Goal: Task Accomplishment & Management: Use online tool/utility

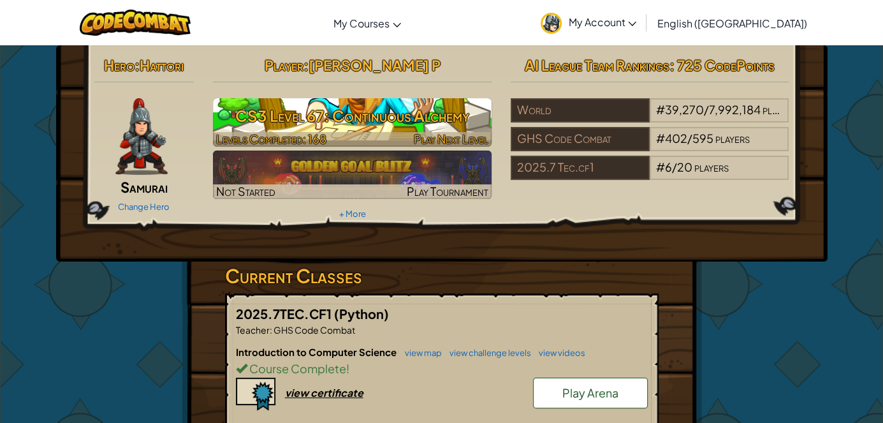
click at [418, 122] on h3 "CS3 Level 67: Continuous Alchemy" at bounding box center [352, 115] width 279 height 29
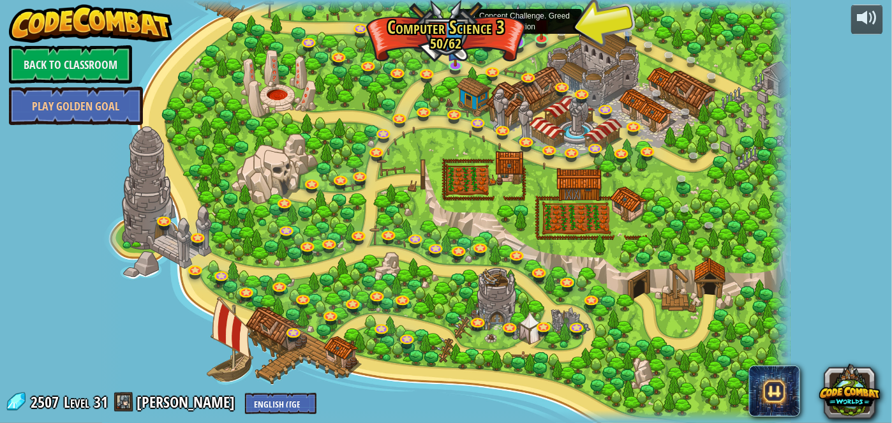
click at [520, 40] on img at bounding box center [518, 23] width 17 height 39
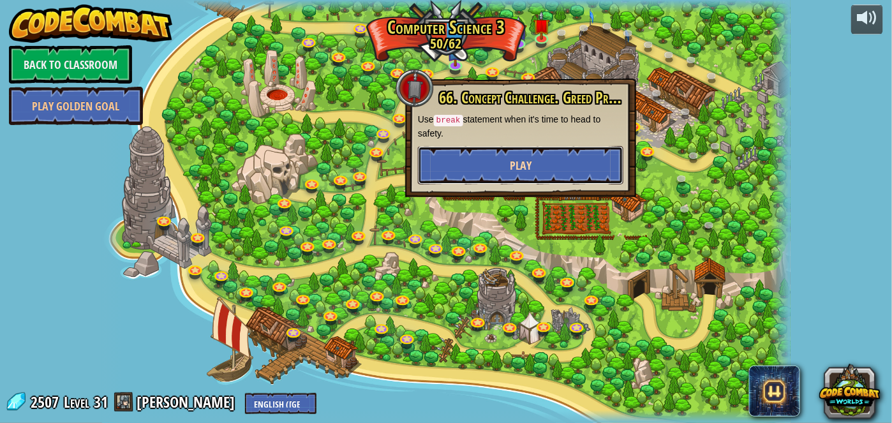
click at [513, 158] on span "Play" at bounding box center [521, 166] width 22 height 16
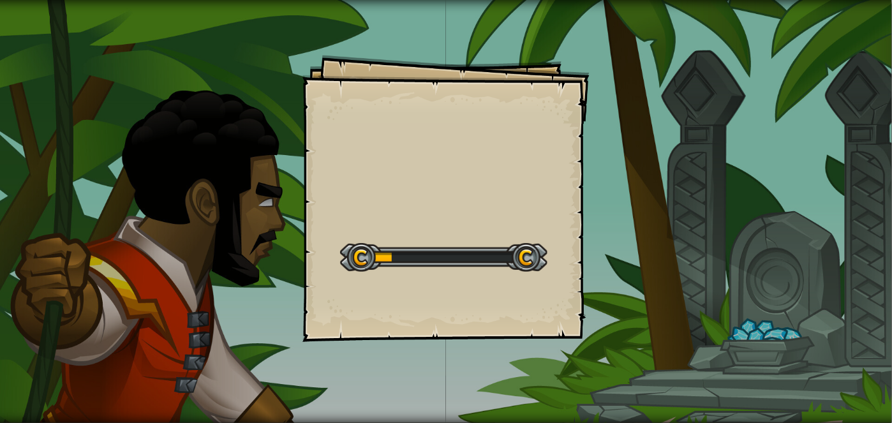
click at [446, 287] on div "Goals Start Level Error loading from server. Try refreshing the page. You'll ne…" at bounding box center [445, 198] width 287 height 287
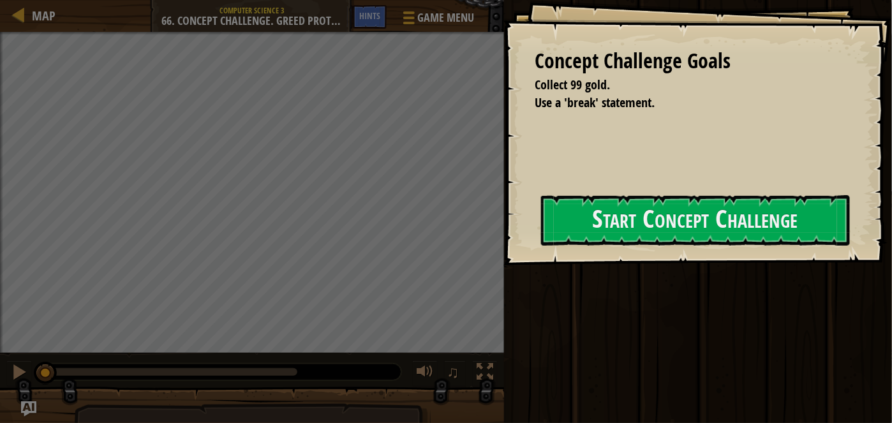
click at [728, 248] on div "Concept Challenge Goals Collect 99 gold. Use a 'break' statement. Start Concept…" at bounding box center [697, 132] width 388 height 265
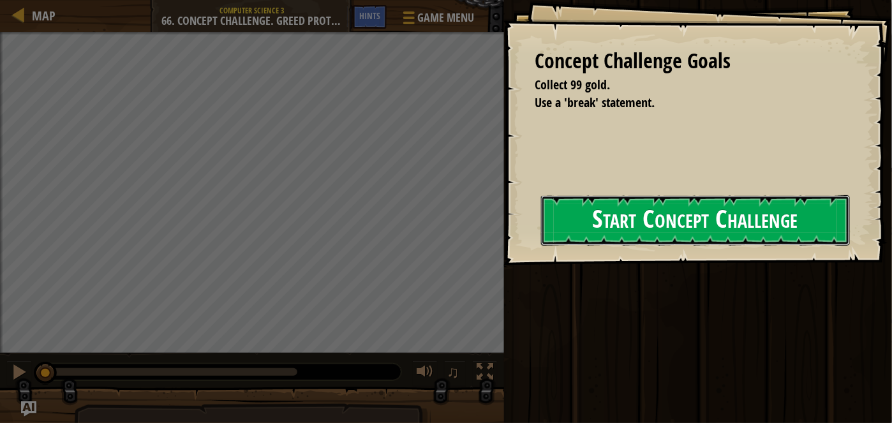
click at [716, 232] on button "Start Concept Challenge" at bounding box center [695, 220] width 309 height 50
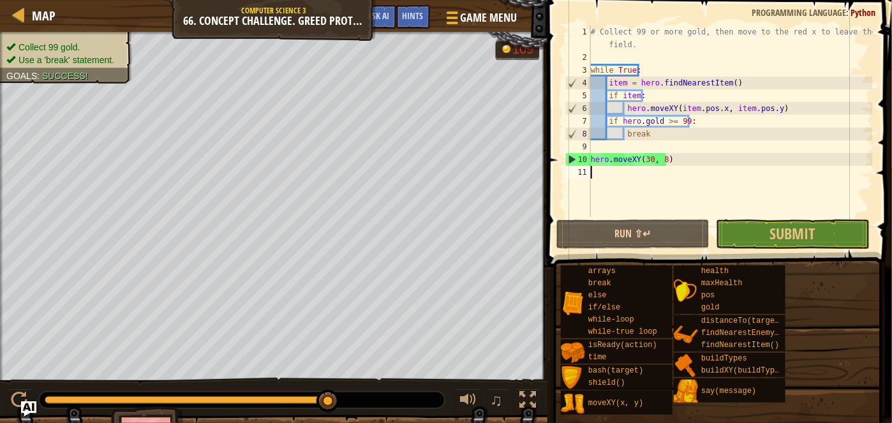
click at [665, 129] on div "# Collect 99 or more gold, then move to the red x to leave the field. while Tru…" at bounding box center [730, 141] width 284 height 230
type textarea "break"
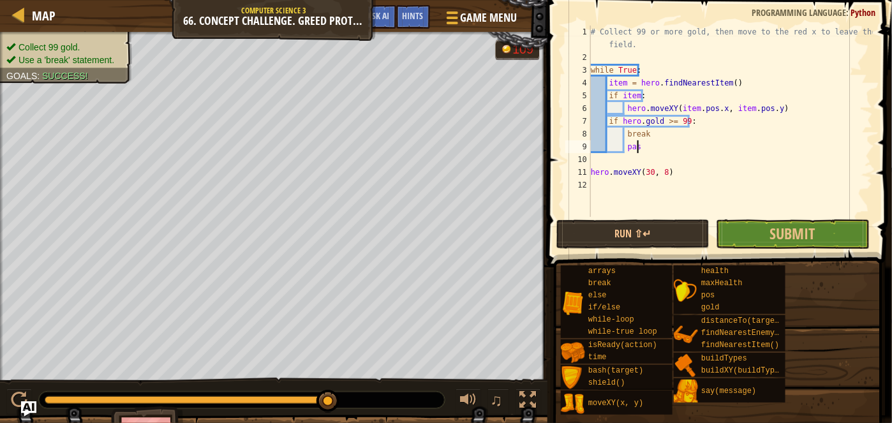
scroll to position [6, 3]
type textarea "pass"
click at [670, 170] on div "# Collect 99 or more gold, then move to the red x to leave the field. while Tru…" at bounding box center [730, 141] width 284 height 230
click at [622, 173] on div "# Collect 99 or more gold, then move to the red x to leave the field. while Tru…" at bounding box center [730, 141] width 284 height 230
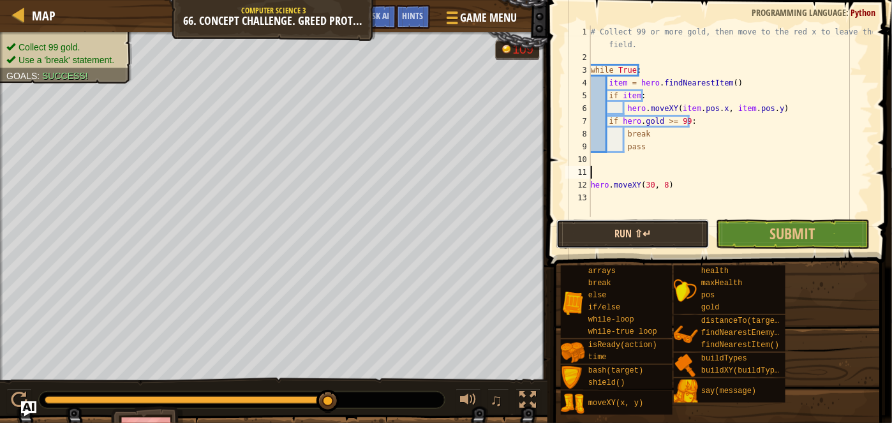
click at [666, 237] on button "Run ⇧↵" at bounding box center [632, 233] width 153 height 29
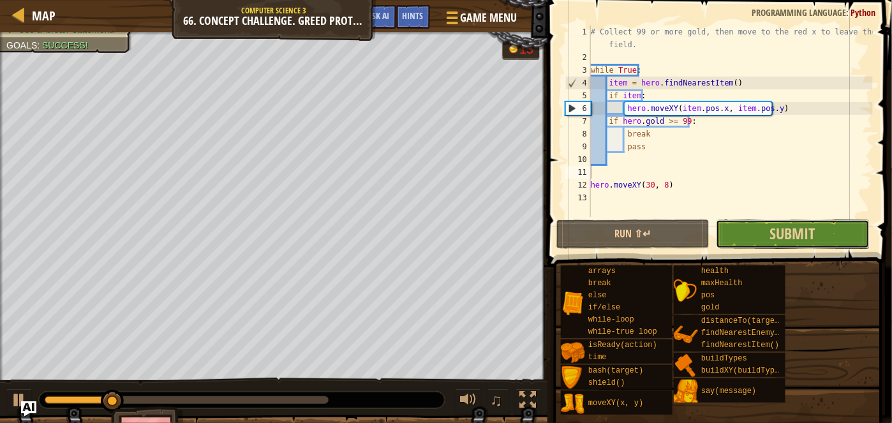
click at [755, 233] on button "Submit" at bounding box center [792, 233] width 153 height 29
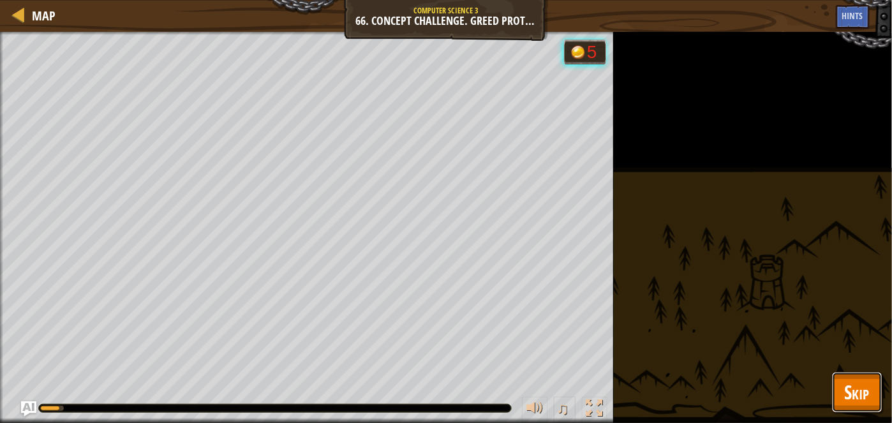
click at [851, 388] on span "Skip" at bounding box center [856, 392] width 25 height 26
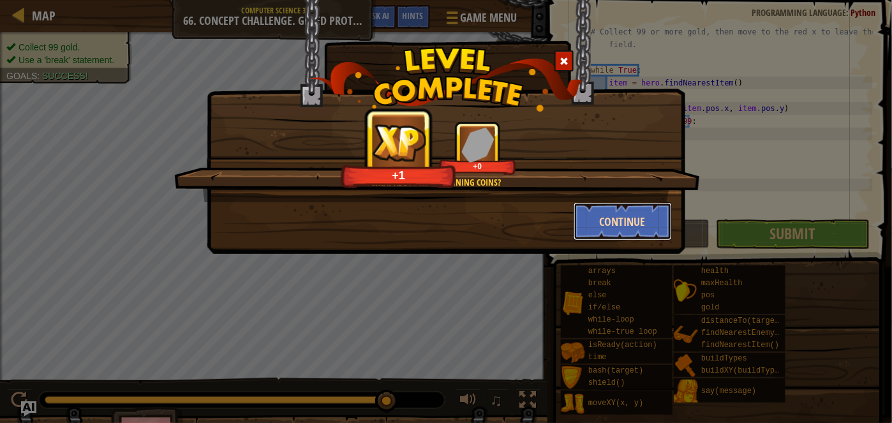
click at [628, 223] on button "Continue" at bounding box center [622, 221] width 99 height 38
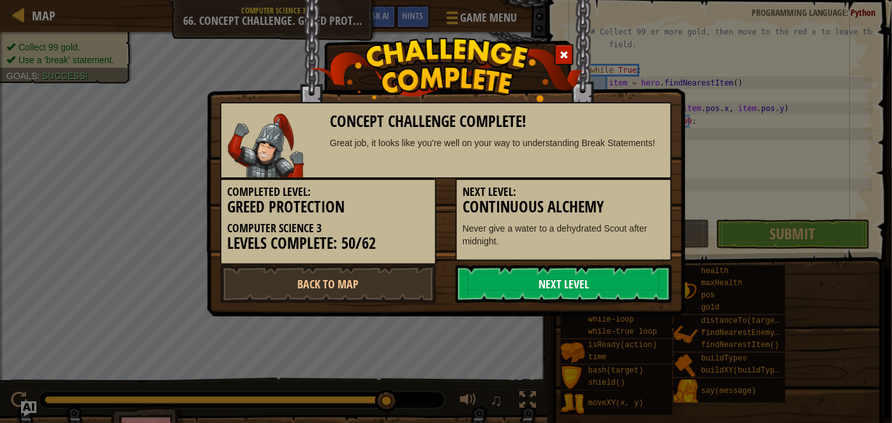
click at [585, 281] on link "Next Level" at bounding box center [563, 284] width 216 height 38
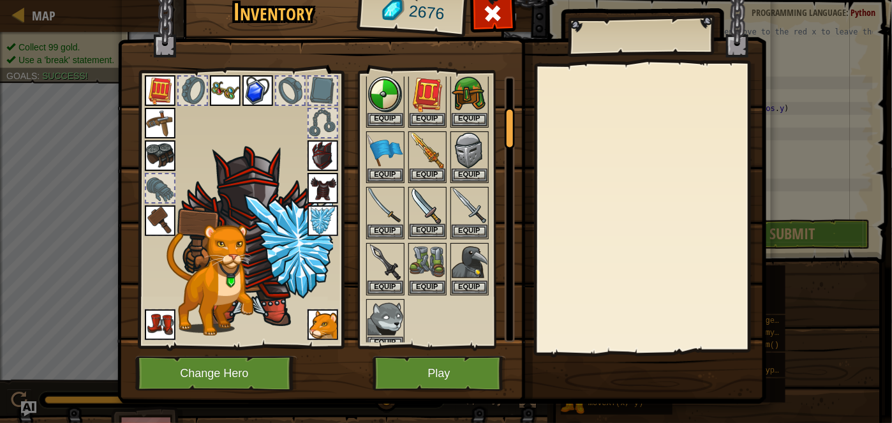
scroll to position [209, 0]
click at [421, 169] on button "Equip" at bounding box center [427, 172] width 36 height 13
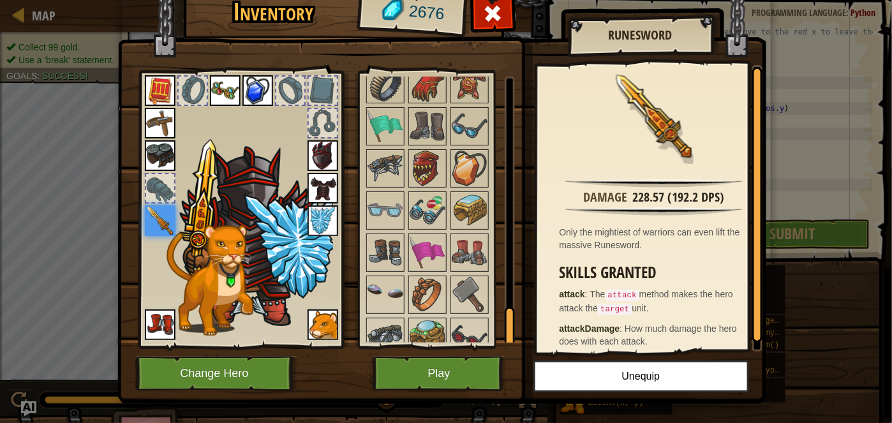
scroll to position [17, 0]
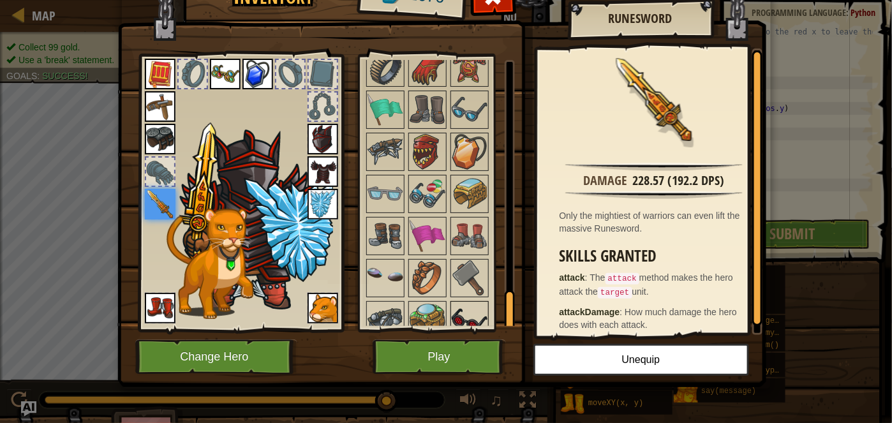
click at [473, 313] on img at bounding box center [470, 320] width 36 height 36
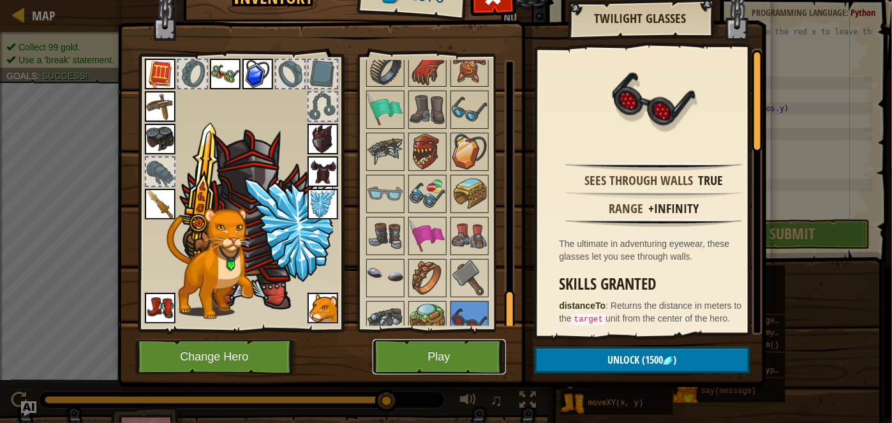
click at [473, 339] on button "Play" at bounding box center [438, 356] width 133 height 35
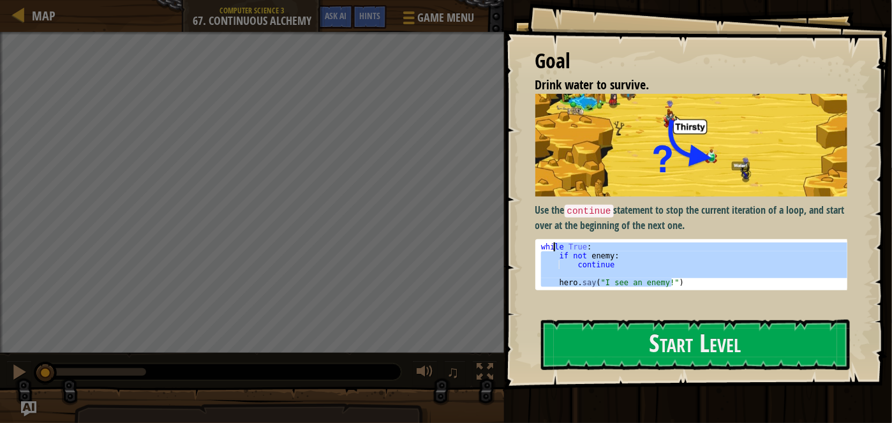
drag, startPoint x: 682, startPoint y: 274, endPoint x: 555, endPoint y: 247, distance: 129.9
click at [555, 247] on div "while True : if not enemy : continue hero . say ( "I see an enemy!" )" at bounding box center [695, 273] width 314 height 63
click at [555, 247] on div "while True : if not enemy : continue hero . say ( "I see an enemy!" )" at bounding box center [695, 264] width 314 height 45
type textarea "while True:"
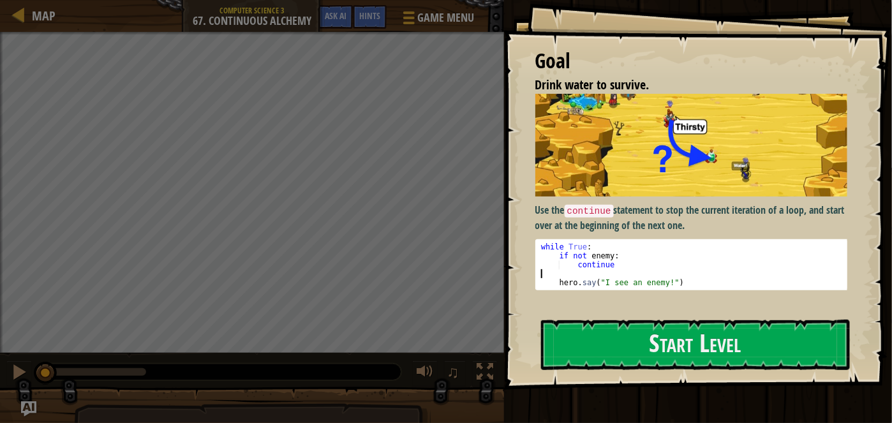
click at [585, 270] on div "while True : if not enemy : continue hero . say ( "I see an enemy!" )" at bounding box center [695, 273] width 314 height 63
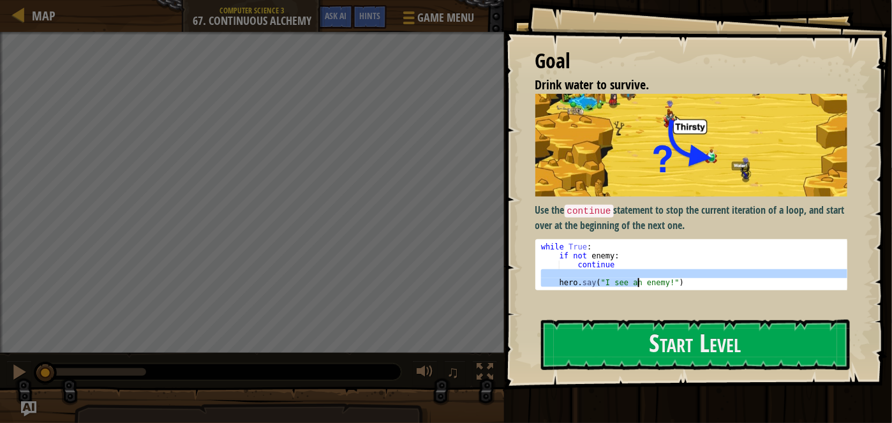
drag, startPoint x: 584, startPoint y: 270, endPoint x: 642, endPoint y: 280, distance: 58.3
click at [642, 280] on div "while True : if not enemy : continue hero . say ( "I see an enemy!" )" at bounding box center [695, 273] width 314 height 63
click at [642, 280] on div "while True : if not enemy : continue hero . say ( "I see an enemy!" )" at bounding box center [695, 264] width 314 height 45
type textarea "hero.say("I see an enemy!")"
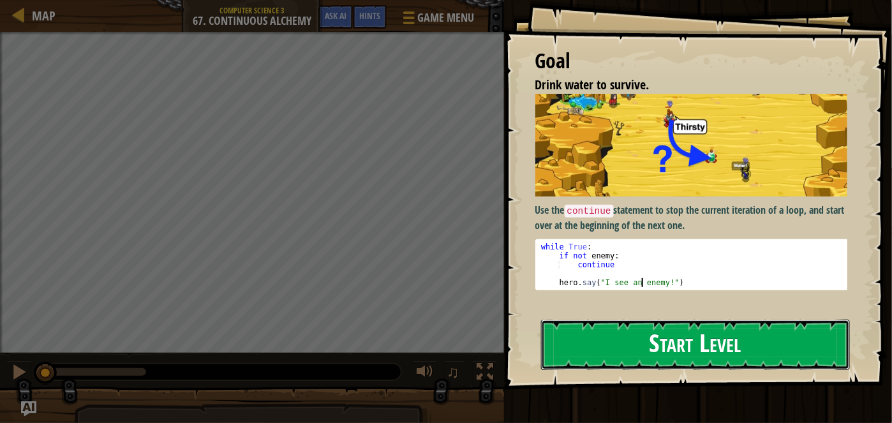
click at [683, 358] on button "Start Level" at bounding box center [695, 345] width 309 height 50
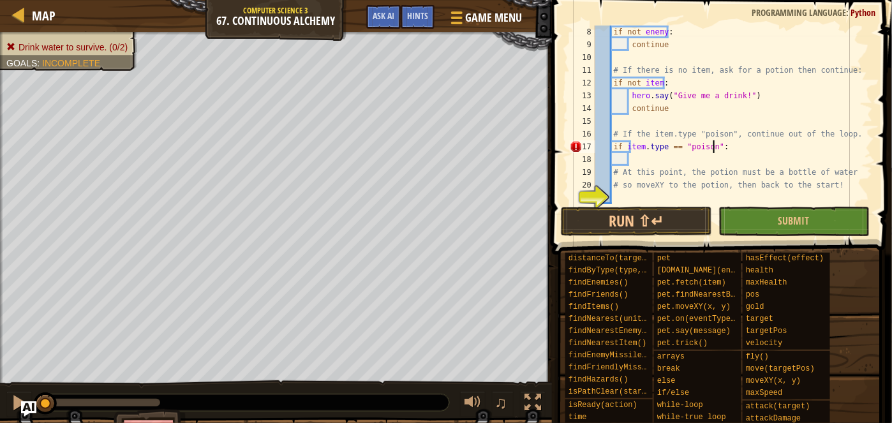
scroll to position [6, 9]
click at [691, 167] on div "if not enemy : continue # If there is no item, ask for a potion then continue: …" at bounding box center [728, 128] width 271 height 204
type textarea "# At this point, the potion must be a bottle of water"
click at [682, 159] on div "if not enemy : continue # If there is no item, ask for a potion then continue: …" at bounding box center [728, 128] width 271 height 204
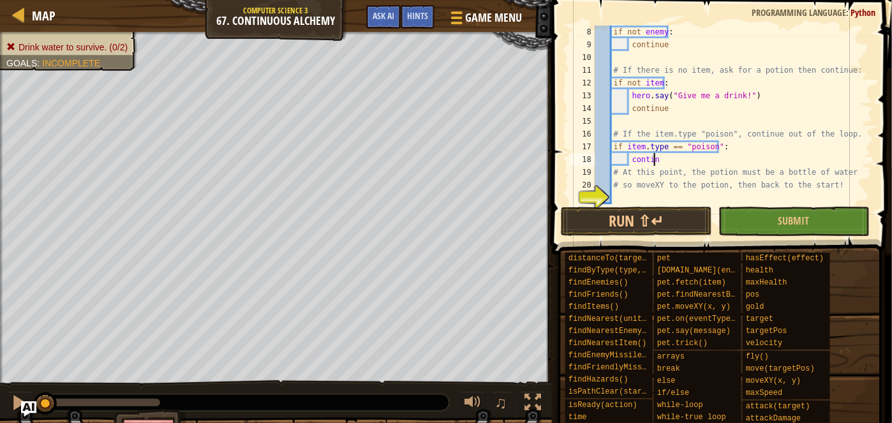
type textarea "continue"
click at [680, 196] on div "if not enemy : continue # If there is no item, ask for a potion then continue: …" at bounding box center [728, 128] width 271 height 204
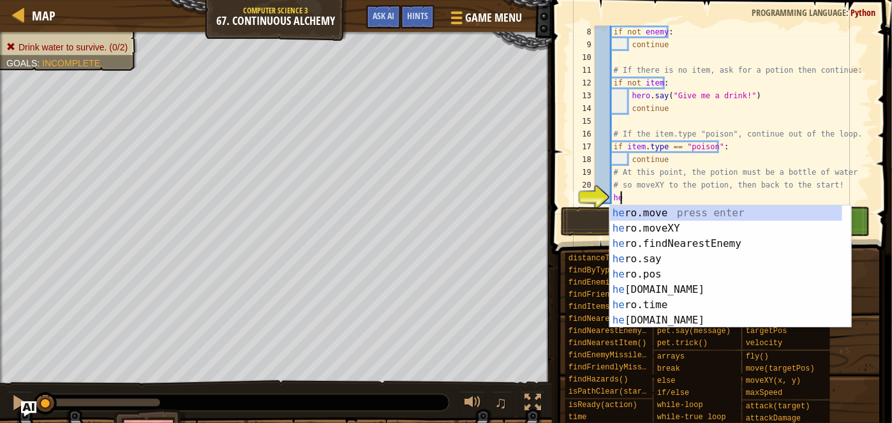
scroll to position [6, 1]
click at [669, 222] on div "her o.move press enter her o.moveXY press enter her o.findNearestEnemy press en…" at bounding box center [726, 281] width 233 height 153
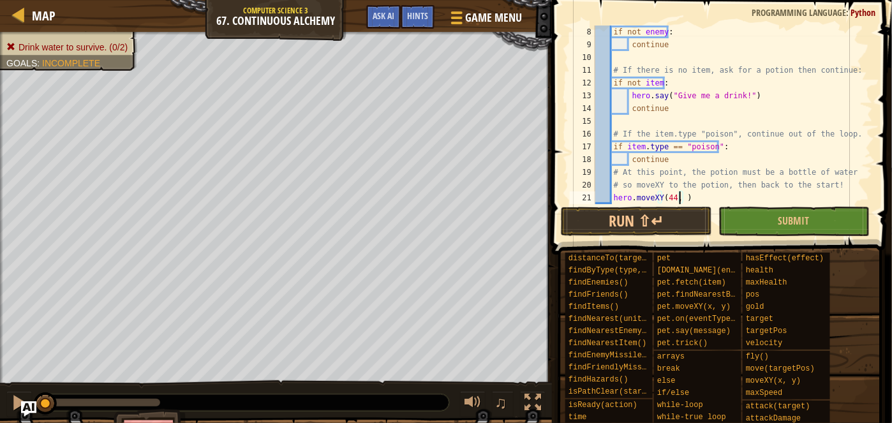
scroll to position [6, 7]
type textarea "hero.moveXY(44, 36)"
click at [666, 212] on button "Run ⇧↵" at bounding box center [636, 221] width 151 height 29
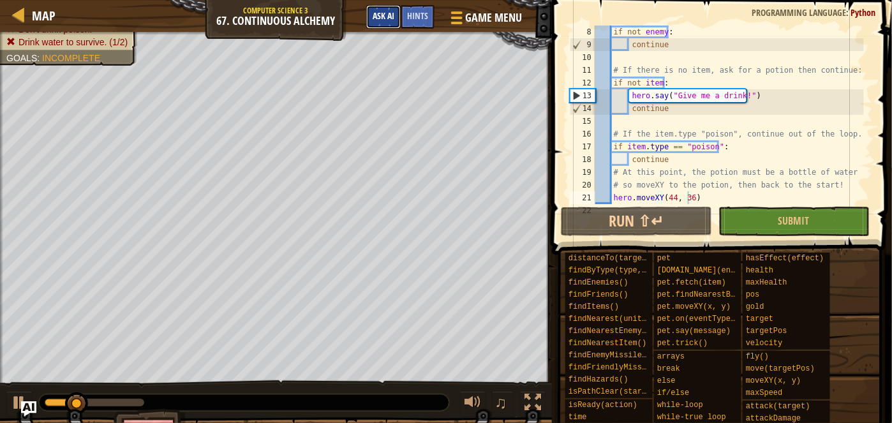
click at [380, 17] on span "Ask AI" at bounding box center [383, 16] width 22 height 12
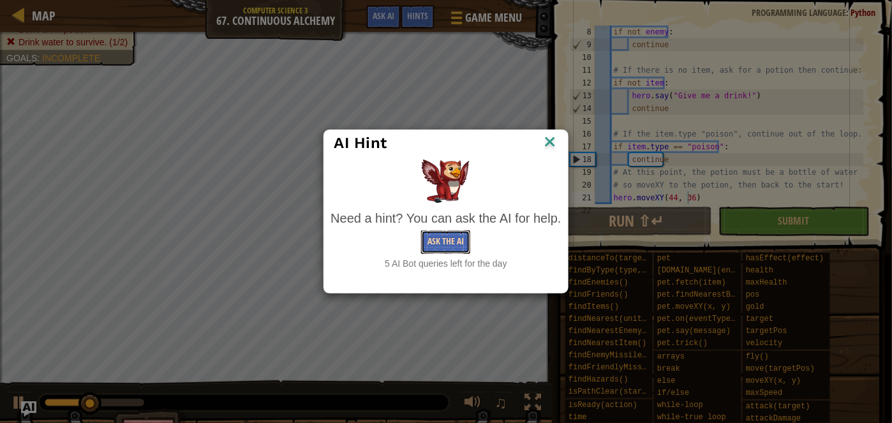
click at [445, 242] on button "Ask the AI" at bounding box center [445, 242] width 49 height 24
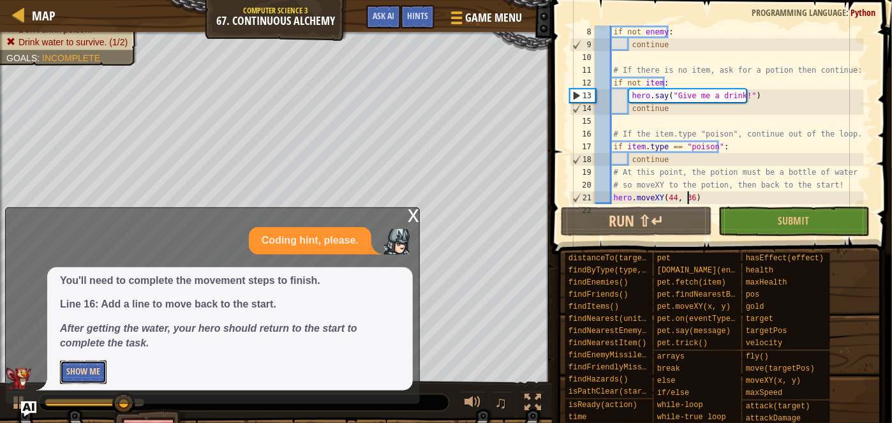
click at [85, 372] on button "Show Me" at bounding box center [83, 372] width 47 height 24
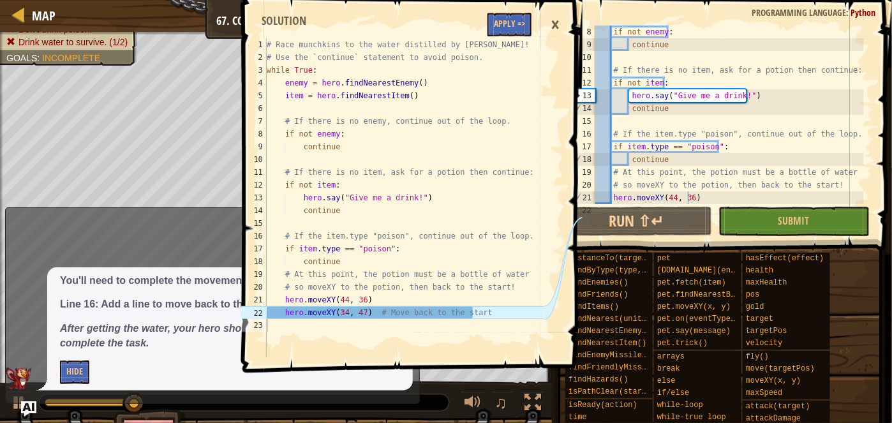
type textarea "hero.moveXY(34, 47) # Move back to the start"
drag, startPoint x: 369, startPoint y: 313, endPoint x: 301, endPoint y: 313, distance: 67.6
click at [301, 313] on div "# Race munchkins to the water distilled by [PERSON_NAME]! # Use the `continue` …" at bounding box center [404, 210] width 280 height 344
click at [301, 313] on div "# Race munchkins to the water distilled by [PERSON_NAME]! # Use the `continue` …" at bounding box center [404, 197] width 280 height 319
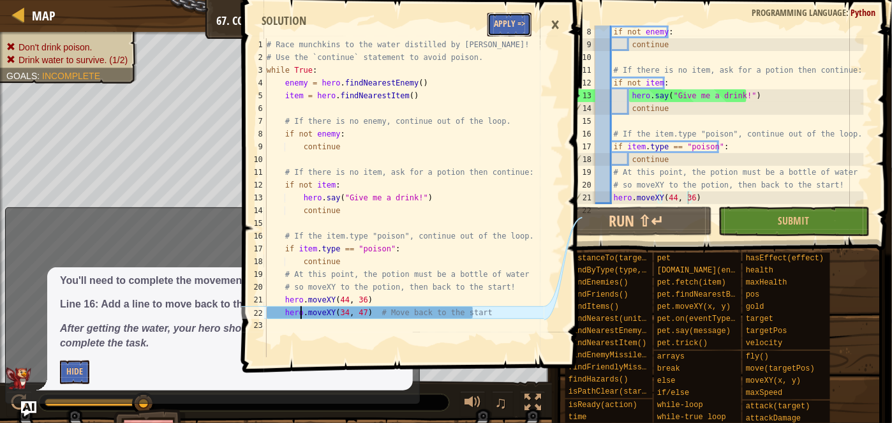
click at [523, 25] on button "Apply =>" at bounding box center [509, 25] width 44 height 24
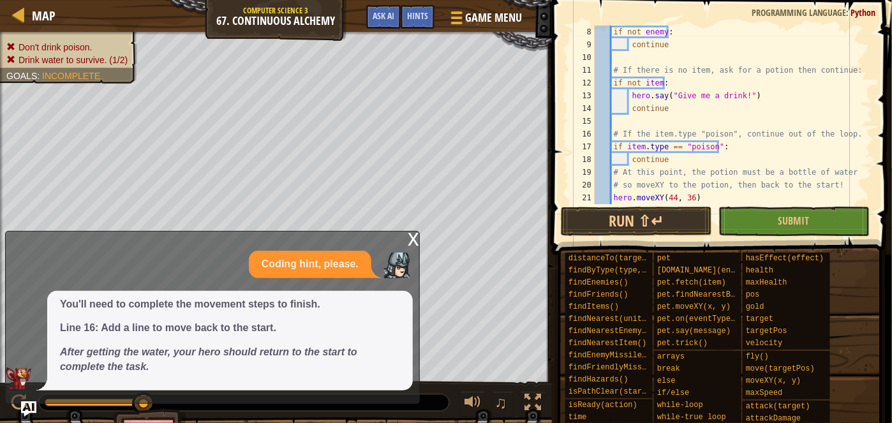
click at [416, 244] on div "x" at bounding box center [413, 238] width 11 height 13
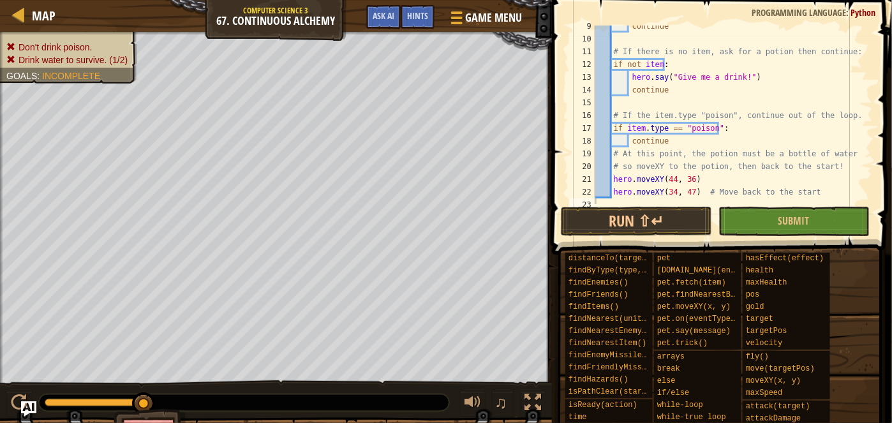
scroll to position [115, 0]
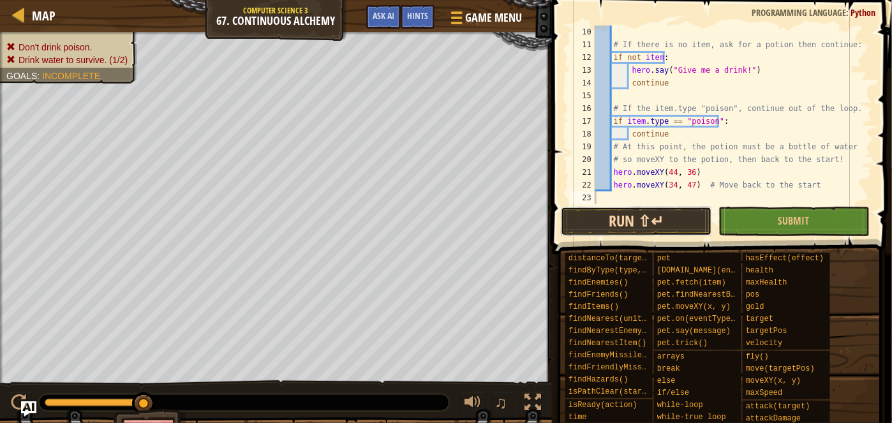
click at [658, 223] on button "Run ⇧↵" at bounding box center [636, 221] width 151 height 29
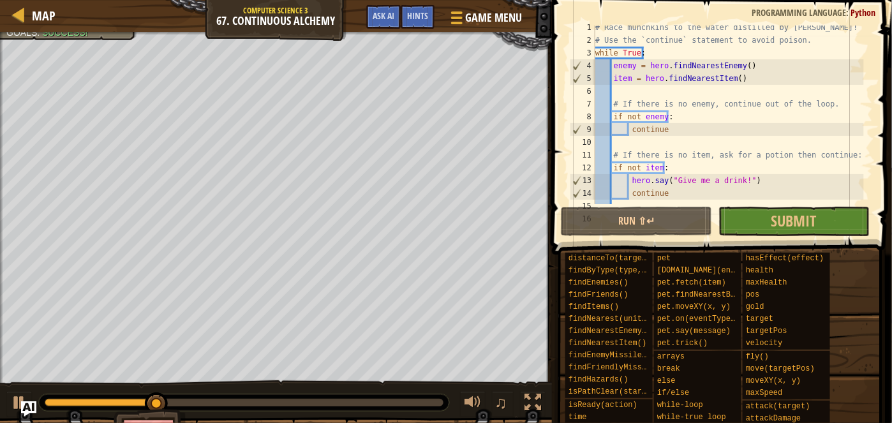
scroll to position [3, 0]
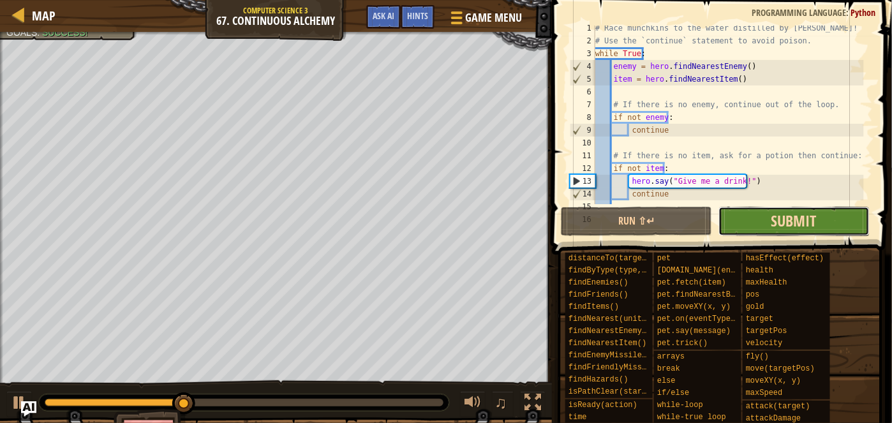
click at [787, 220] on span "Submit" at bounding box center [793, 220] width 45 height 20
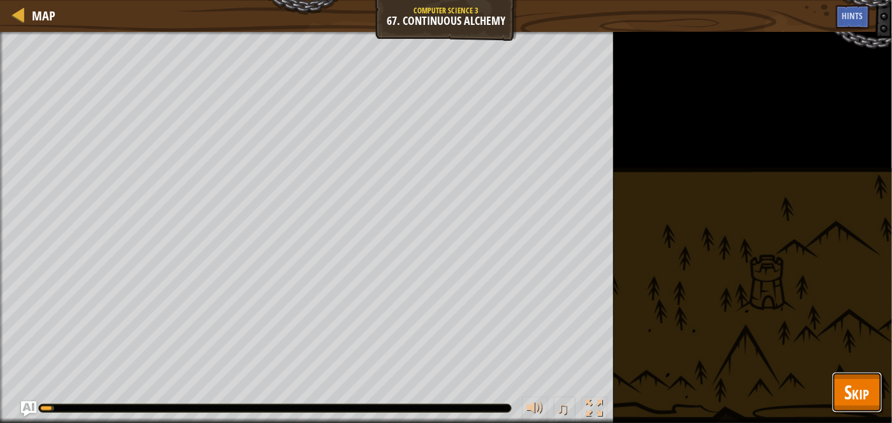
click at [867, 388] on span "Skip" at bounding box center [856, 392] width 25 height 26
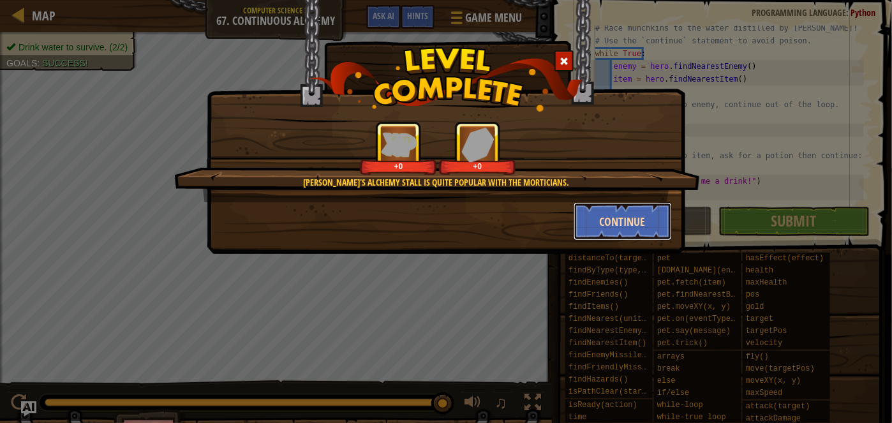
click at [601, 221] on button "Continue" at bounding box center [622, 221] width 99 height 38
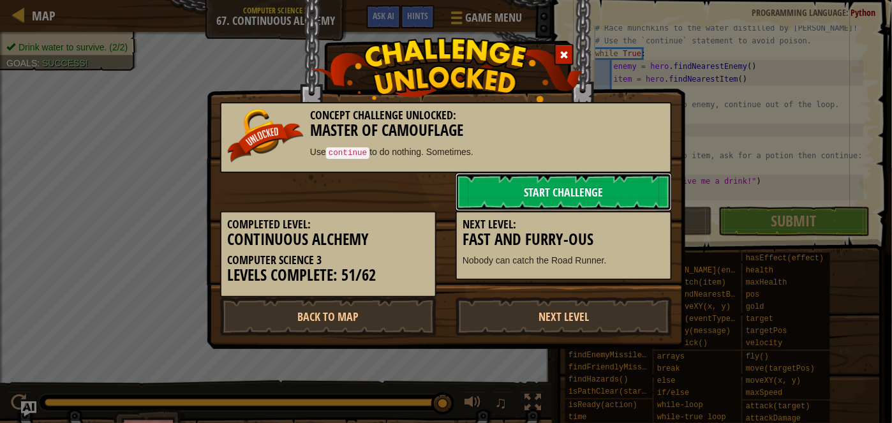
click at [601, 179] on link "Start Challenge" at bounding box center [563, 192] width 216 height 38
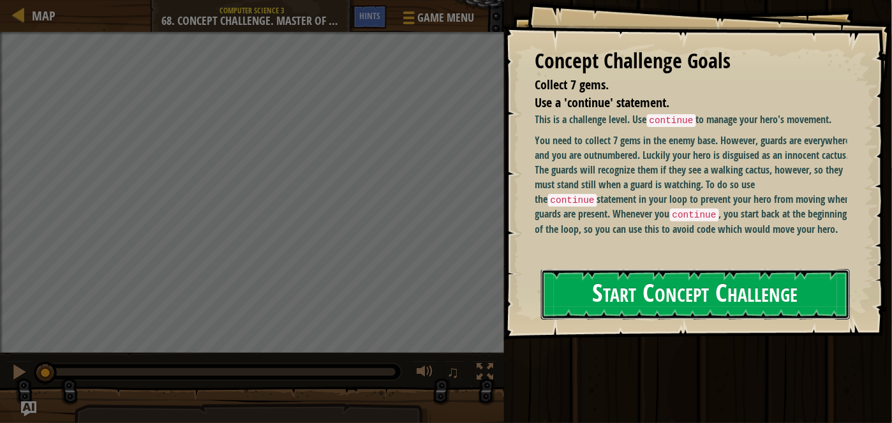
click at [605, 269] on button "Start Concept Challenge" at bounding box center [695, 294] width 309 height 50
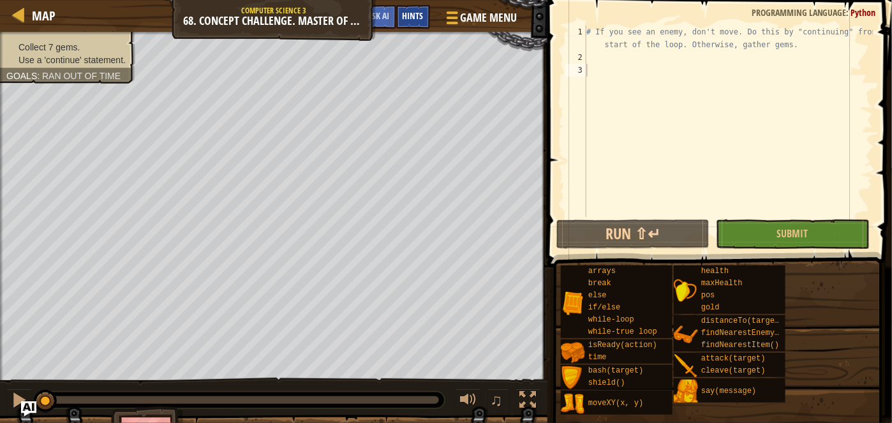
click at [403, 19] on span "Hints" at bounding box center [412, 16] width 21 height 12
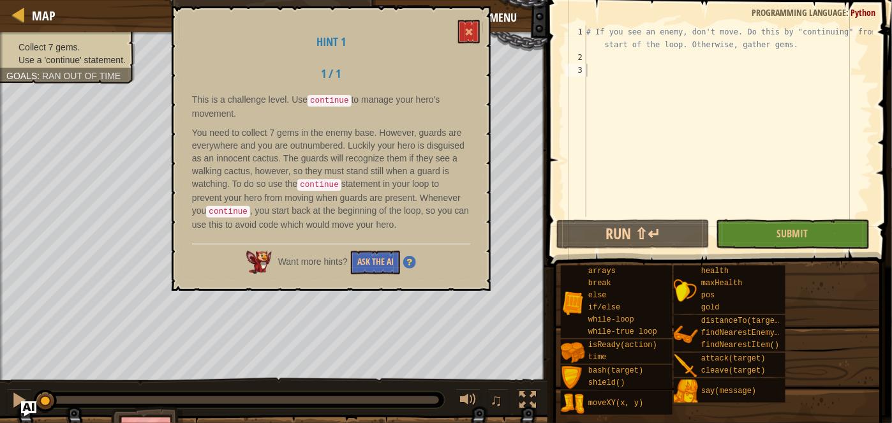
drag, startPoint x: 235, startPoint y: 99, endPoint x: 365, endPoint y: 219, distance: 177.8
click at [365, 219] on div "This is a challenge level. Use continue to manage your hero's movement. You nee…" at bounding box center [331, 165] width 278 height 144
click at [367, 221] on p "You need to collect 7 gems in the enemy base. However, guards are everywhere an…" at bounding box center [331, 178] width 278 height 105
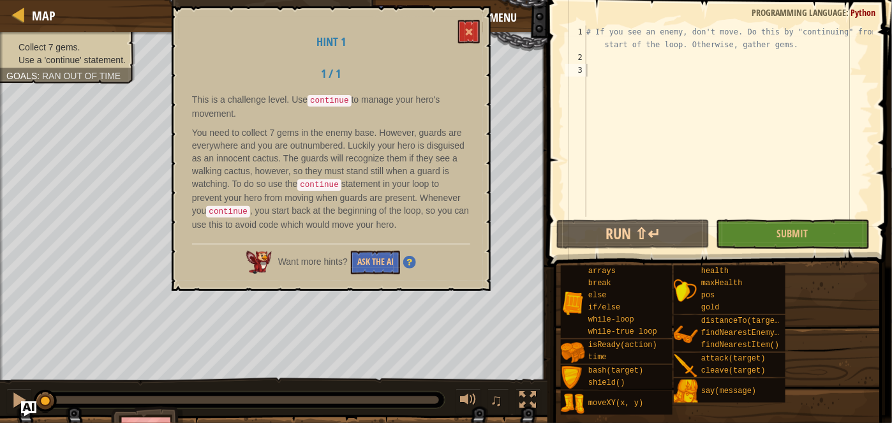
click at [367, 221] on p "You need to collect 7 gems in the enemy base. However, guards are everywhere an…" at bounding box center [331, 178] width 278 height 105
drag, startPoint x: 367, startPoint y: 221, endPoint x: 471, endPoint y: 28, distance: 219.2
click at [471, 28] on div "Hint 1 1 / 1 This is a challenge level. Use continue to manage your hero's move…" at bounding box center [331, 148] width 319 height 284
click at [471, 28] on span at bounding box center [468, 31] width 9 height 9
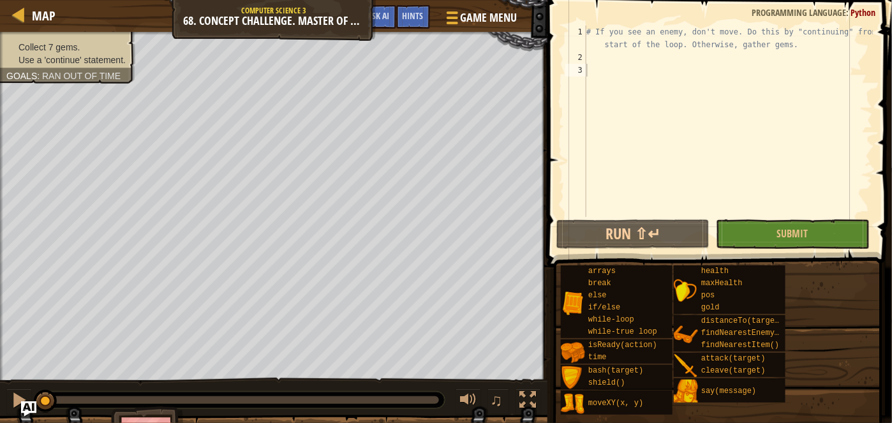
click at [602, 75] on div "# If you see an enemy, don't move. Do this by "continuing" from the start of th…" at bounding box center [728, 141] width 289 height 230
type textarea "wh"
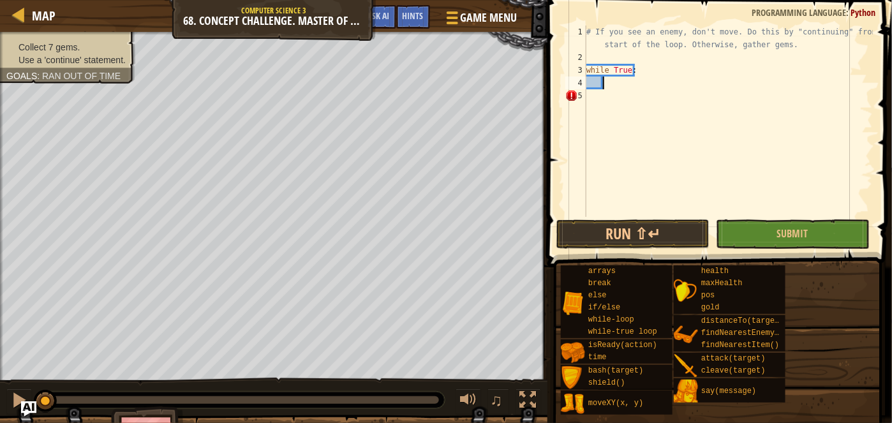
type textarea "fi"
type textarea "it"
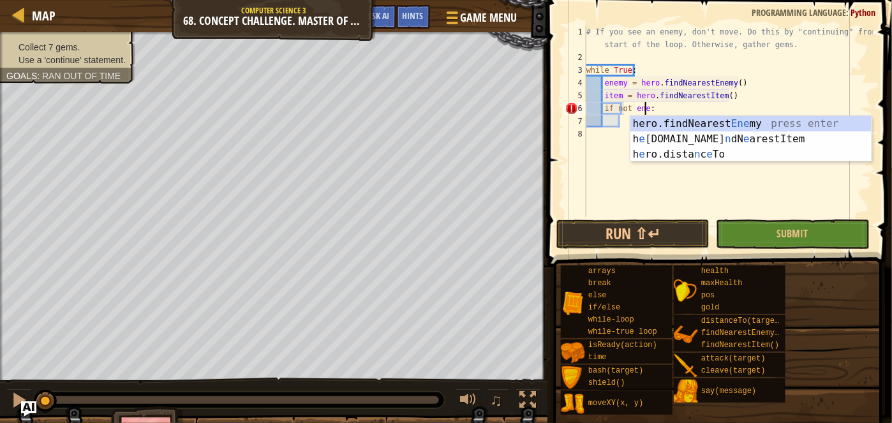
scroll to position [6, 4]
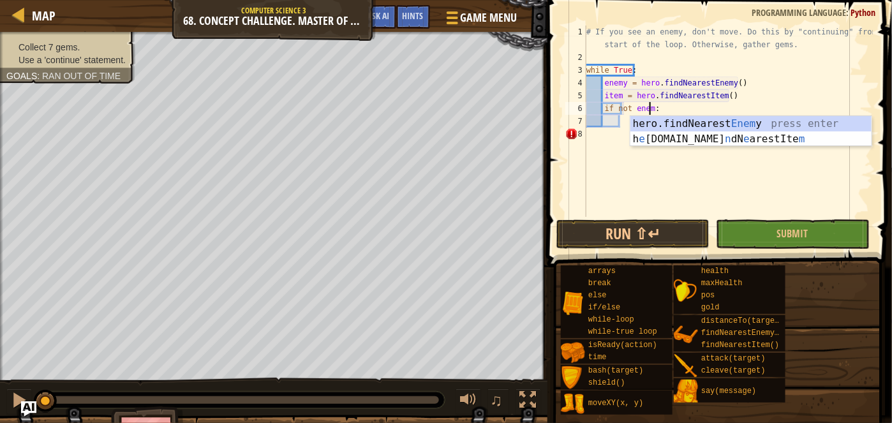
type textarea "if not enemy:"
click at [650, 144] on div "# If you see an enemy, don't move. Do this by "continuing" from the start of th…" at bounding box center [728, 141] width 289 height 230
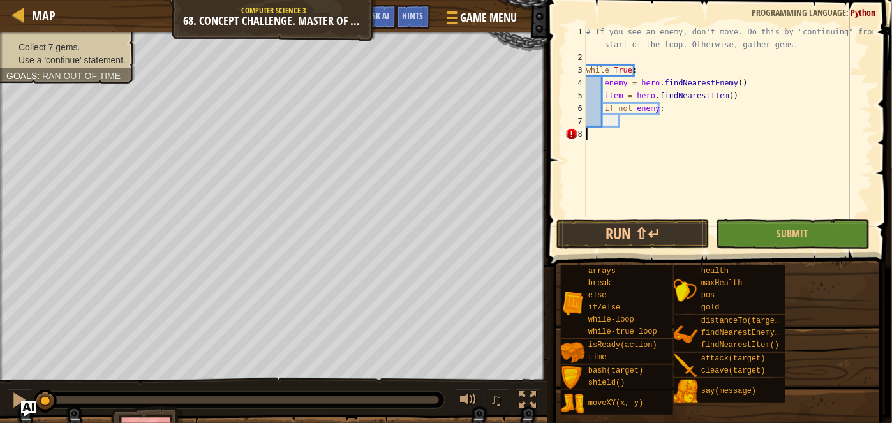
scroll to position [6, 0]
click at [656, 122] on div "# If you see an enemy, don't move. Do this by "continuing" from the start of th…" at bounding box center [728, 141] width 289 height 230
click at [636, 108] on div "# If you see an enemy, don't move. Do this by "continuing" from the start of th…" at bounding box center [728, 141] width 289 height 230
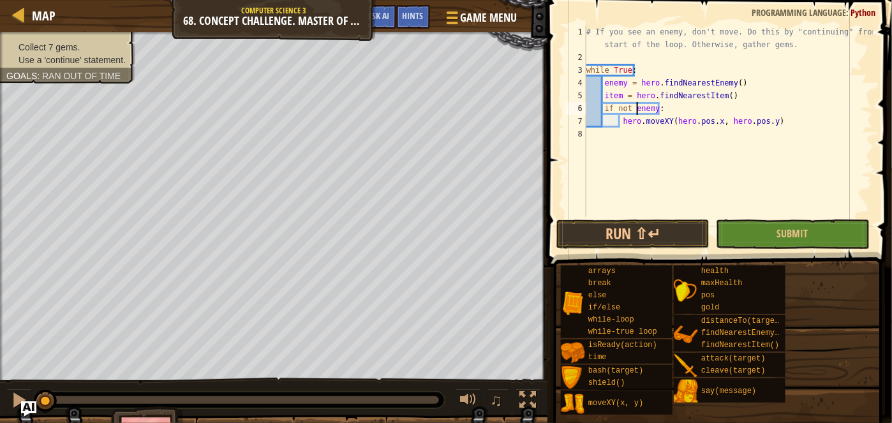
click at [628, 107] on div "# If you see an enemy, don't move. Do this by "continuing" from the start of th…" at bounding box center [728, 141] width 289 height 230
click at [659, 97] on div "# If you see an enemy, don't move. Do this by "continuing" from the start of th…" at bounding box center [728, 141] width 289 height 230
type textarea "item = hero.findNearestItem()"
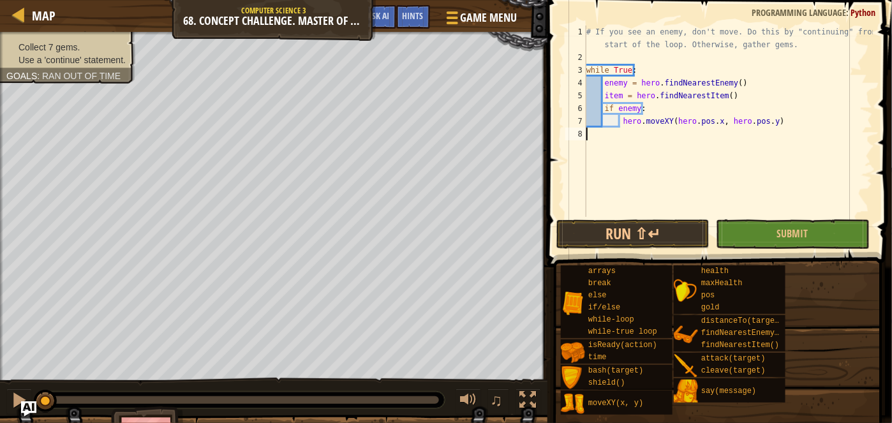
drag, startPoint x: 785, startPoint y: 135, endPoint x: 758, endPoint y: 107, distance: 38.3
click at [758, 107] on div "# If you see an enemy, don't move. Do this by "continuing" from the start of th…" at bounding box center [728, 141] width 289 height 230
click at [787, 124] on div "# If you see an enemy, don't move. Do this by "continuing" from the start of th…" at bounding box center [728, 141] width 289 height 230
type textarea "hero.moveXY(hero.pos.x, hero.pos.y)"
type textarea "\"
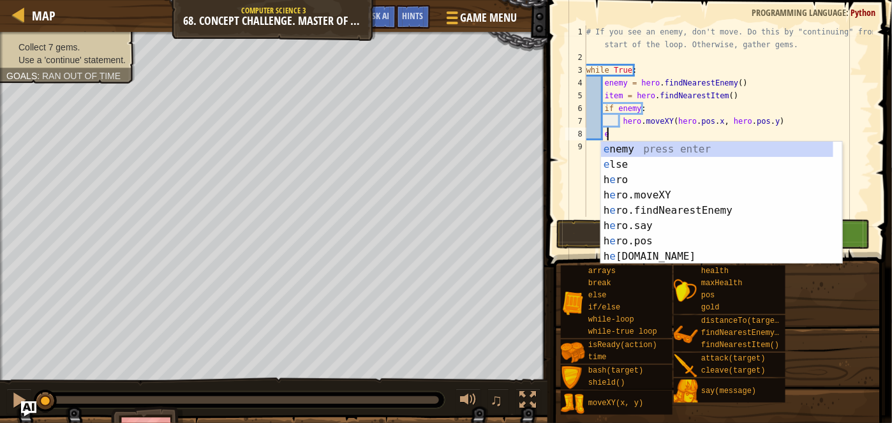
scroll to position [6, 1]
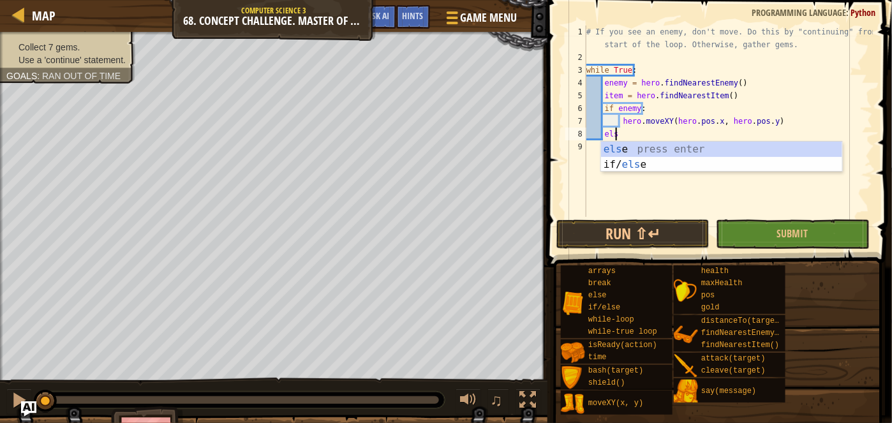
type textarea "else"
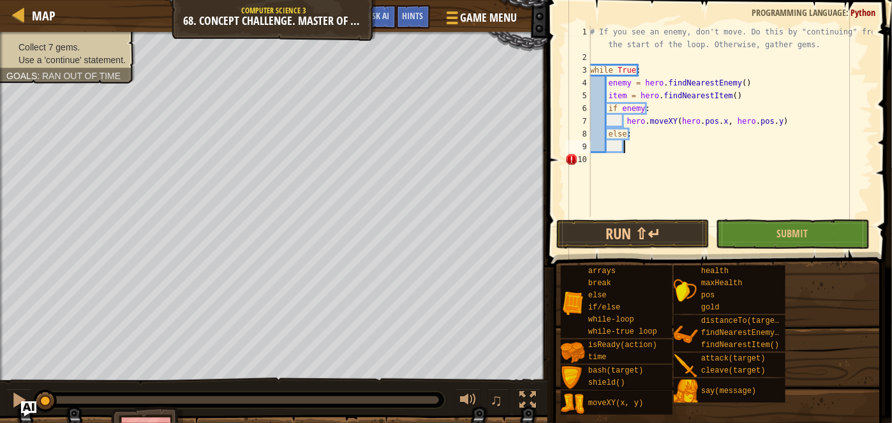
type textarea "\"
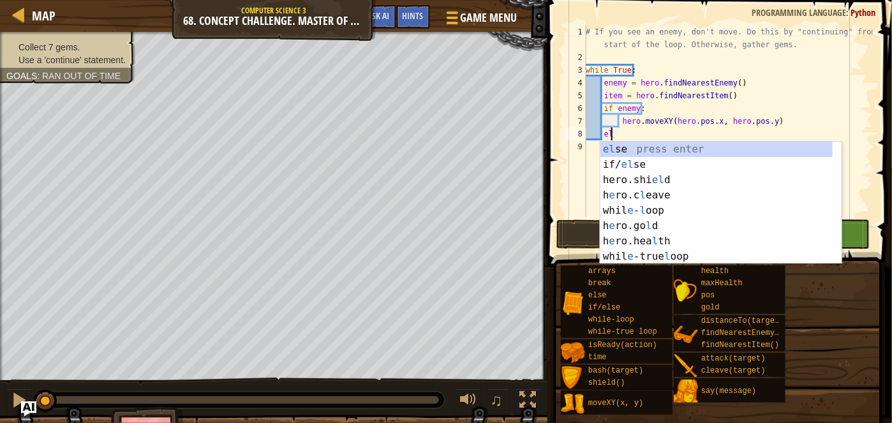
type textarea "e"
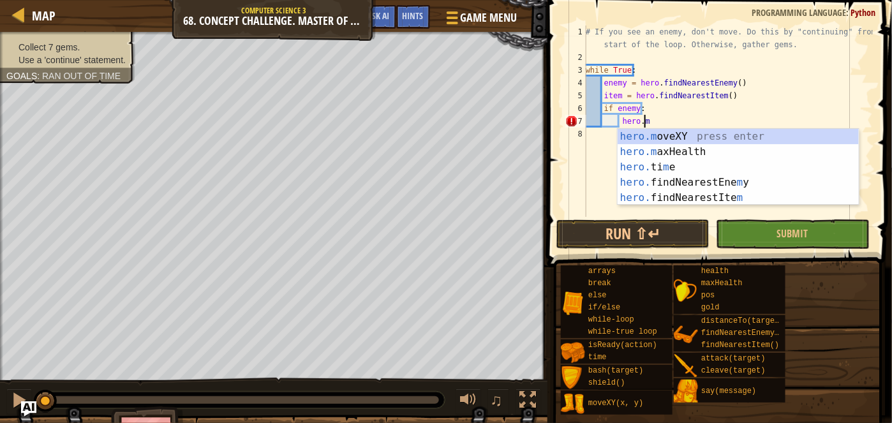
type textarea "h"
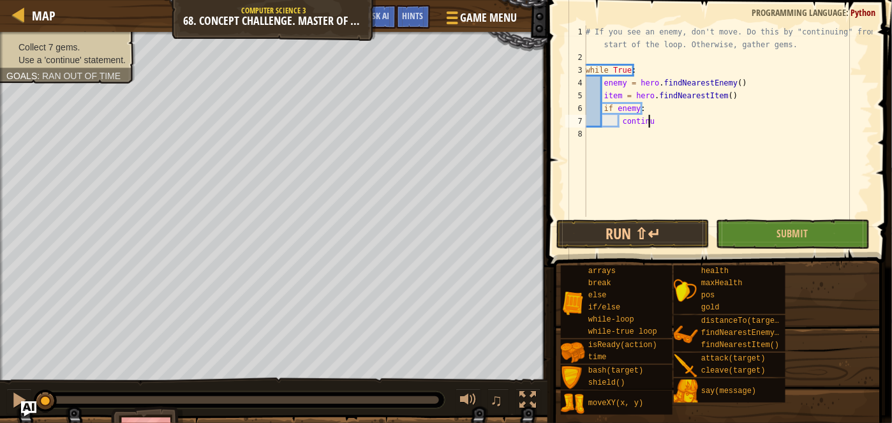
scroll to position [6, 4]
type textarea "continue"
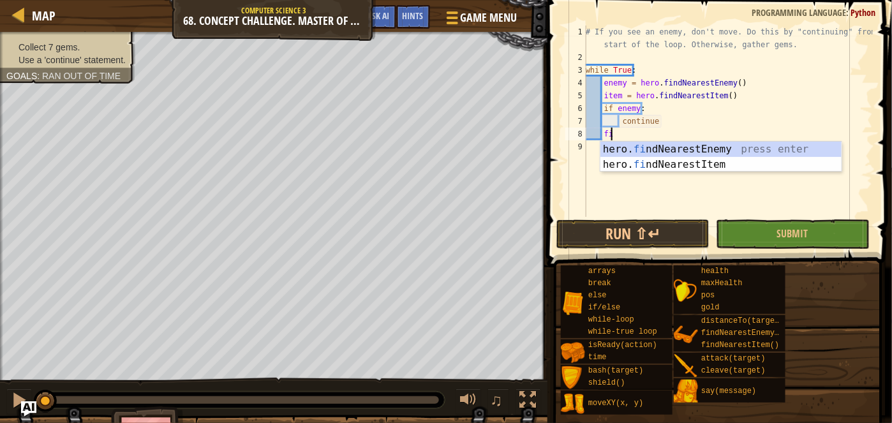
type textarea "f"
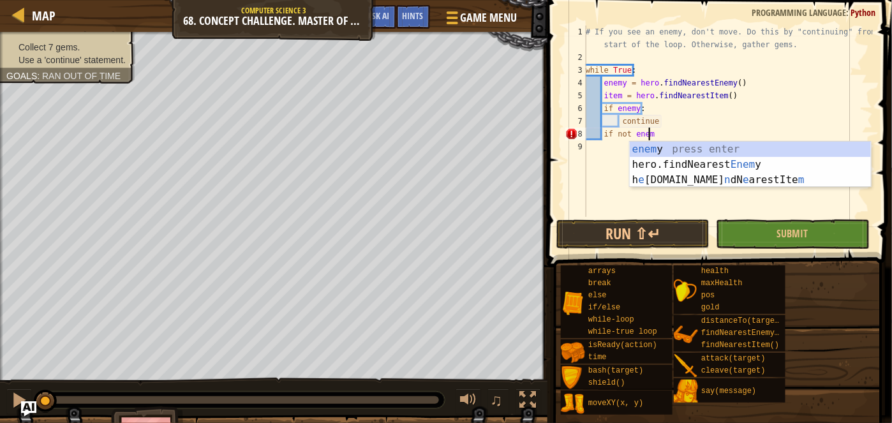
scroll to position [6, 4]
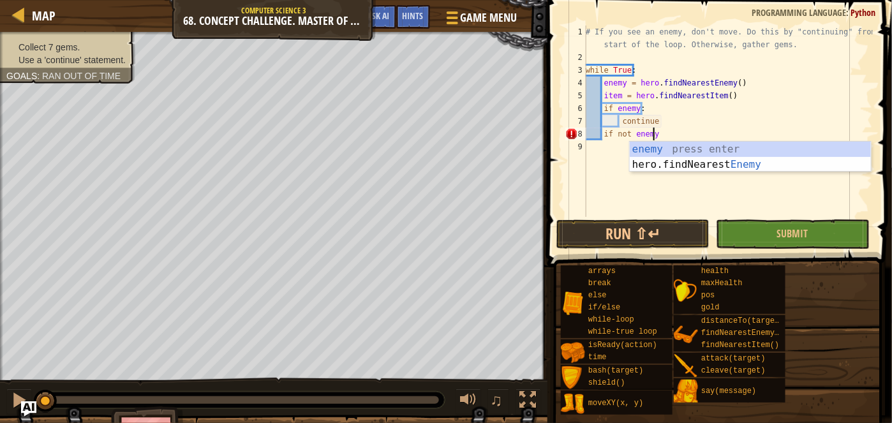
type textarea "if not enemy:"
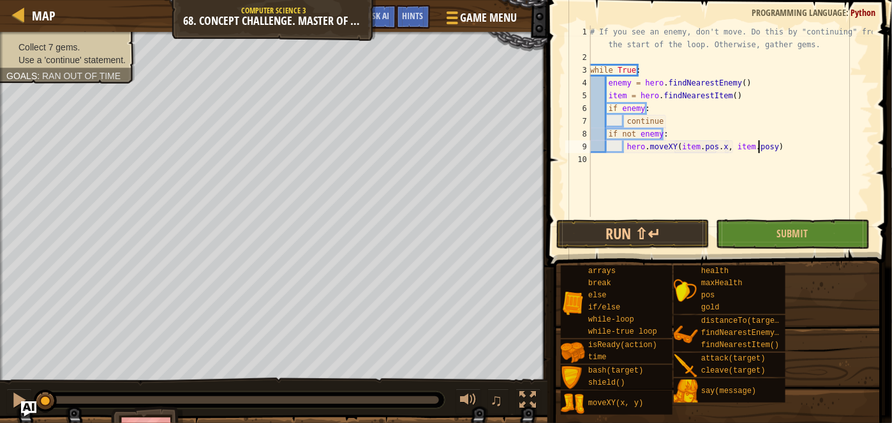
scroll to position [6, 13]
click at [799, 150] on div "# If you see an enemy, don't move. Do this by "continuing" from the start of th…" at bounding box center [729, 141] width 285 height 230
click at [648, 232] on button "Run ⇧↵" at bounding box center [632, 233] width 153 height 29
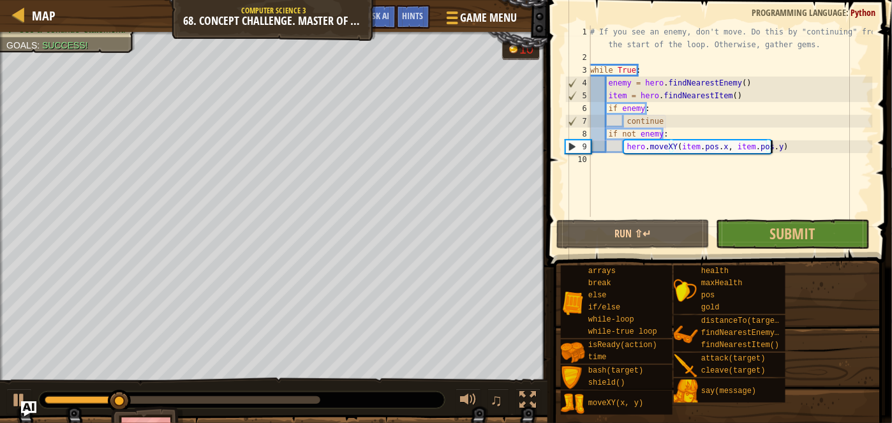
click at [635, 128] on div "# If you see an enemy, don't move. Do this by "continuing" from the start of th…" at bounding box center [729, 141] width 285 height 230
click at [638, 119] on div "# If you see an enemy, don't move. Do this by "continuing" from the start of th…" at bounding box center [729, 141] width 285 height 230
type textarea "continue"
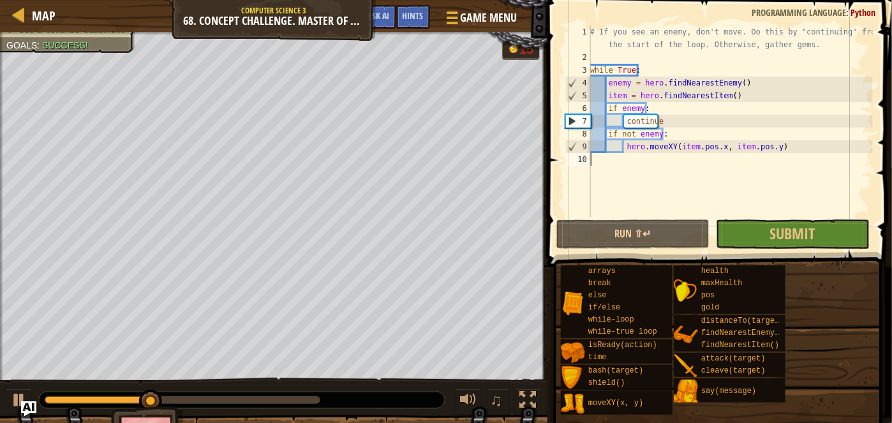
click at [658, 162] on div "# If you see an enemy, don't move. Do this by "continuing" from the start of th…" at bounding box center [729, 141] width 285 height 230
click at [697, 235] on button "Run ⇧↵" at bounding box center [632, 233] width 153 height 29
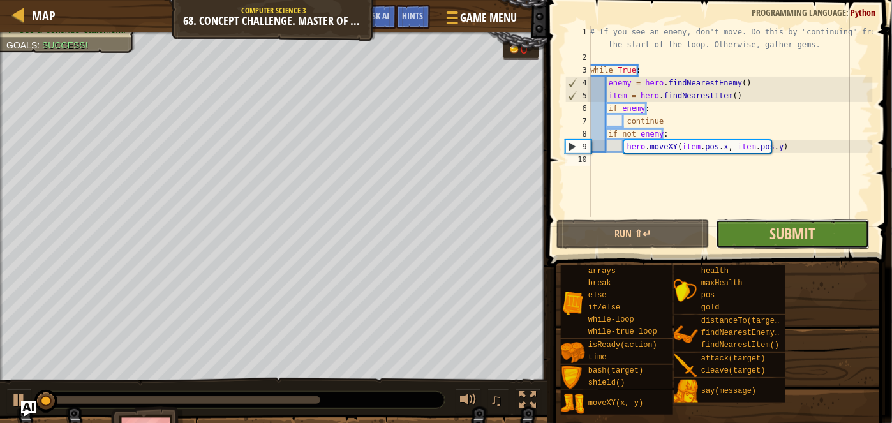
click at [784, 243] on span "Submit" at bounding box center [792, 233] width 45 height 20
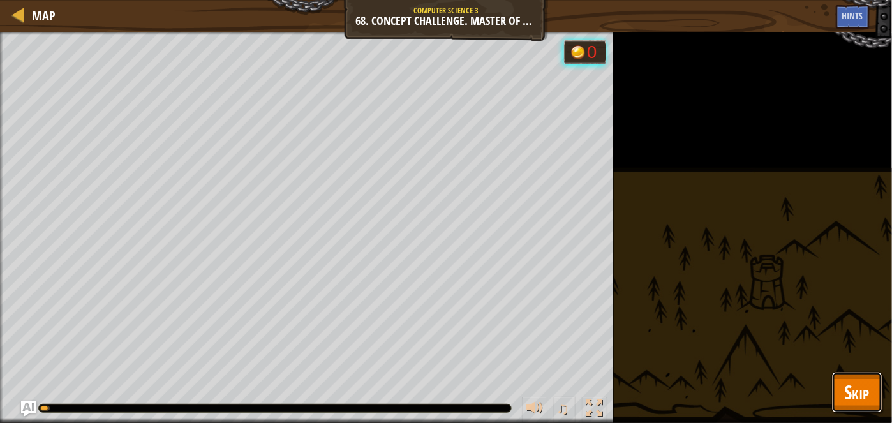
click at [853, 382] on span "Skip" at bounding box center [856, 392] width 25 height 26
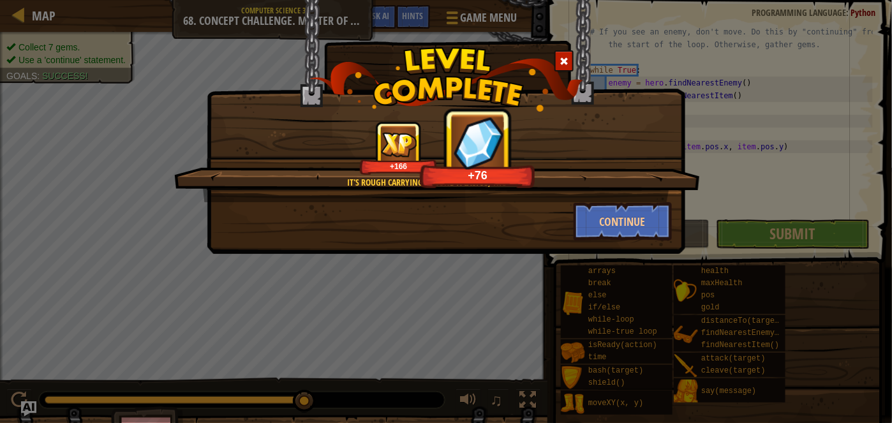
click at [609, 199] on div "It's rough carrying around a cactus, though. +166 +76" at bounding box center [437, 161] width 526 height 81
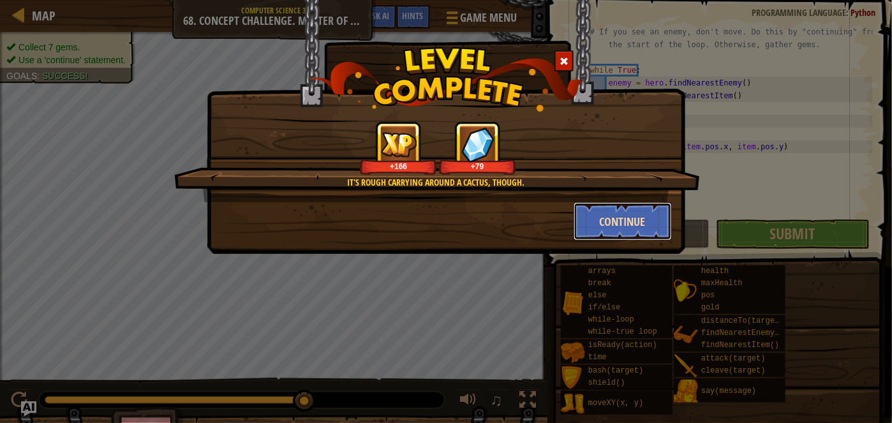
click at [617, 223] on button "Continue" at bounding box center [622, 221] width 99 height 38
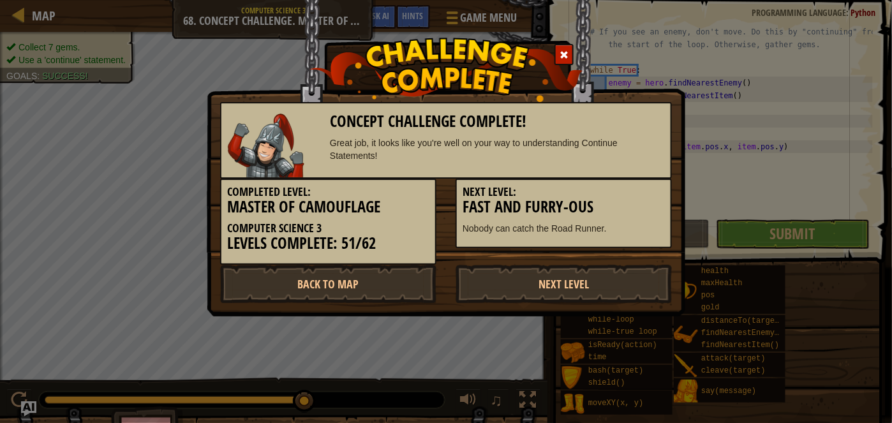
click at [616, 222] on p "Nobody can catch the Road Runner." at bounding box center [563, 228] width 202 height 13
drag, startPoint x: 481, startPoint y: 193, endPoint x: 571, endPoint y: 200, distance: 90.8
click at [571, 200] on div "Next Level: Fast and Furry-ous Nobody can catch the Road Runner." at bounding box center [563, 214] width 216 height 70
click at [571, 200] on h3 "Fast and Furry-ous" at bounding box center [563, 206] width 202 height 17
drag, startPoint x: 537, startPoint y: 286, endPoint x: 353, endPoint y: 318, distance: 186.5
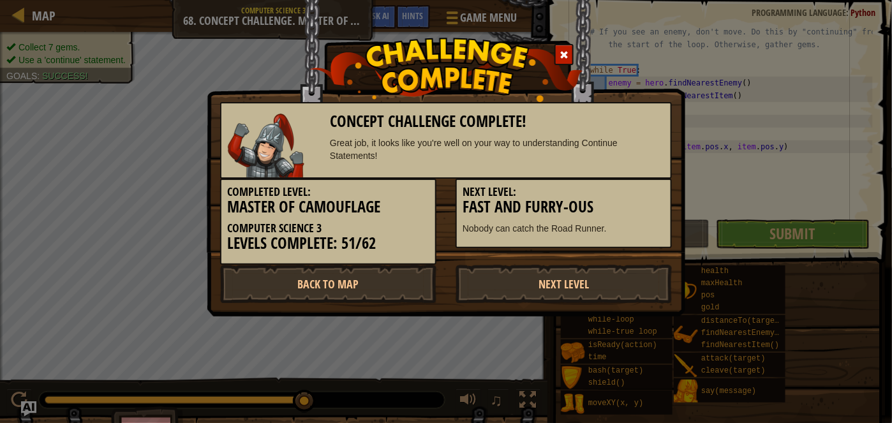
click at [353, 318] on div "Concept Challenge Complete! Great job, it looks like you're well on your way to…" at bounding box center [446, 211] width 892 height 423
click at [363, 290] on link "Back to Map" at bounding box center [328, 284] width 216 height 38
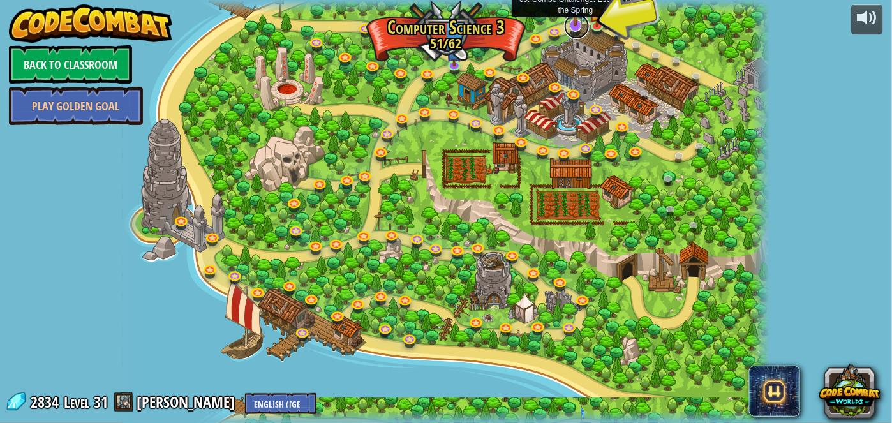
click at [578, 29] on link at bounding box center [577, 26] width 26 height 26
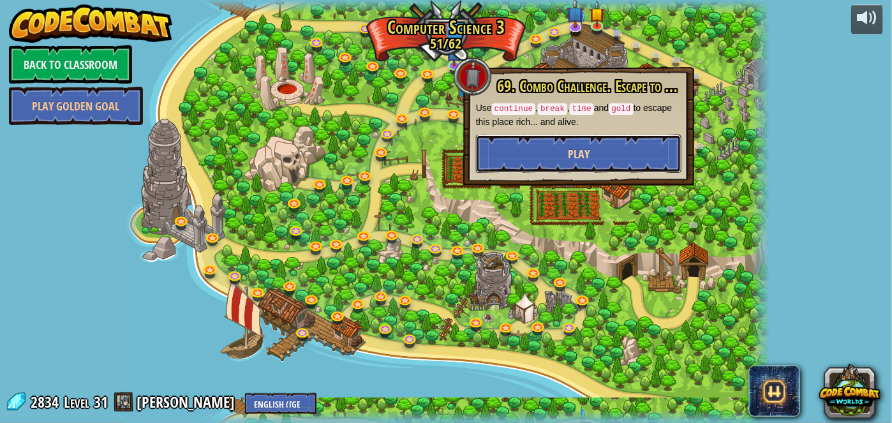
click at [582, 170] on button "Play" at bounding box center [578, 154] width 205 height 38
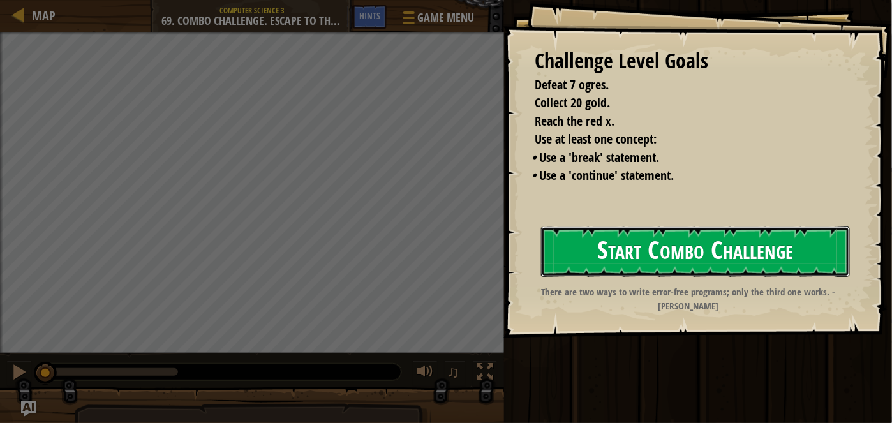
click at [633, 247] on button "Start Combo Challenge" at bounding box center [695, 251] width 309 height 50
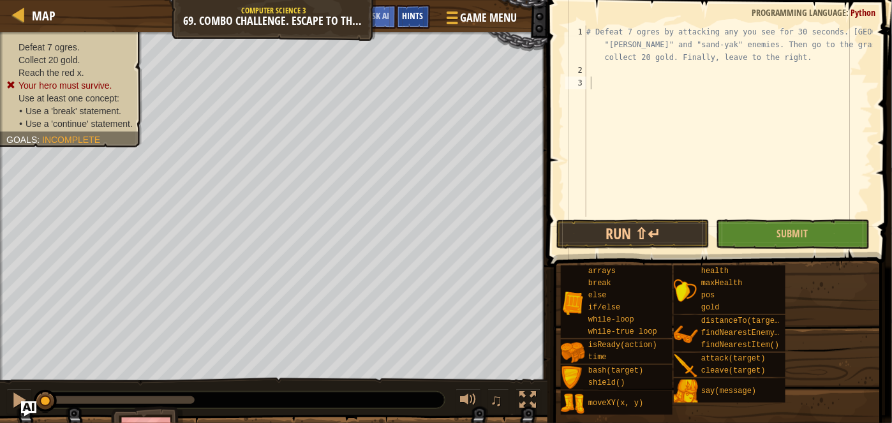
click at [420, 12] on span "Hints" at bounding box center [412, 16] width 21 height 12
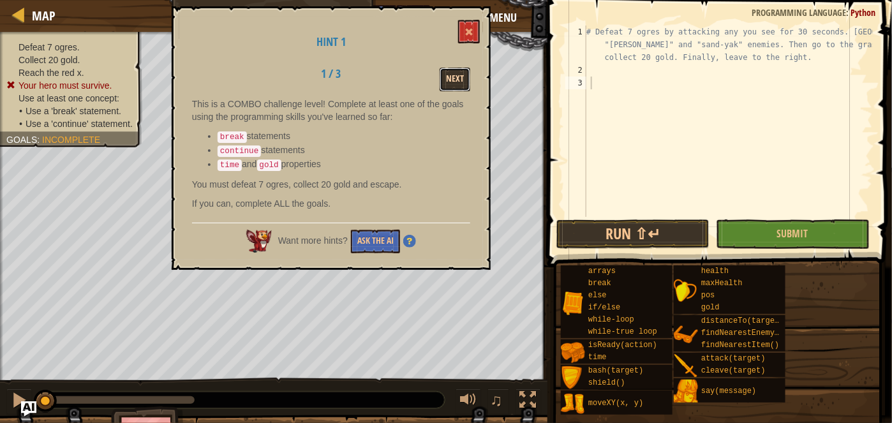
click at [450, 87] on button "Next" at bounding box center [454, 80] width 31 height 24
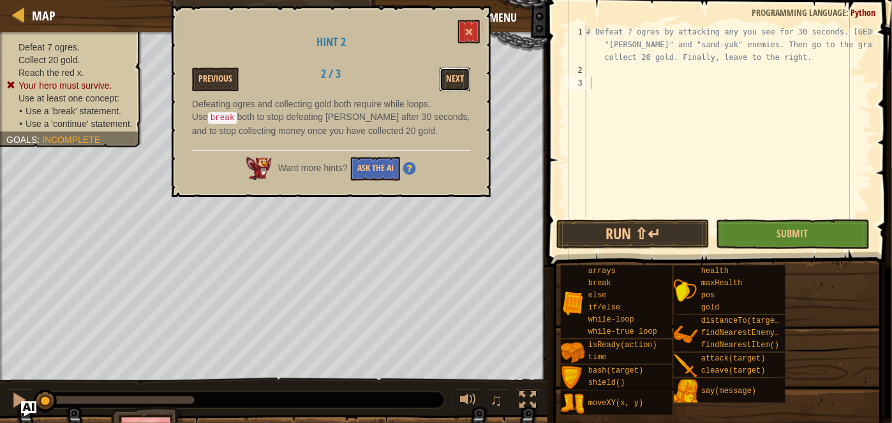
click at [450, 87] on button "Next" at bounding box center [454, 80] width 31 height 24
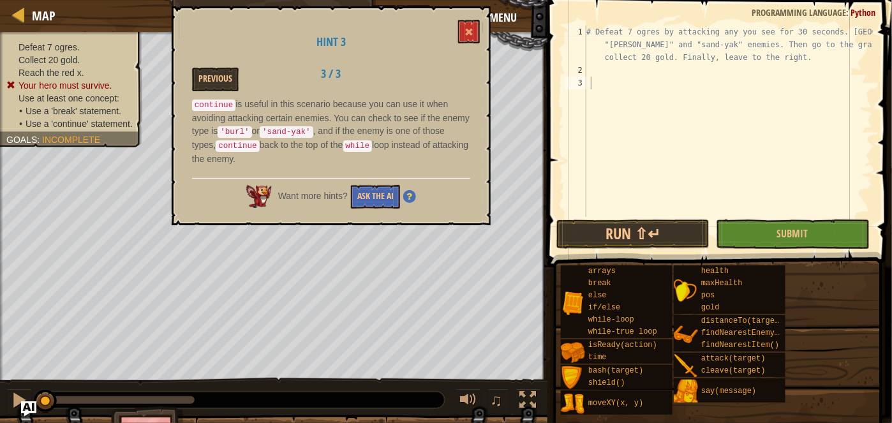
click at [457, 38] on h1 "Hint 3" at bounding box center [331, 42] width 278 height 13
click at [483, 24] on div "Hint 3 Previous 3 / 3 continue is useful in this scenario because you can use i…" at bounding box center [331, 115] width 319 height 219
click at [472, 24] on button at bounding box center [469, 32] width 22 height 24
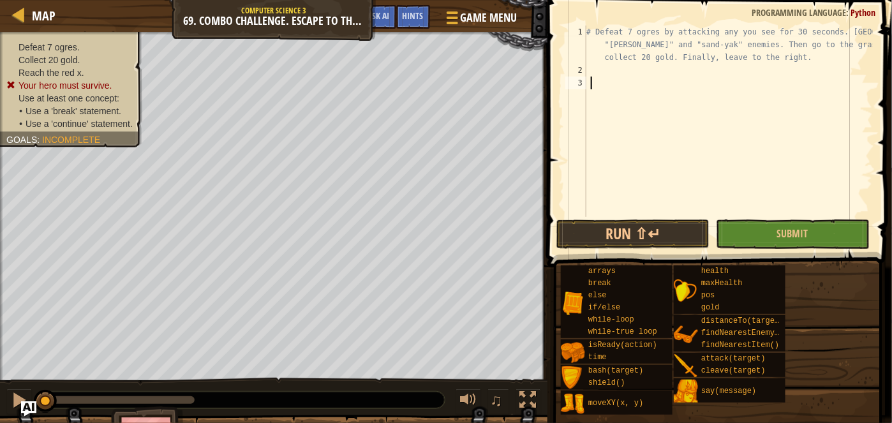
click at [696, 97] on div "# Defeat 7 ogres by attacking any you see for 30 seconds. Ignore "[PERSON_NAME]…" at bounding box center [728, 147] width 289 height 242
drag, startPoint x: 696, startPoint y: 97, endPoint x: 680, endPoint y: 136, distance: 42.0
click at [680, 136] on div "# Defeat 7 ogres by attacking any you see for 30 seconds. Ignore "[PERSON_NAME]…" at bounding box center [728, 147] width 289 height 242
click at [680, 136] on div "# Defeat 7 ogres by attacking any you see for 30 seconds. Ignore "[PERSON_NAME]…" at bounding box center [728, 121] width 289 height 191
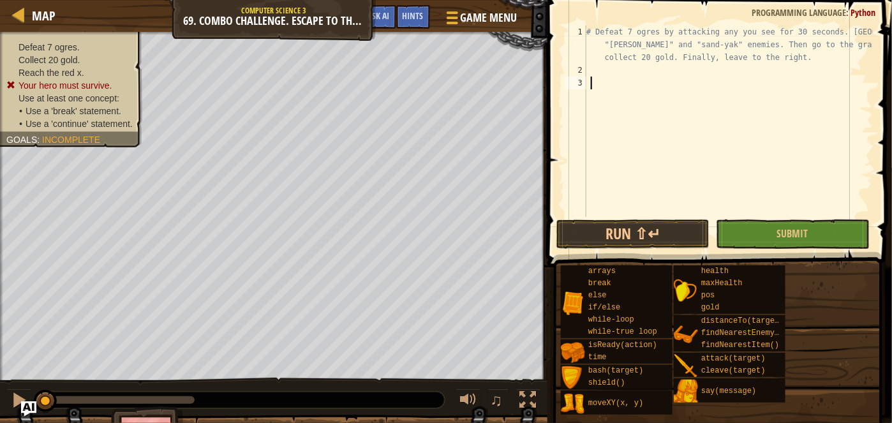
click at [626, 111] on div "# Defeat 7 ogres by attacking any you see for 30 seconds. Ignore "[PERSON_NAME]…" at bounding box center [728, 147] width 289 height 242
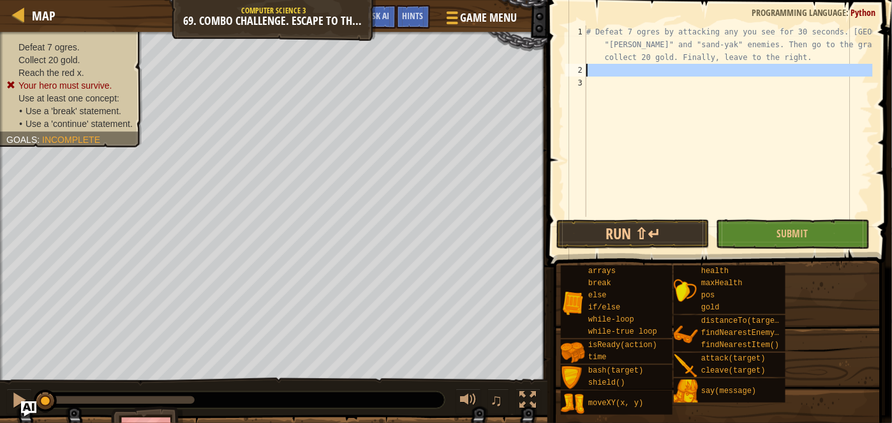
click at [577, 71] on div "2" at bounding box center [575, 70] width 21 height 13
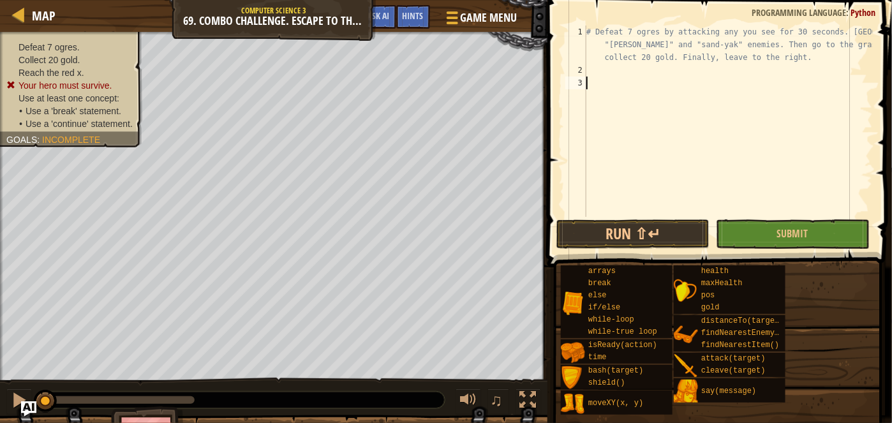
click at [588, 80] on div "# Defeat 7 ogres by attacking any you see for 30 seconds. Ignore "[PERSON_NAME]…" at bounding box center [728, 147] width 289 height 242
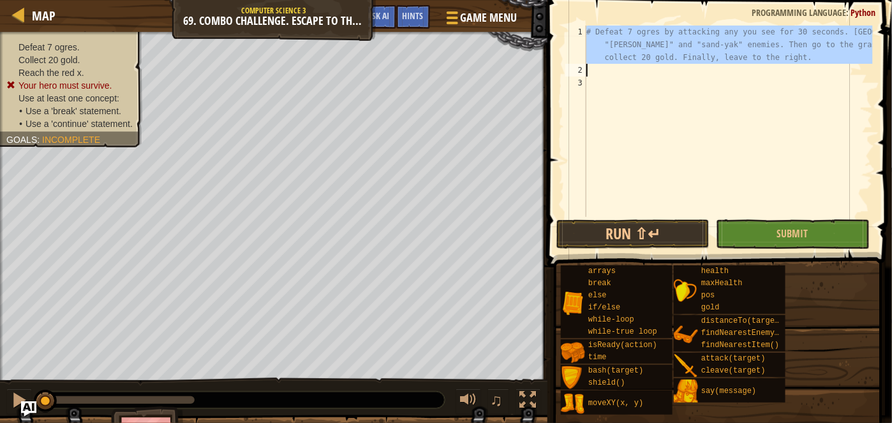
click at [583, 61] on div "1" at bounding box center [575, 45] width 21 height 38
type textarea "# Defeat 7 ogres by attacking any you see for 30 seconds. Ignore "[PERSON_NAME]…"
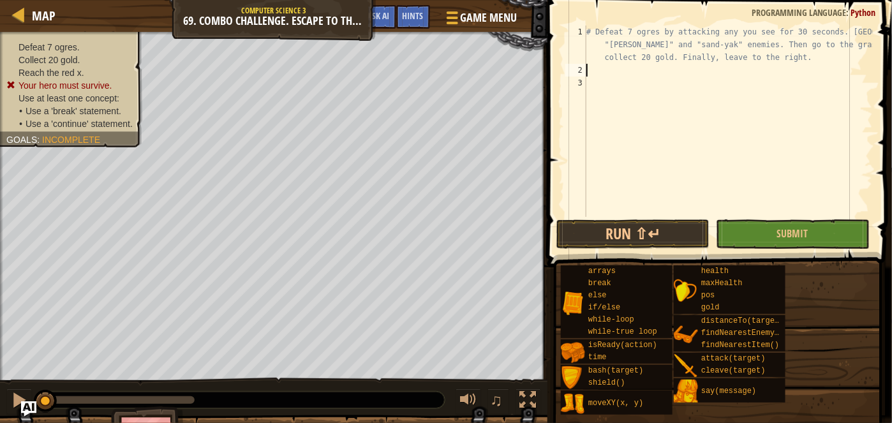
click at [596, 71] on div "# Defeat 7 ogres by attacking any you see for 30 seconds. Ignore "[PERSON_NAME]…" at bounding box center [728, 147] width 289 height 242
type textarea "wh"
click at [657, 91] on div "# Defeat 7 ogres by attacking any you see for 30 seconds. Ignore "[PERSON_NAME]…" at bounding box center [728, 147] width 289 height 242
click at [657, 89] on div "# Defeat 7 ogres by attacking any you see for 30 seconds. Ignore "[PERSON_NAME]…" at bounding box center [728, 147] width 289 height 242
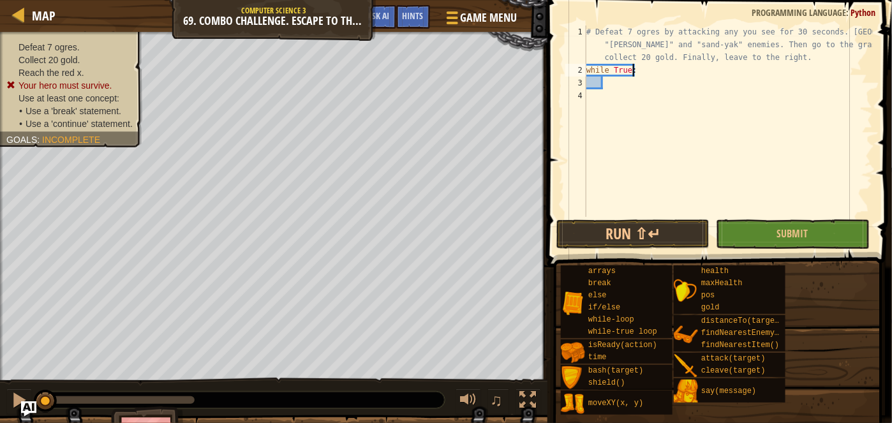
click at [654, 74] on div "# Defeat 7 ogres by attacking any you see for 30 seconds. Ignore "[PERSON_NAME]…" at bounding box center [728, 147] width 289 height 242
type textarea "while True:"
click at [666, 94] on div "# Defeat 7 ogres by attacking any you see for 30 seconds. Ignore "[PERSON_NAME]…" at bounding box center [728, 147] width 289 height 242
click at [663, 84] on div "# Defeat 7 ogres by attacking any you see for 30 seconds. Ignore "[PERSON_NAME]…" at bounding box center [728, 147] width 289 height 242
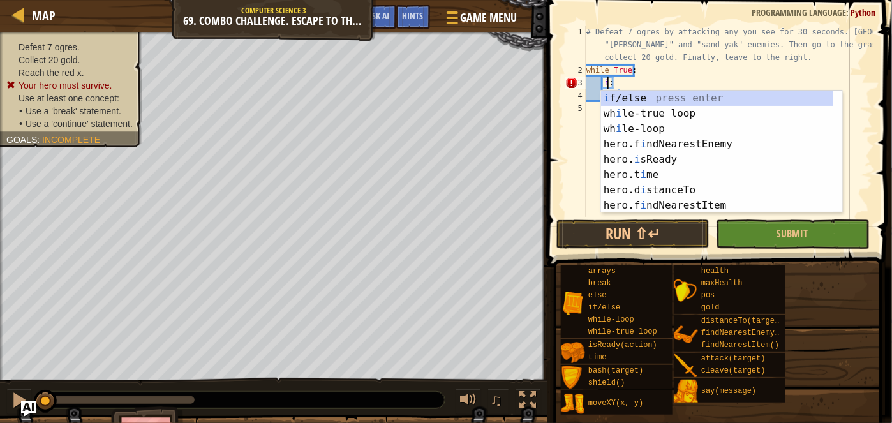
type textarea ":"
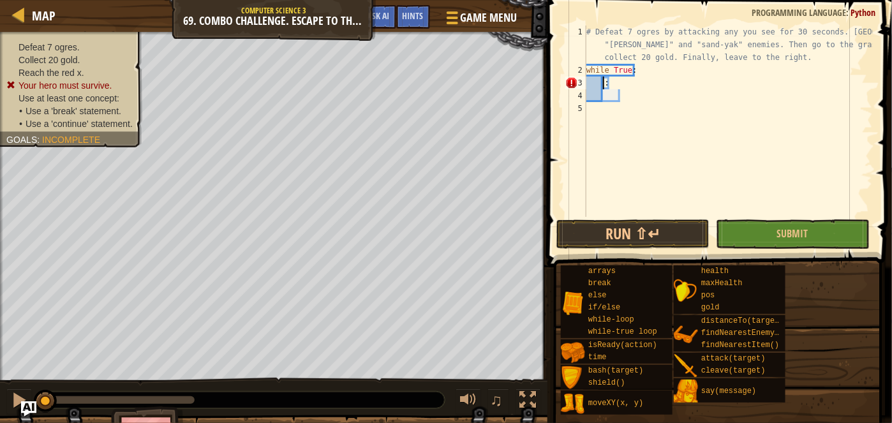
scroll to position [6, 1]
click at [656, 82] on div "# Defeat 7 ogres by attacking any you see for 30 seconds. Ignore "[PERSON_NAME]…" at bounding box center [728, 147] width 289 height 242
type textarea "he"
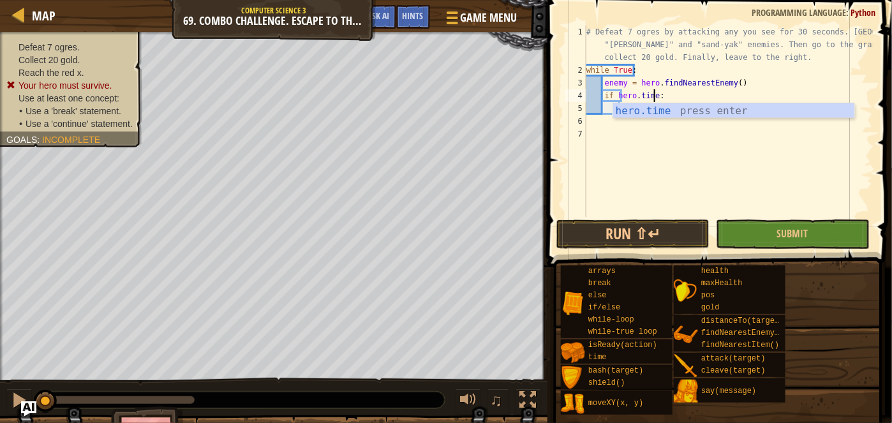
scroll to position [6, 5]
type textarea "if hero.time:"
click at [656, 122] on div "# Defeat 7 ogres by attacking any you see for 30 seconds. Ignore "[PERSON_NAME]…" at bounding box center [728, 147] width 289 height 242
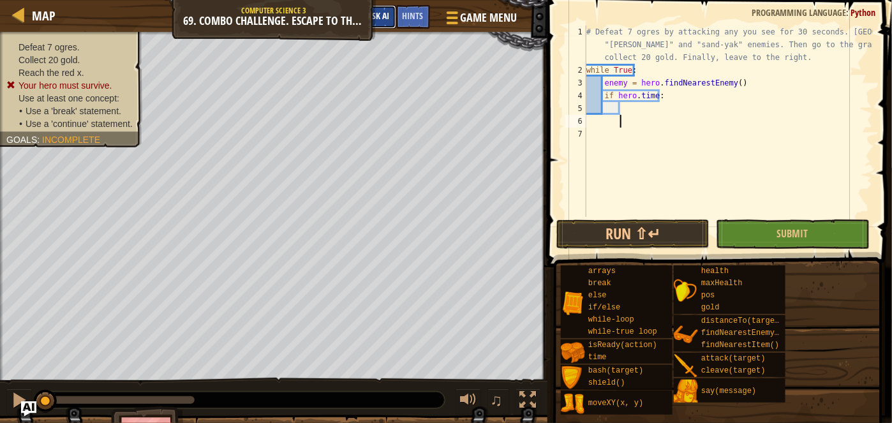
click at [374, 18] on span "Ask AI" at bounding box center [379, 16] width 22 height 12
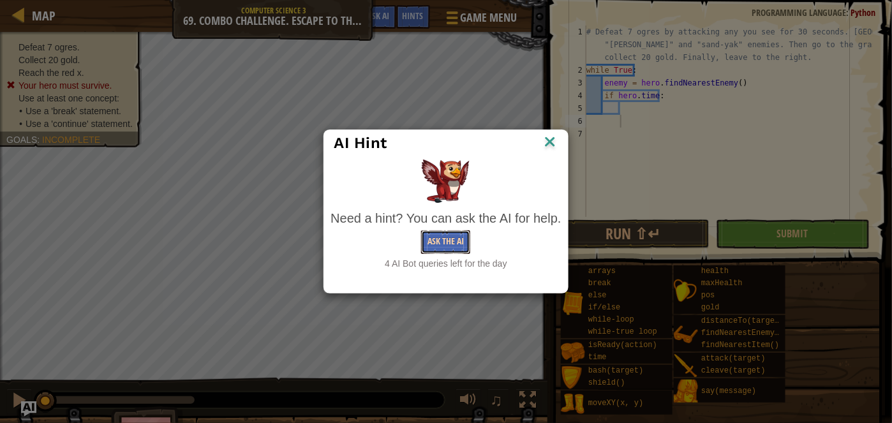
click at [455, 247] on button "Ask the AI" at bounding box center [445, 242] width 49 height 24
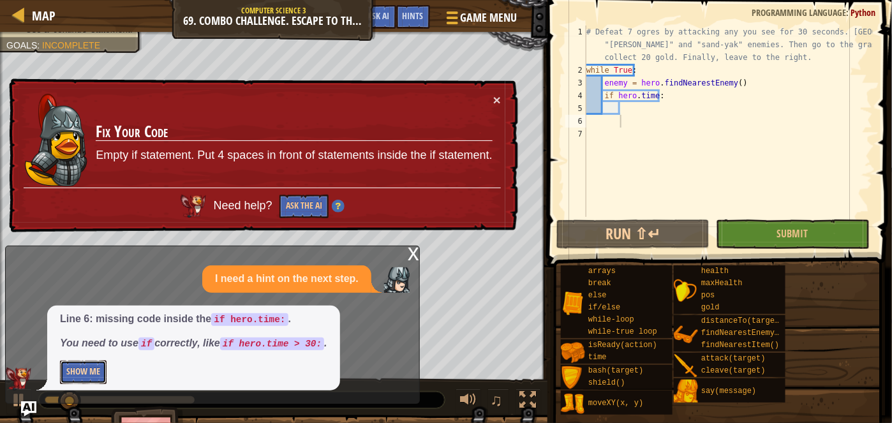
click at [103, 369] on button "Show Me" at bounding box center [83, 372] width 47 height 24
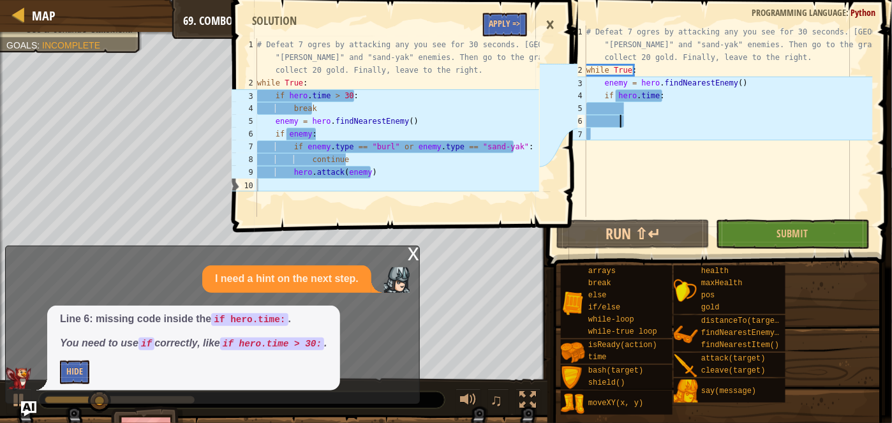
click at [483, 25] on span at bounding box center [406, 98] width 355 height 270
click at [522, 24] on button "Apply =>" at bounding box center [505, 25] width 44 height 24
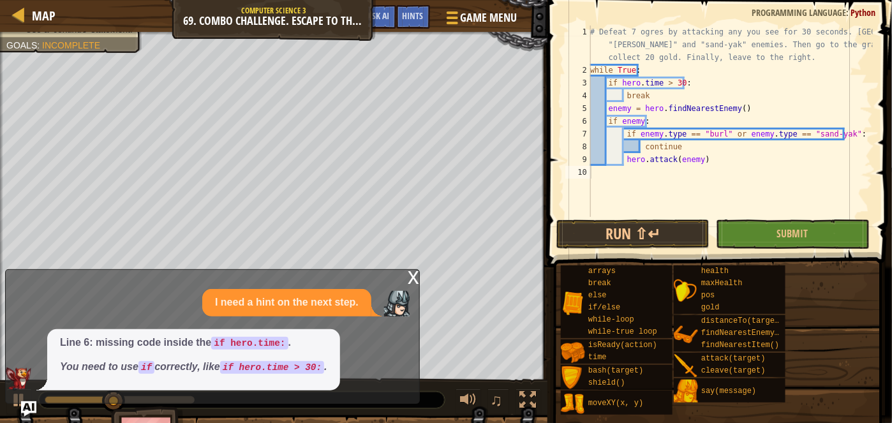
click at [414, 277] on div "x" at bounding box center [413, 276] width 11 height 13
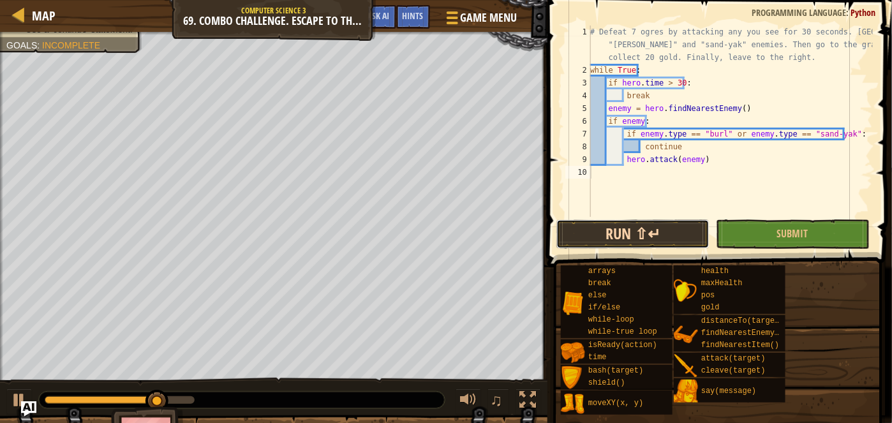
click at [654, 226] on button "Run ⇧↵" at bounding box center [632, 233] width 153 height 29
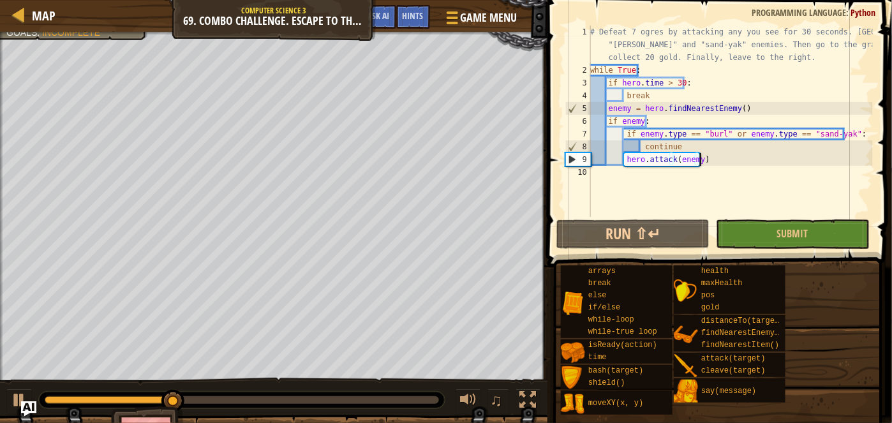
click at [722, 159] on div "# Defeat 7 ogres by attacking any you see for 30 seconds. Ignore "[PERSON_NAME]…" at bounding box center [729, 147] width 285 height 242
type textarea "hero.attack(enemy)"
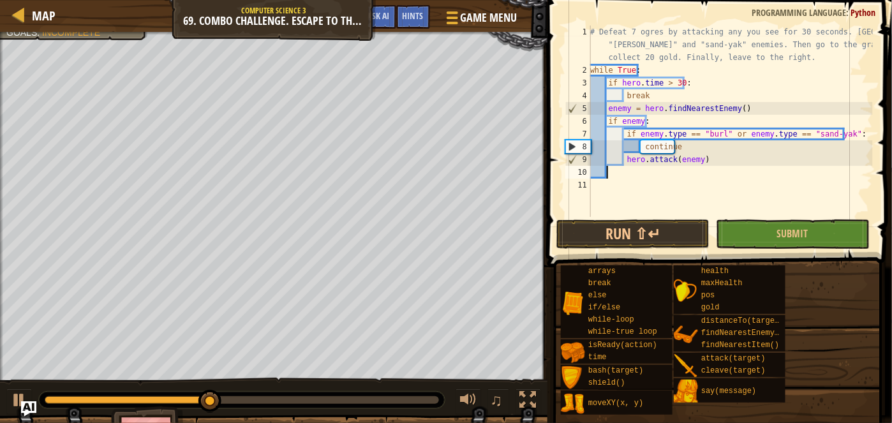
type textarea "e"
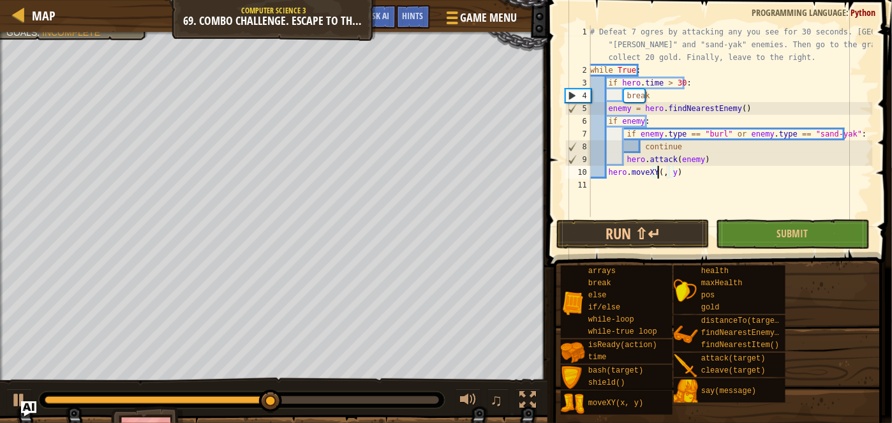
scroll to position [6, 6]
type textarea "hero.moveXY(78, y)"
click at [680, 175] on div "# Defeat 7 ogres by attacking any you see for 30 seconds. Ignore "[PERSON_NAME]…" at bounding box center [729, 147] width 285 height 242
type textarea "hero.moveXY(78, 33)"
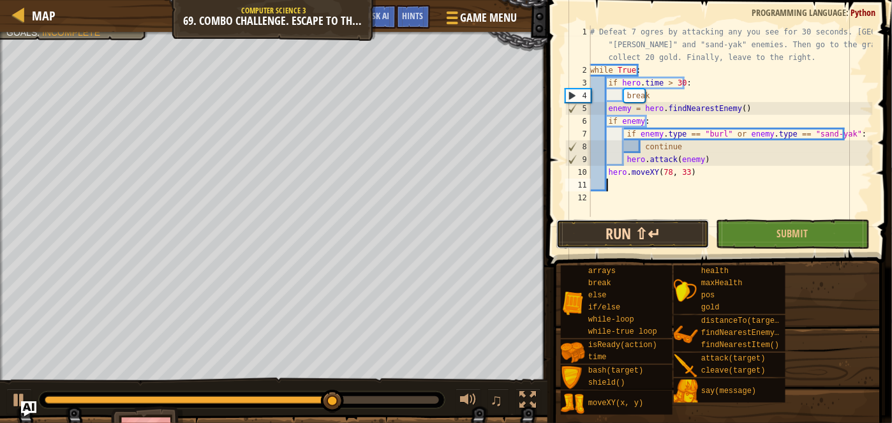
click at [626, 230] on button "Run ⇧↵" at bounding box center [632, 233] width 153 height 29
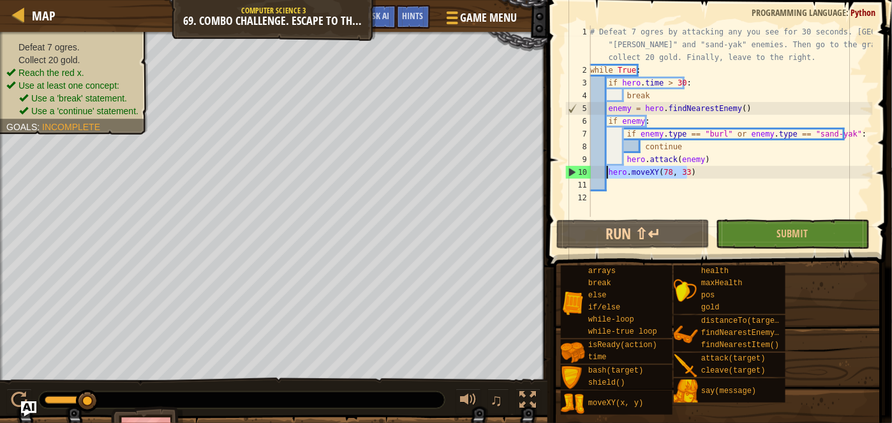
drag, startPoint x: 714, startPoint y: 166, endPoint x: 608, endPoint y: 170, distance: 106.0
click at [608, 170] on div "# Defeat 7 ogres by attacking any you see for 30 seconds. Ignore "[PERSON_NAME]…" at bounding box center [729, 147] width 285 height 242
type textarea "hero.moveXY(78, 33)"
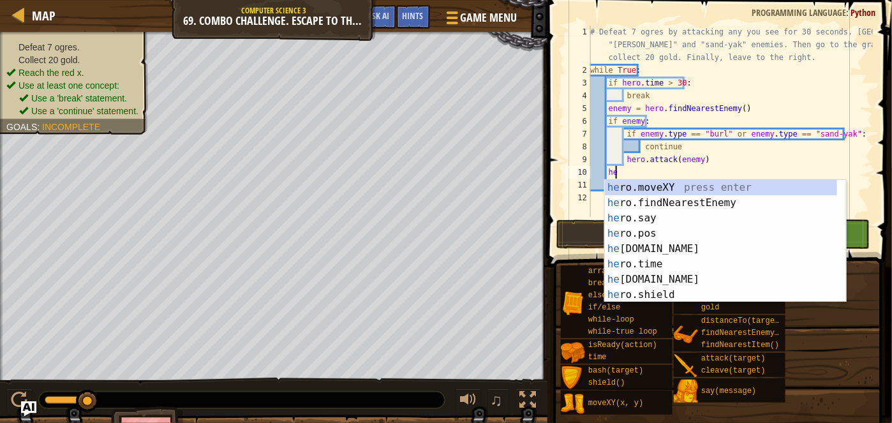
type textarea "h"
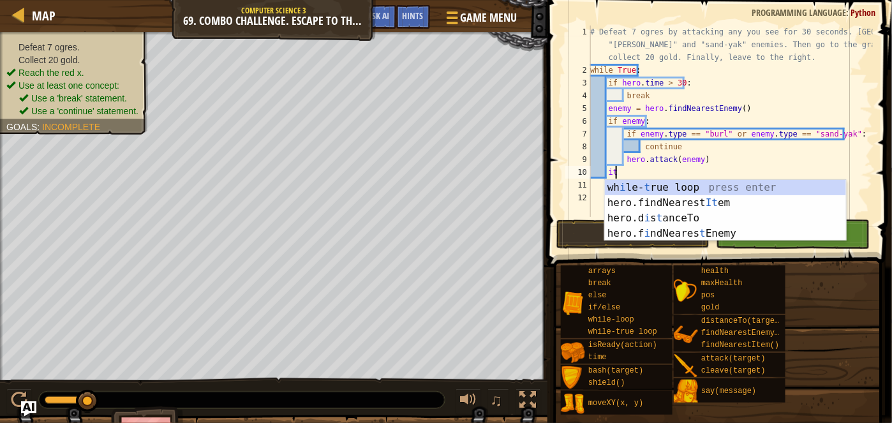
type textarea "ite"
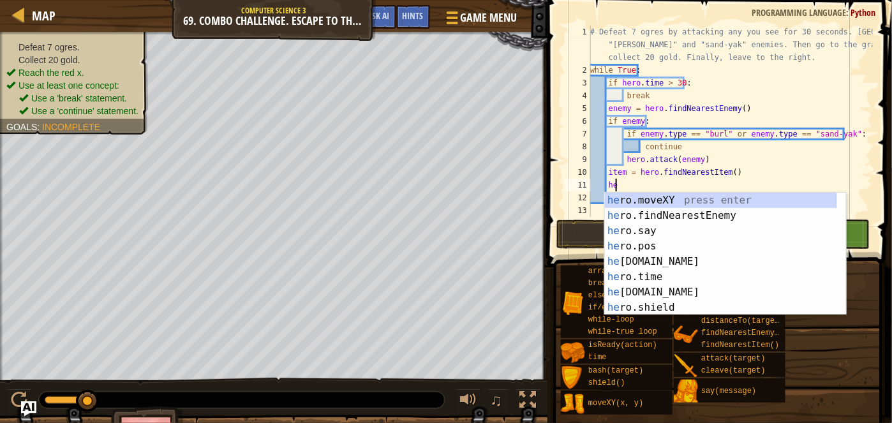
type textarea "h"
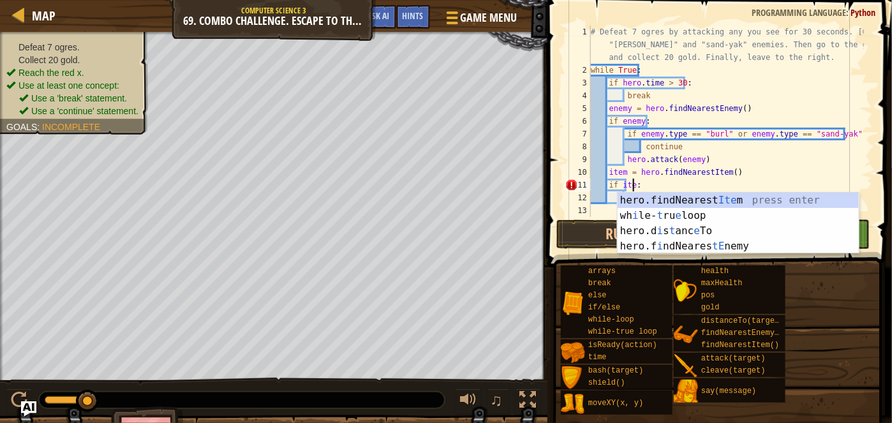
scroll to position [6, 3]
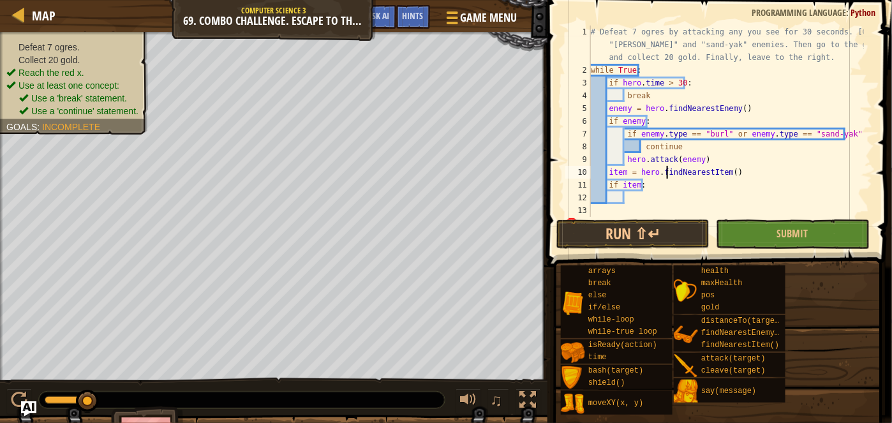
click at [668, 172] on div "# Defeat 7 ogres by attacking any you see for 30 seconds. Ignore "[PERSON_NAME]…" at bounding box center [726, 147] width 276 height 242
type textarea "item = hero.findNearestItem()"
click at [630, 200] on div "# Defeat 7 ogres by attacking any you see for 30 seconds. Ignore "[PERSON_NAME]…" at bounding box center [726, 147] width 276 height 242
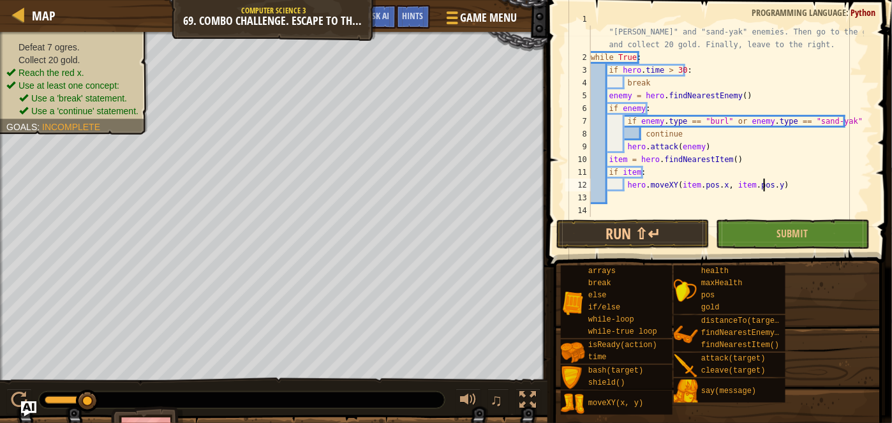
scroll to position [12, 0]
click at [756, 166] on div "# Defeat 7 ogres by attacking any you see for 30 seconds. Ignore "[PERSON_NAME]…" at bounding box center [726, 134] width 276 height 242
click at [730, 158] on div "# Defeat 7 ogres by attacking any you see for 30 seconds. Ignore "[PERSON_NAME]…" at bounding box center [726, 134] width 276 height 242
type textarea "item = hero.findNearestItem()"
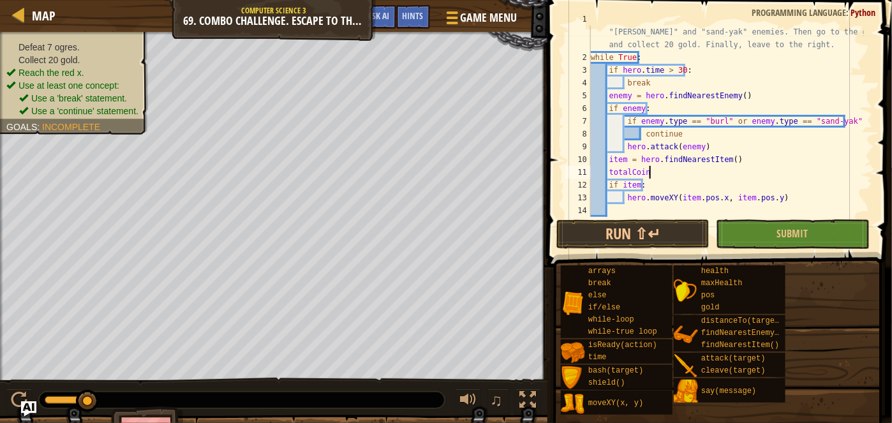
scroll to position [6, 4]
click at [859, 143] on div "# Defeat 7 ogres by attacking any you see for 30 seconds. Ignore "[PERSON_NAME]…" at bounding box center [726, 134] width 276 height 242
click at [734, 149] on div "# Defeat 7 ogres by attacking any you see for 30 seconds. Ignore "[PERSON_NAME]…" at bounding box center [726, 134] width 276 height 242
click at [661, 172] on div "# Defeat 7 ogres by attacking any you see for 30 seconds. Ignore "[PERSON_NAME]…" at bounding box center [726, 134] width 276 height 242
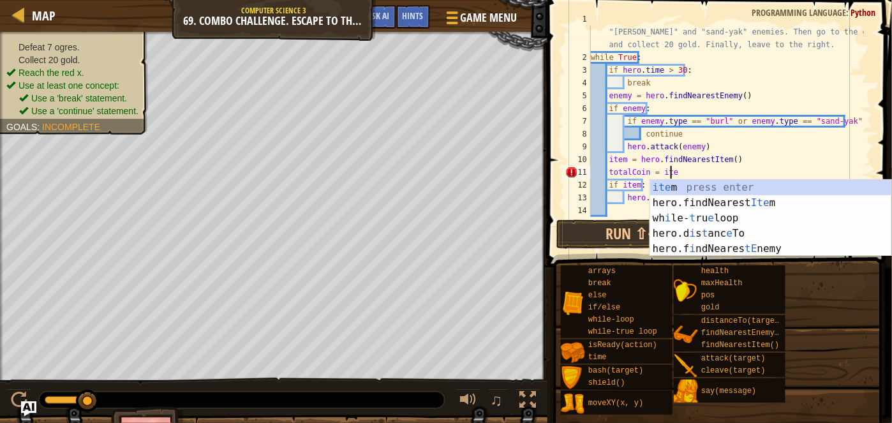
scroll to position [6, 5]
click at [393, 17] on button "Ask AI" at bounding box center [379, 17] width 34 height 24
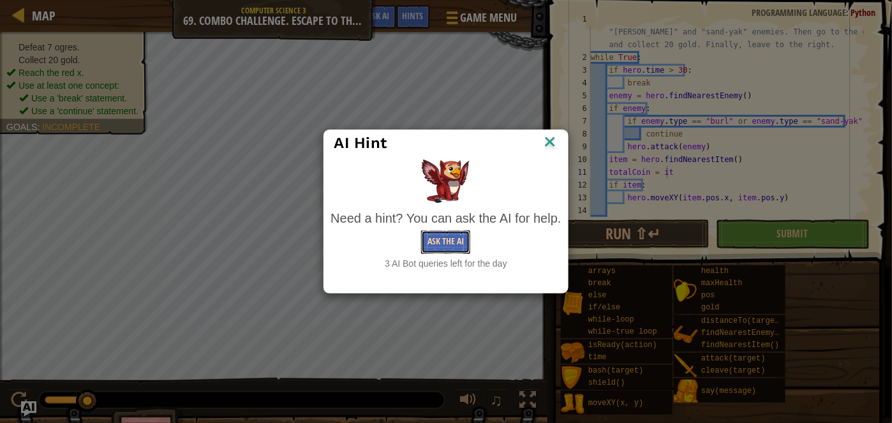
click at [445, 236] on button "Ask the AI" at bounding box center [445, 242] width 49 height 24
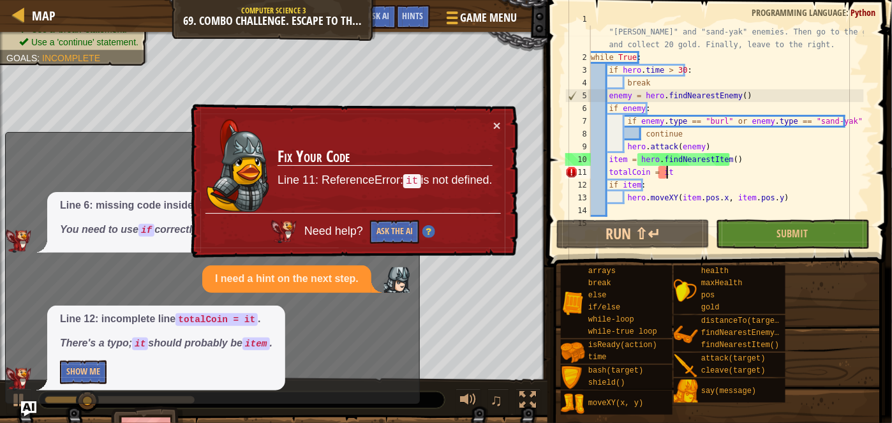
scroll to position [6, 6]
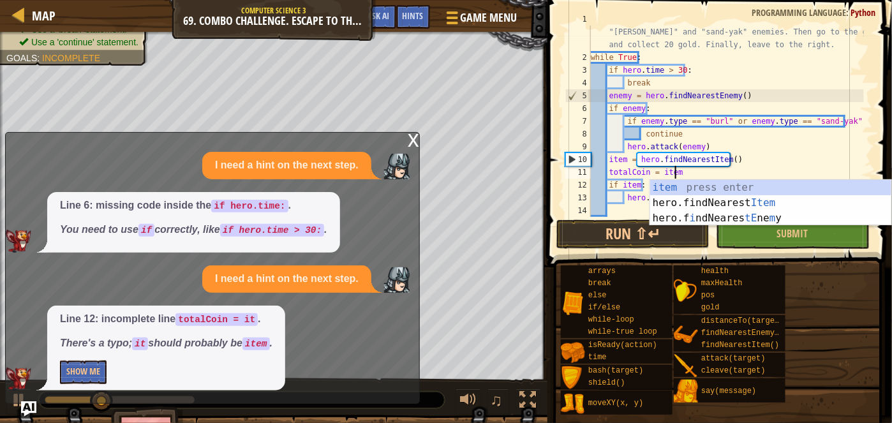
click at [677, 140] on div "# Defeat 7 ogres by attacking any you see for 30 seconds. Ignore "[PERSON_NAME]…" at bounding box center [726, 134] width 276 height 242
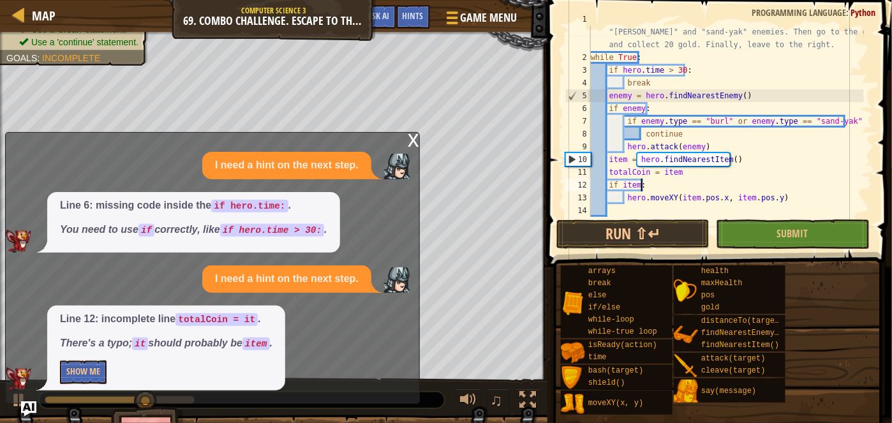
click at [687, 179] on div "# Defeat 7 ogres by attacking any you see for 30 seconds. Ignore "[PERSON_NAME]…" at bounding box center [726, 134] width 276 height 242
click at [682, 165] on div "# Defeat 7 ogres by attacking any you see for 30 seconds. Ignore "[PERSON_NAME]…" at bounding box center [726, 134] width 276 height 242
click at [418, 142] on div "x" at bounding box center [413, 139] width 11 height 13
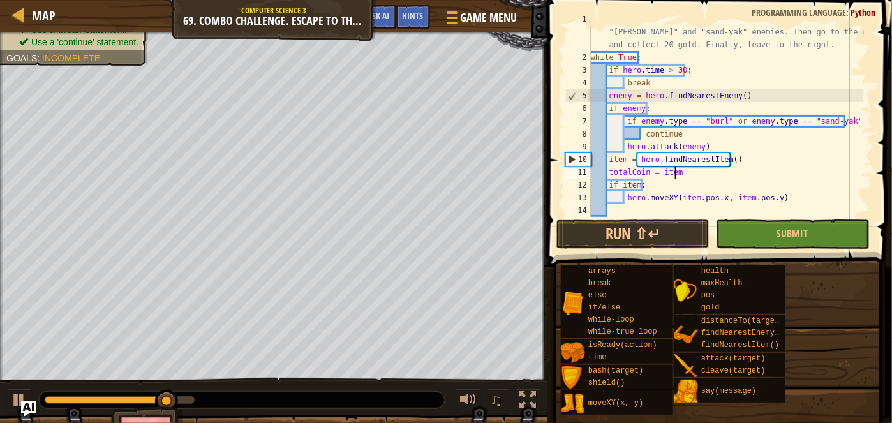
click at [682, 177] on div "# Defeat 7 ogres by attacking any you see for 30 seconds. Ignore "[PERSON_NAME]…" at bounding box center [726, 134] width 276 height 242
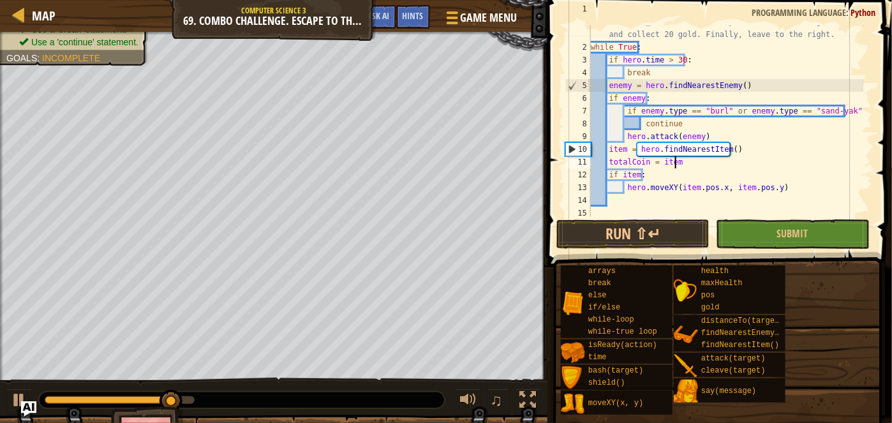
scroll to position [25, 0]
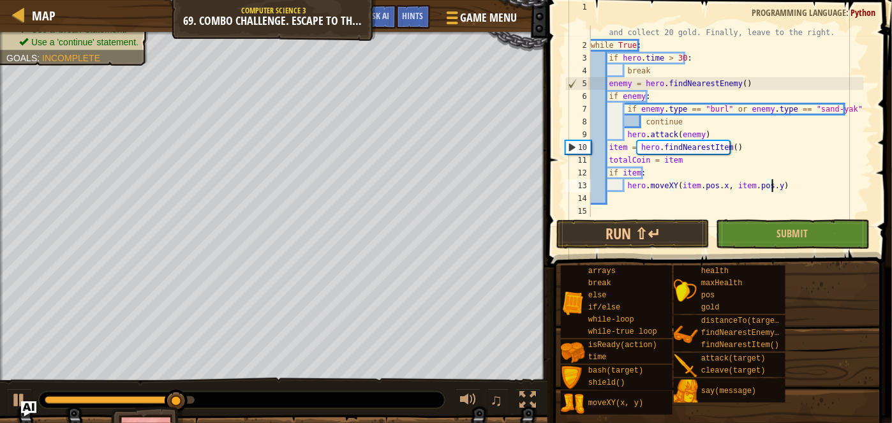
click at [818, 189] on div "# Defeat 7 ogres by attacking any you see for 30 seconds. Ignore "[PERSON_NAME]…" at bounding box center [726, 122] width 276 height 242
type textarea "hero.moveXY(item.pos.x, item.pos.y)"
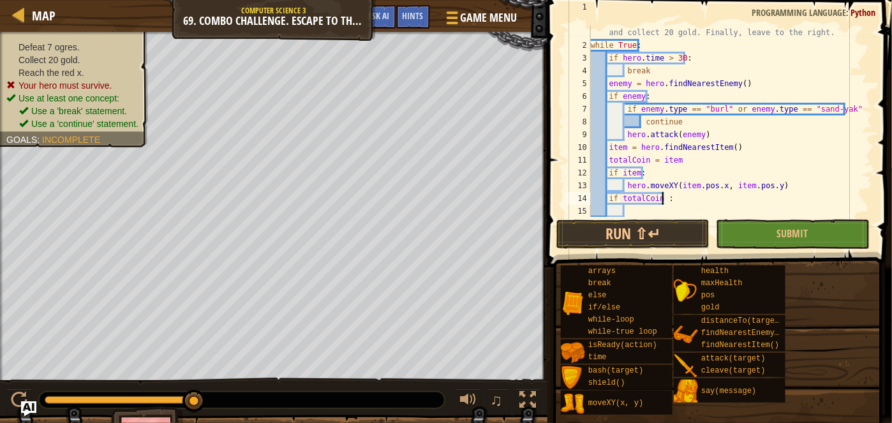
scroll to position [6, 6]
type textarea "if totalCoin == 20:"
click at [659, 212] on div "# Defeat 7 ogres by attacking any you see for 30 seconds. Ignore "[PERSON_NAME]…" at bounding box center [726, 122] width 276 height 242
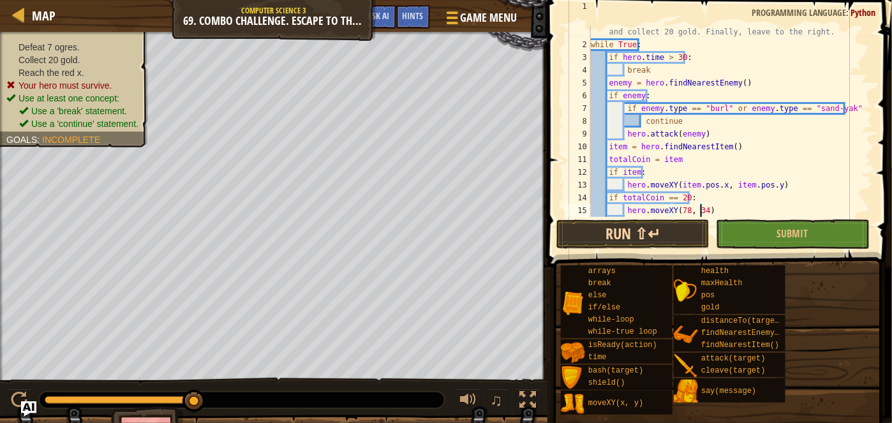
type textarea "hero.moveXY(78, 34)"
click at [688, 232] on button "Run ⇧↵" at bounding box center [632, 233] width 153 height 29
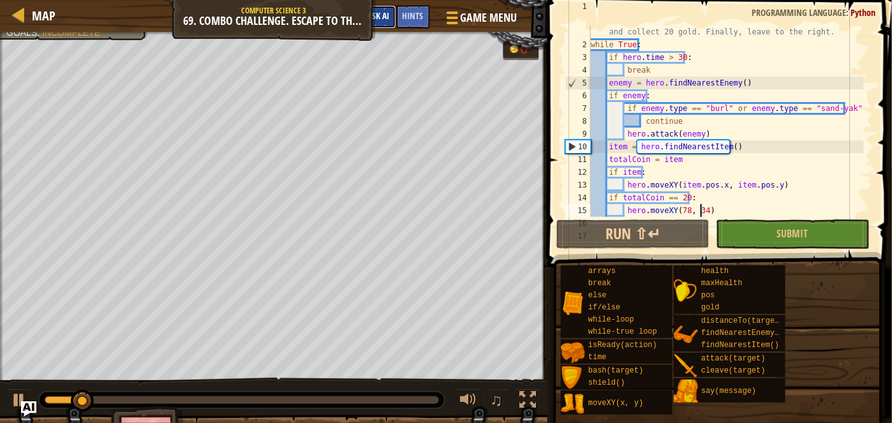
click at [389, 19] on span "Ask AI" at bounding box center [379, 16] width 22 height 12
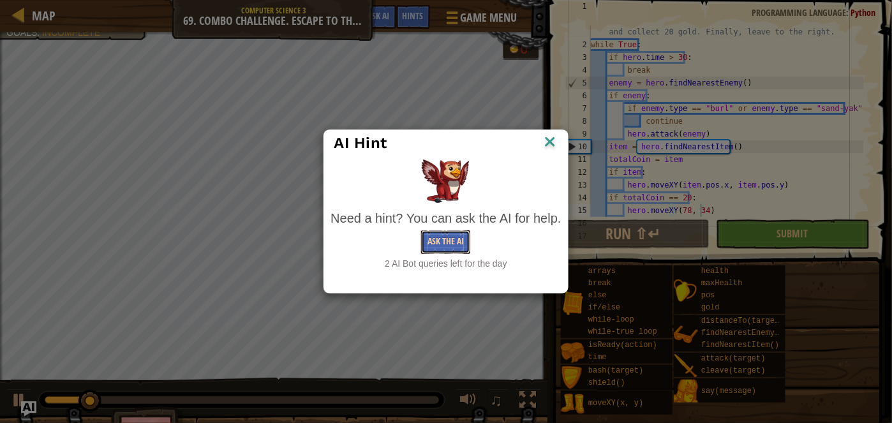
click at [440, 241] on button "Ask the AI" at bounding box center [445, 242] width 49 height 24
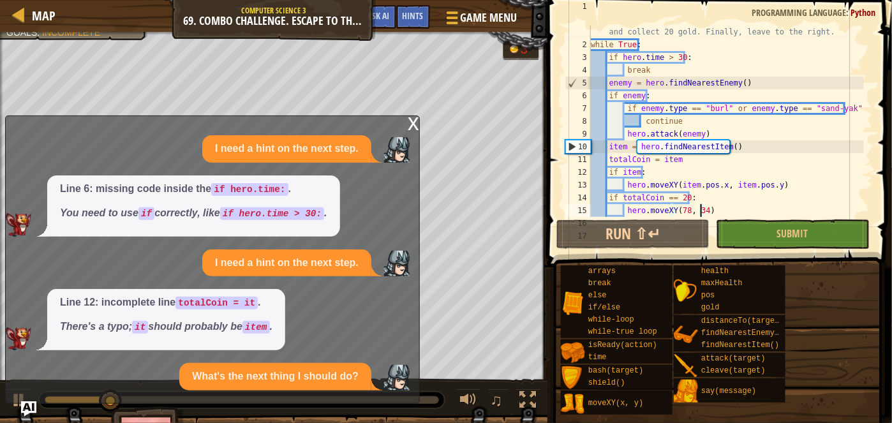
scroll to position [26, 0]
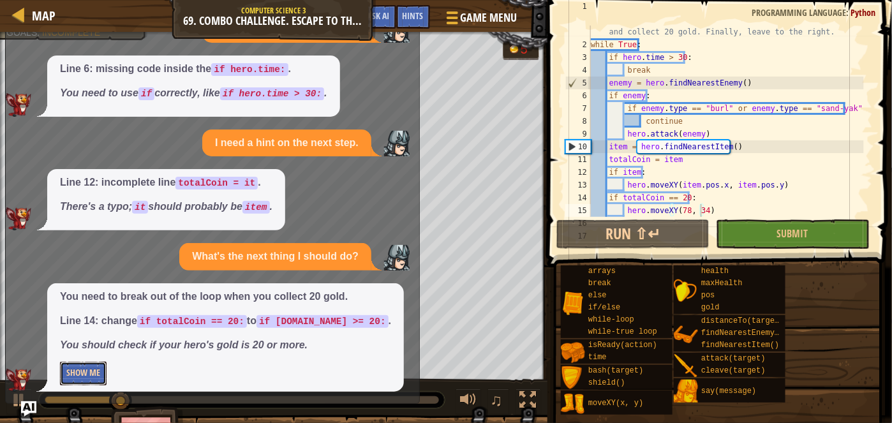
click at [95, 369] on button "Show Me" at bounding box center [83, 374] width 47 height 24
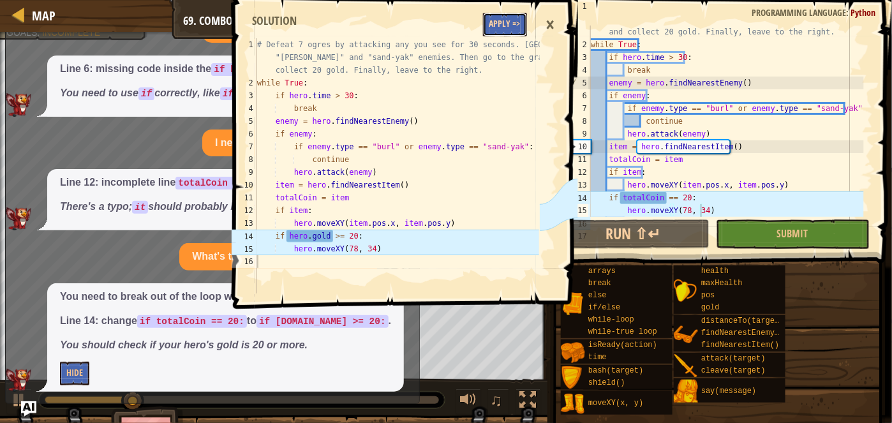
click at [509, 31] on button "Apply =>" at bounding box center [505, 25] width 44 height 24
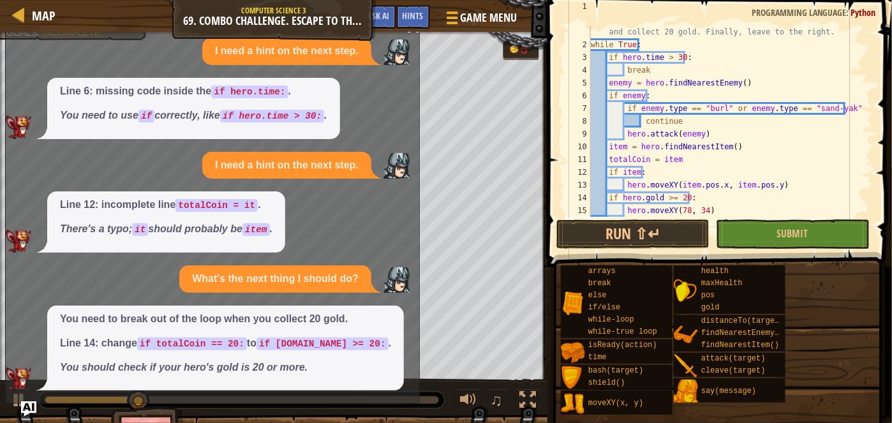
scroll to position [6, 0]
click at [31, 412] on img "Ask AI" at bounding box center [28, 409] width 17 height 17
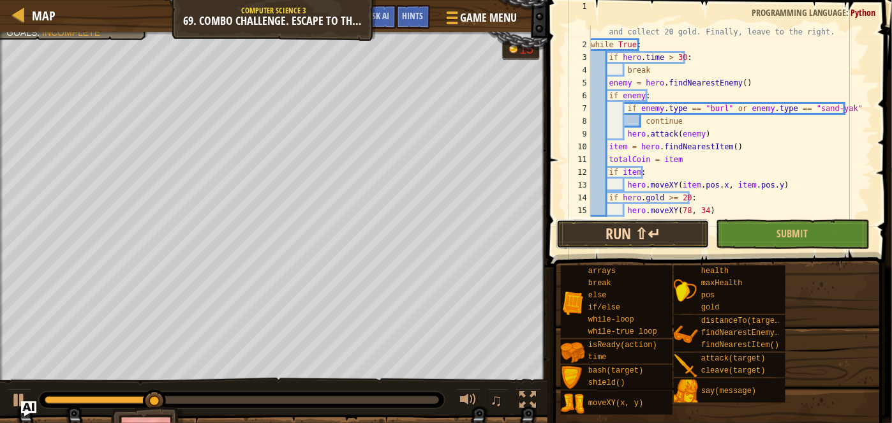
click at [659, 242] on button "Run ⇧↵" at bounding box center [632, 233] width 153 height 29
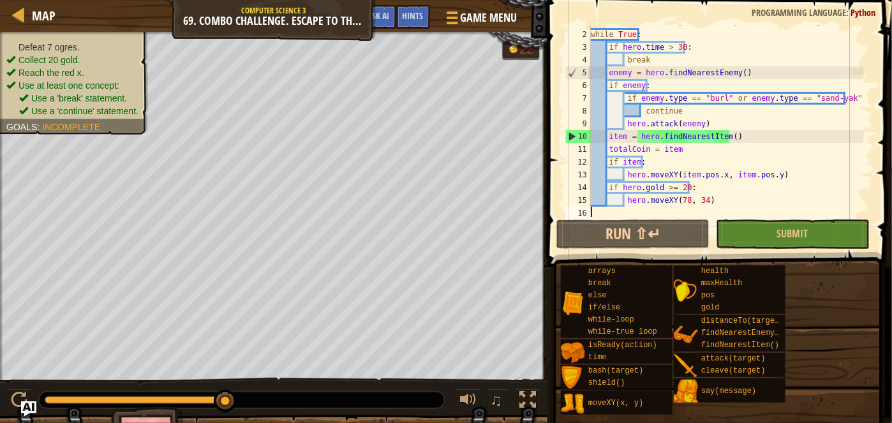
scroll to position [36, 0]
click at [700, 188] on div "# Defeat 7 ogres by attacking any you see for 30 seconds. Ignore "[PERSON_NAME]…" at bounding box center [726, 111] width 276 height 242
drag, startPoint x: 726, startPoint y: 199, endPoint x: 626, endPoint y: 203, distance: 100.2
click at [626, 203] on div "# Defeat 7 ogres by attacking any you see for 30 seconds. Ignore "[PERSON_NAME]…" at bounding box center [726, 111] width 276 height 242
type textarea "hero.moveXY(78, 34)"
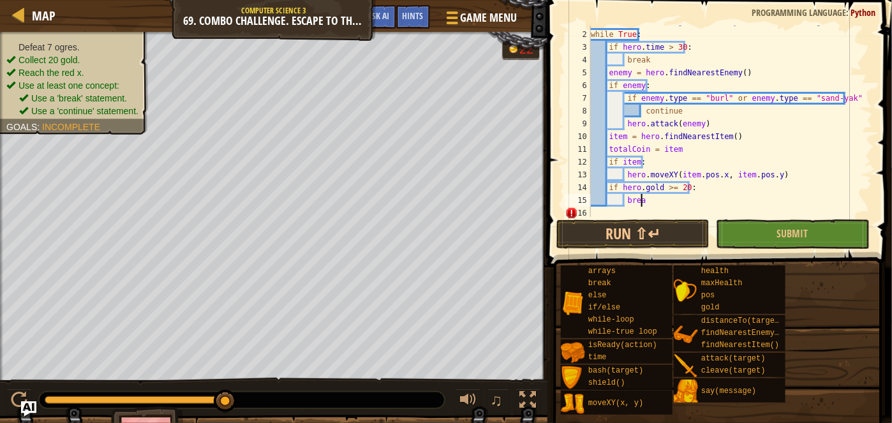
type textarea "break"
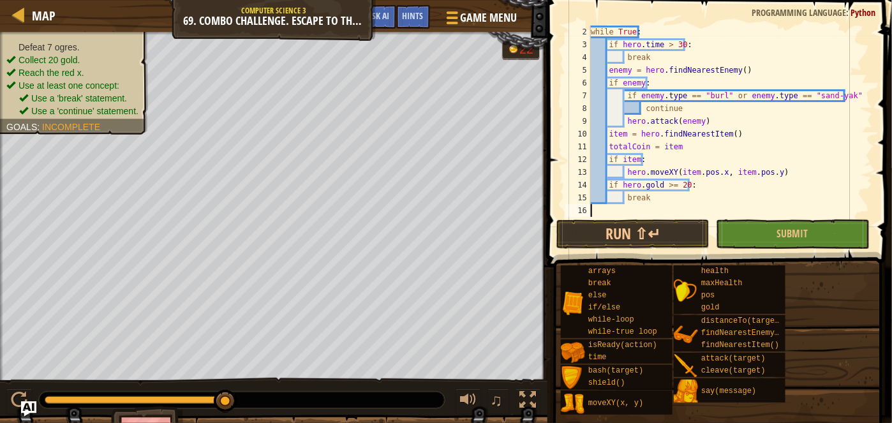
scroll to position [38, 0]
click at [622, 208] on div "while True : if hero . time > 30 : break enemy = hero . findNearestEnemy ( ) if…" at bounding box center [726, 134] width 276 height 217
paste textarea "hero.moveXY(78, 34)"
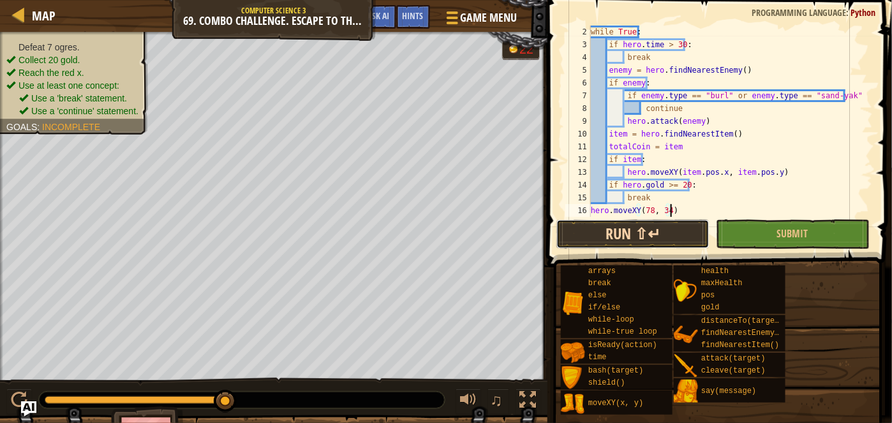
click at [626, 240] on button "Run ⇧↵" at bounding box center [632, 233] width 153 height 29
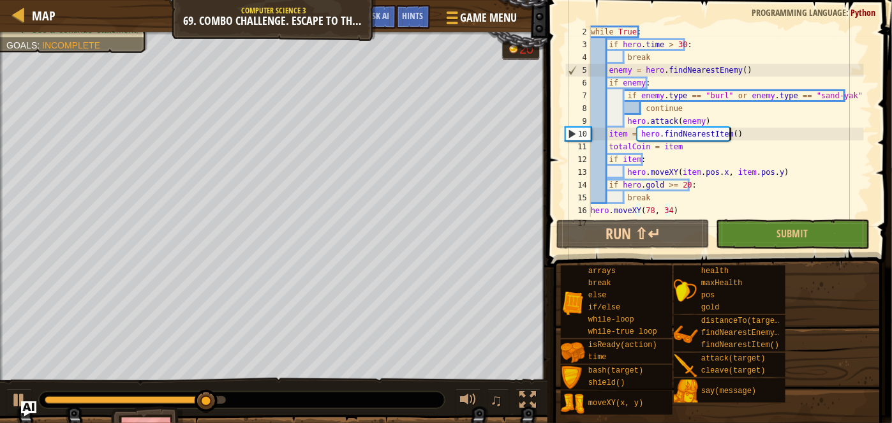
click at [739, 133] on div "while True : if hero . time > 30 : break enemy = hero . findNearestEnemy ( ) if…" at bounding box center [726, 134] width 276 height 217
type textarea "item = hero.findNearestItem()"
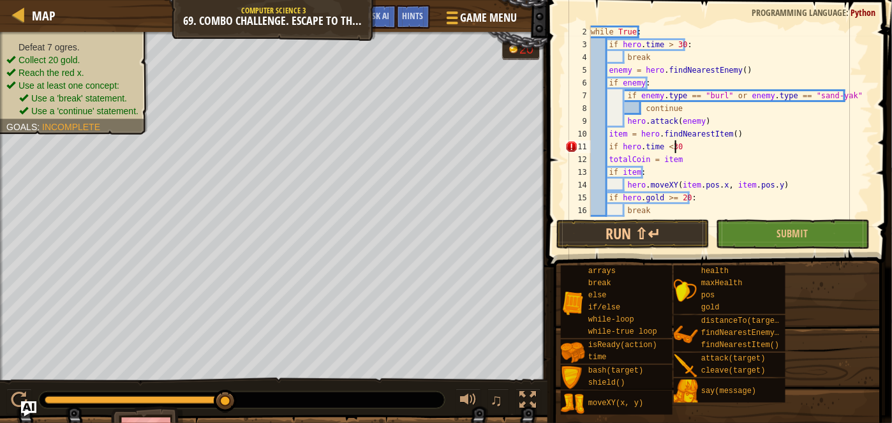
scroll to position [6, 6]
click at [608, 159] on div "while True : if hero . time > 30 : break enemy = hero . findNearestEnemy ( ) if…" at bounding box center [726, 134] width 276 height 217
click at [610, 171] on div "while True : if hero . time > 30 : break enemy = hero . findNearestEnemy ( ) if…" at bounding box center [726, 134] width 276 height 217
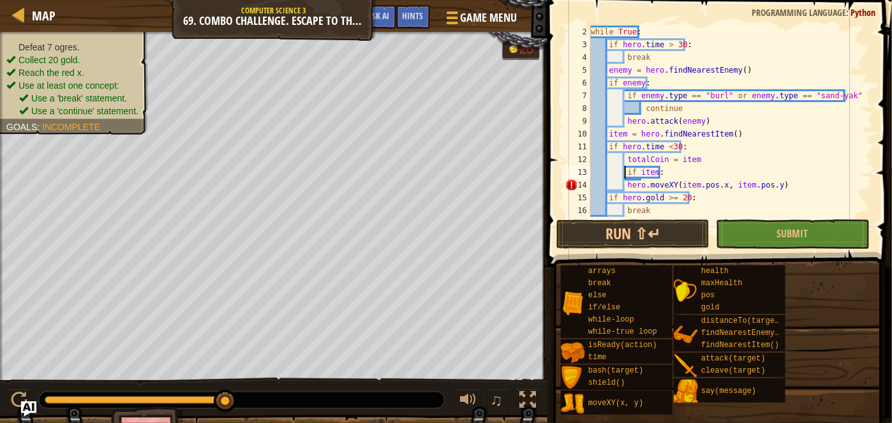
click at [628, 183] on div "while True : if hero . time > 30 : break enemy = hero . findNearestEnemy ( ) if…" at bounding box center [726, 134] width 276 height 217
click at [626, 183] on div "while True : if hero . time > 30 : break enemy = hero . findNearestEnemy ( ) if…" at bounding box center [726, 134] width 276 height 217
click at [612, 200] on div "while True : if hero . time > 30 : break enemy = hero . findNearestEnemy ( ) if…" at bounding box center [726, 134] width 276 height 217
click at [624, 213] on div "while True : if hero . time > 30 : break enemy = hero . findNearestEnemy ( ) if…" at bounding box center [726, 134] width 276 height 217
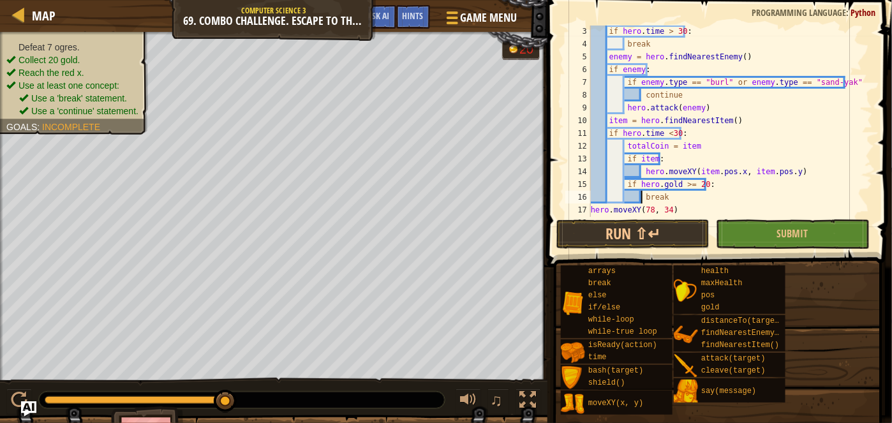
scroll to position [63, 0]
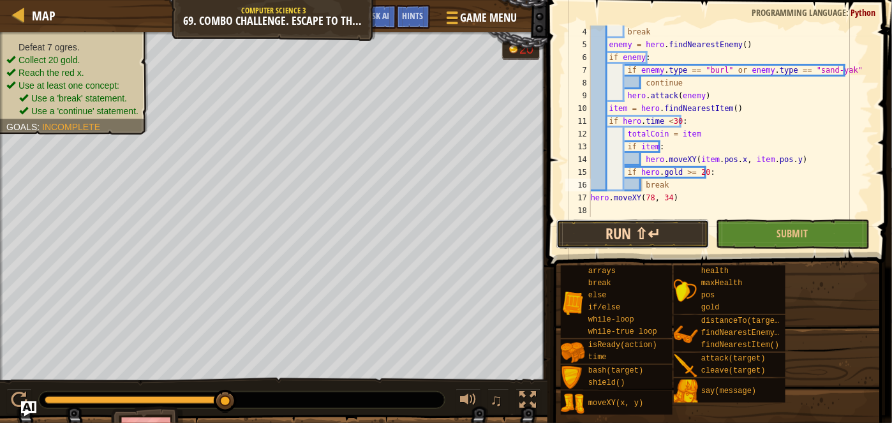
click at [604, 226] on button "Run ⇧↵" at bounding box center [632, 233] width 153 height 29
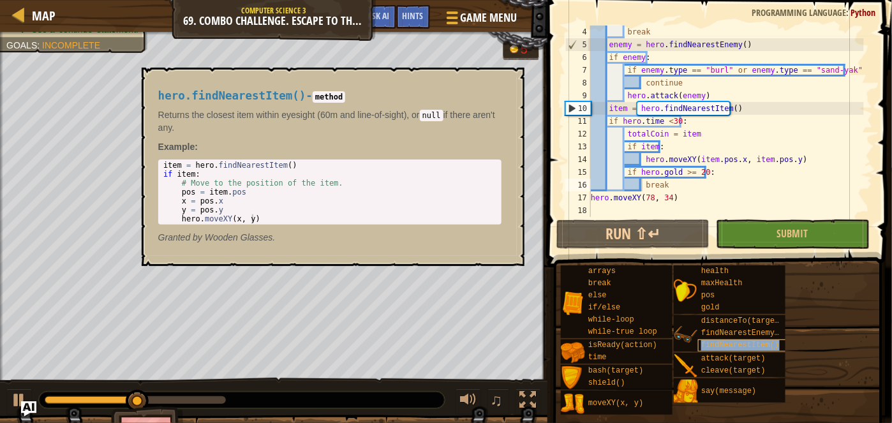
click at [718, 347] on span "findNearestItem()" at bounding box center [740, 345] width 78 height 9
click at [837, 147] on div "break enemy = hero . findNearestEnemy ( ) if enemy : if enemy . type == "[PERSO…" at bounding box center [726, 134] width 276 height 217
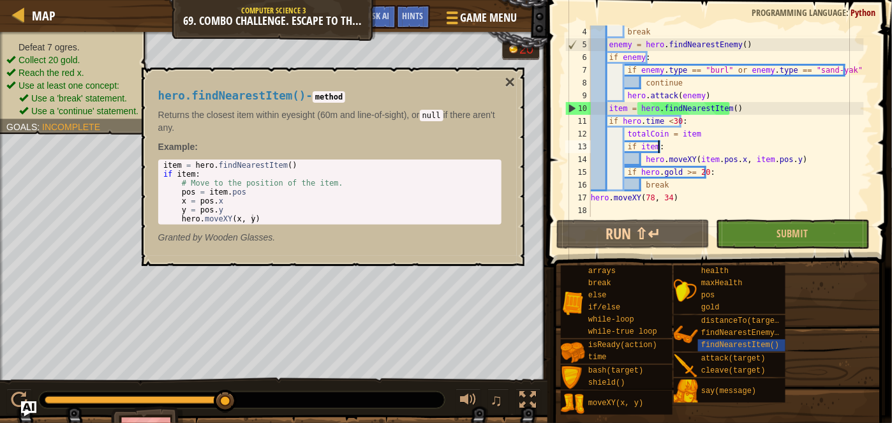
click at [666, 179] on div "break enemy = hero . findNearestEnemy ( ) if enemy : if enemy . type == "[PERSO…" at bounding box center [726, 134] width 276 height 217
click at [514, 80] on button "×" at bounding box center [509, 82] width 10 height 18
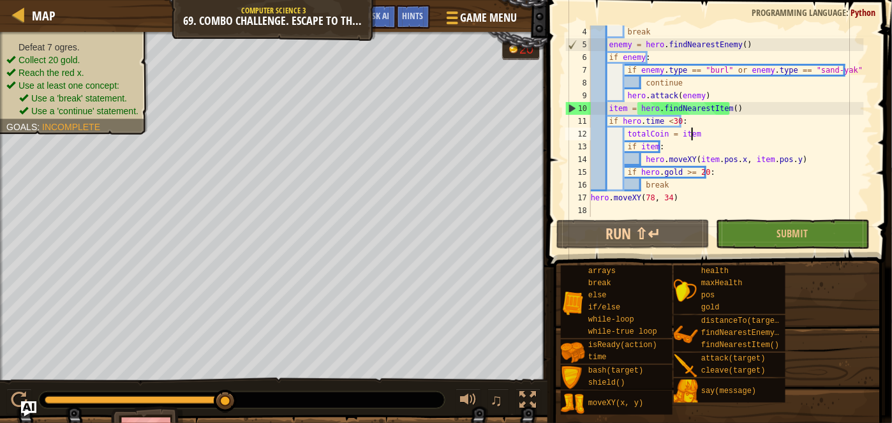
click at [714, 128] on div "break enemy = hero . findNearestEnemy ( ) if enemy : if enemy . type == "[PERSO…" at bounding box center [726, 134] width 276 height 217
click at [730, 191] on div "break enemy = hero . findNearestEnemy ( ) if enemy : if enemy . type == "[PERSO…" at bounding box center [726, 134] width 276 height 217
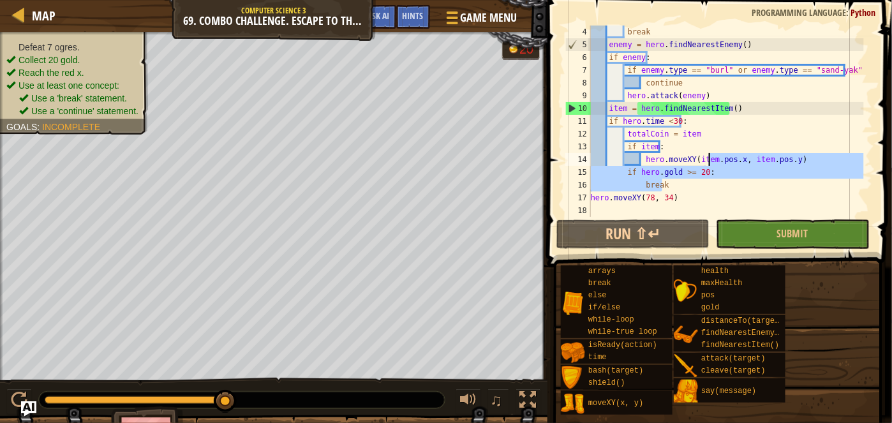
drag, startPoint x: 730, startPoint y: 189, endPoint x: 705, endPoint y: 143, distance: 52.8
click at [705, 143] on div "break enemy = hero . findNearestEnemy ( ) if enemy : if enemy . type == "[PERSO…" at bounding box center [726, 134] width 276 height 217
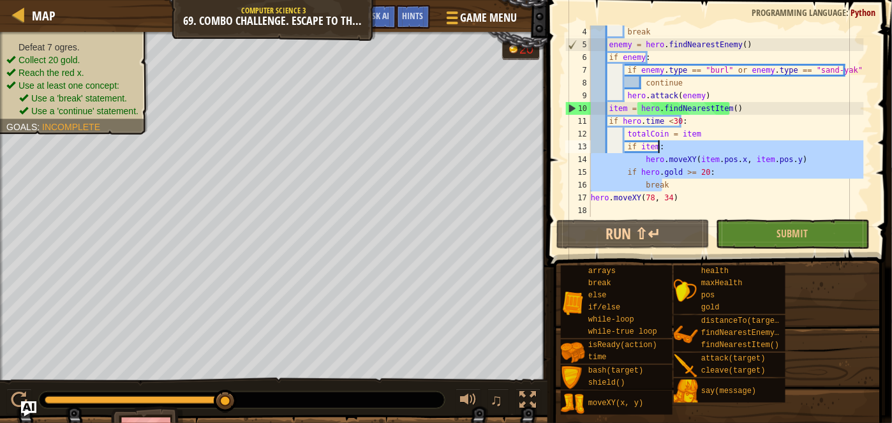
click at [705, 143] on div "break enemy = hero . findNearestEnemy ( ) if enemy : if enemy . type == "[PERSO…" at bounding box center [726, 121] width 276 height 191
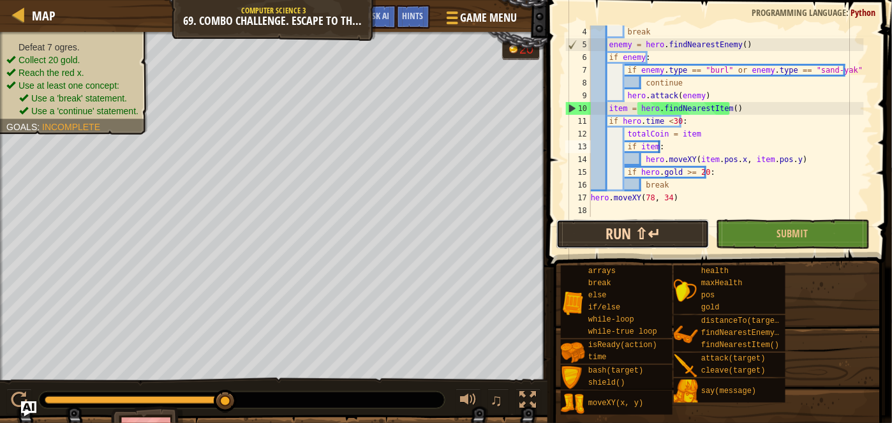
click at [653, 244] on button "Run ⇧↵" at bounding box center [632, 233] width 153 height 29
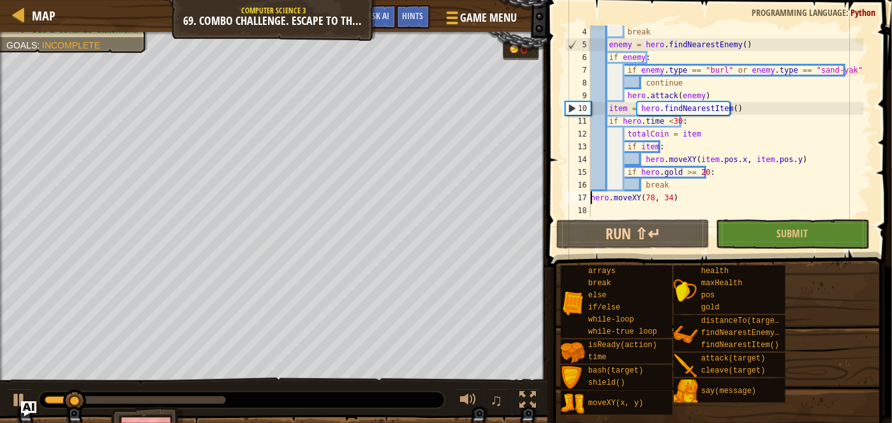
click at [591, 200] on div "break enemy = hero . findNearestEnemy ( ) if enemy : if enemy . type == "[PERSO…" at bounding box center [726, 134] width 276 height 217
type textarea "hero.moveXY(78, 34)"
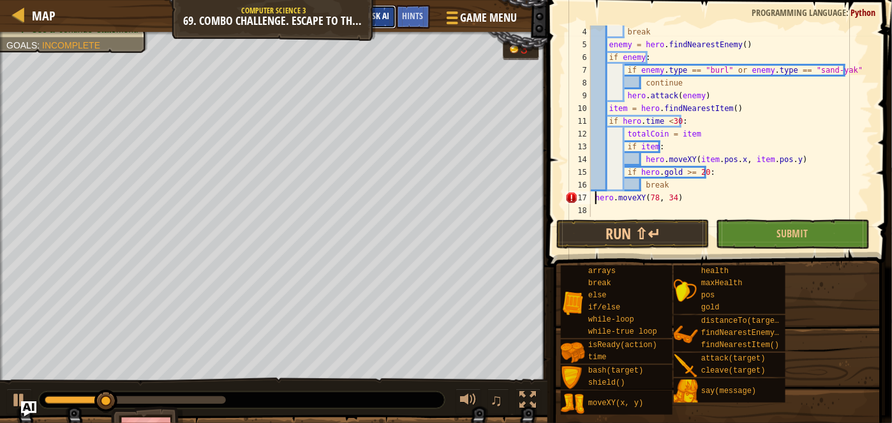
click at [388, 22] on button "Ask AI" at bounding box center [379, 17] width 34 height 24
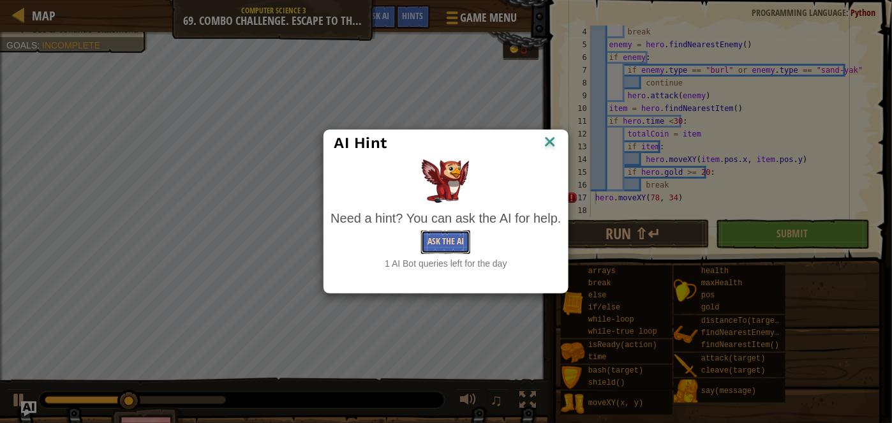
click at [436, 252] on button "Ask the AI" at bounding box center [445, 242] width 49 height 24
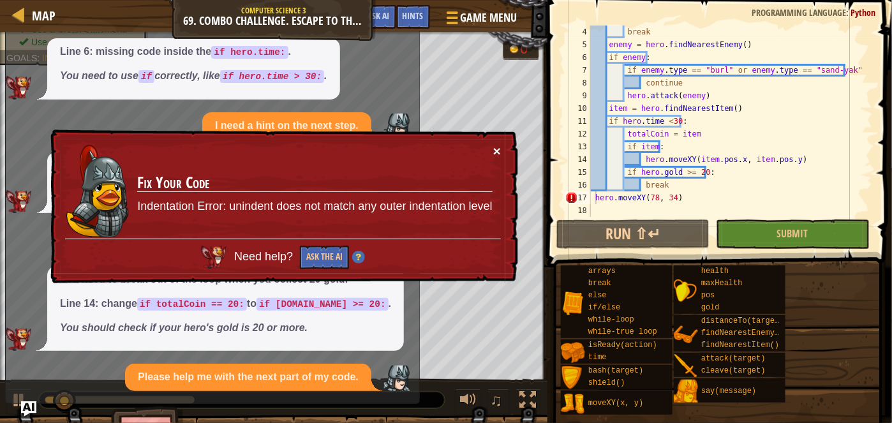
click at [496, 145] on button "×" at bounding box center [497, 150] width 8 height 13
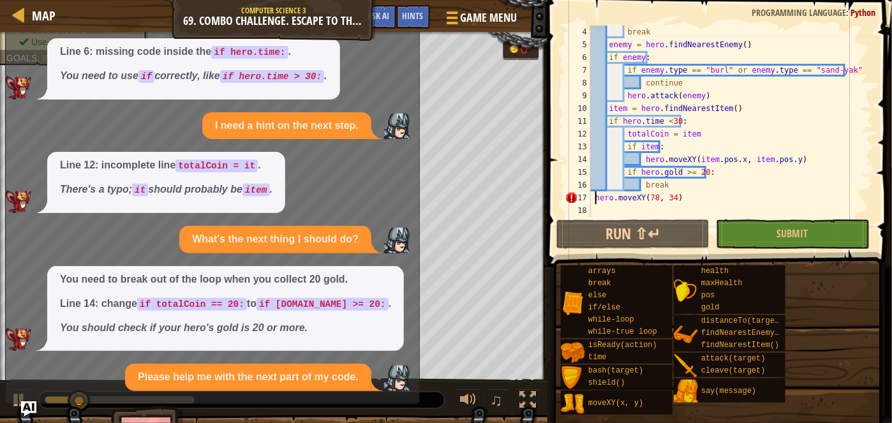
scroll to position [154, 0]
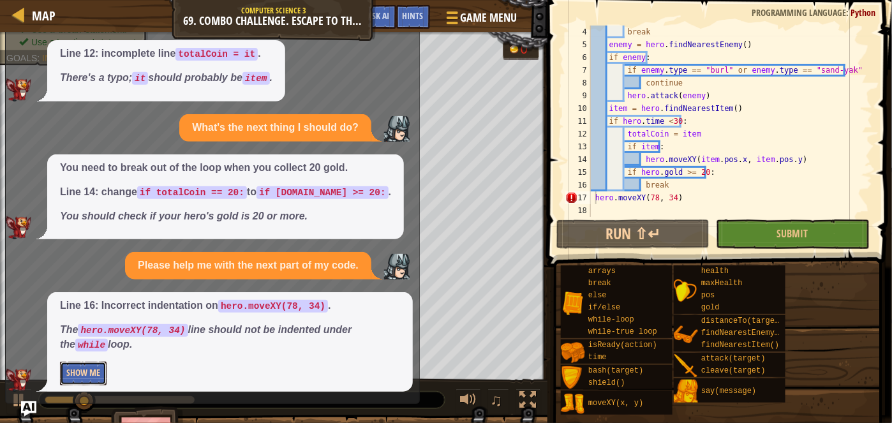
click at [79, 371] on button "Show Me" at bounding box center [83, 374] width 47 height 24
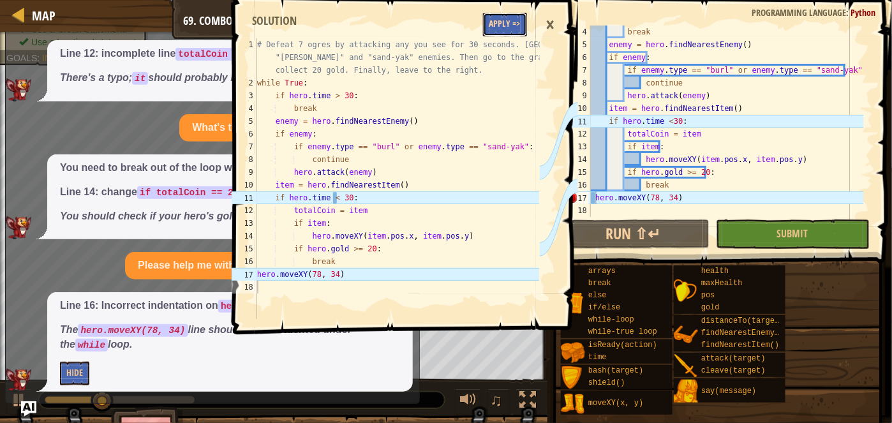
click at [506, 22] on button "Apply =>" at bounding box center [505, 25] width 44 height 24
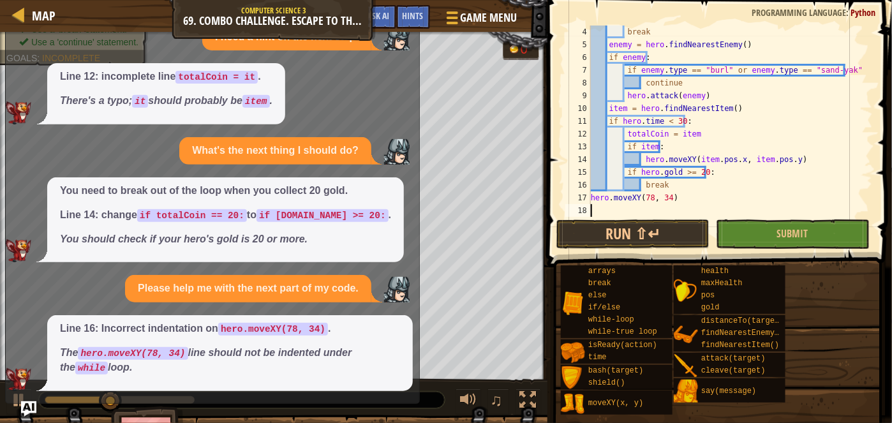
scroll to position [6, 0]
click at [615, 226] on button "Run ⇧↵" at bounding box center [632, 233] width 153 height 29
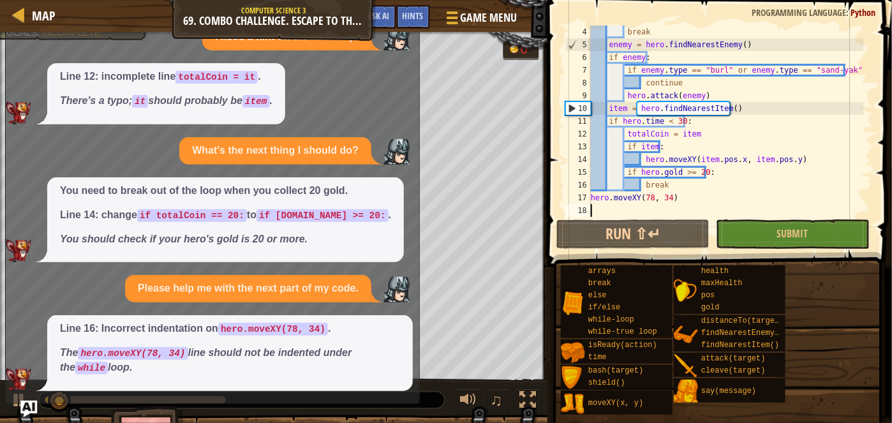
click at [31, 408] on img "Ask AI" at bounding box center [28, 409] width 17 height 17
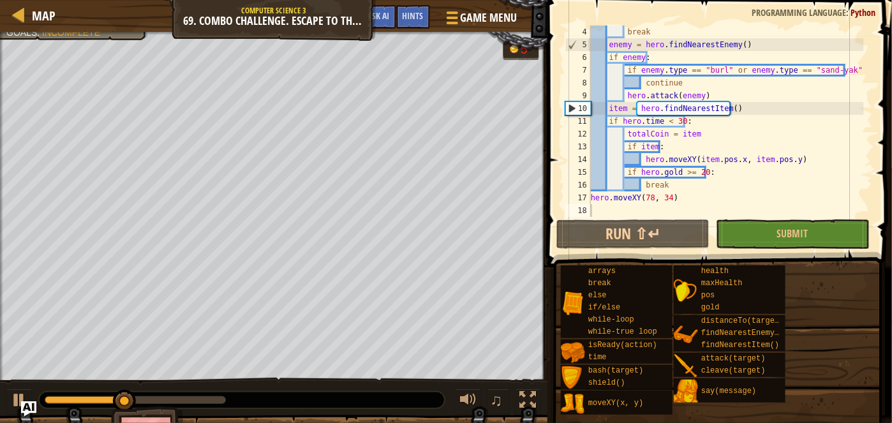
click at [590, 196] on div "17" at bounding box center [578, 197] width 26 height 13
click at [590, 194] on div "17" at bounding box center [578, 197] width 26 height 13
click at [592, 196] on div "break enemy = hero . findNearestEnemy ( ) if enemy : if enemy . type == "[PERSO…" at bounding box center [726, 134] width 276 height 217
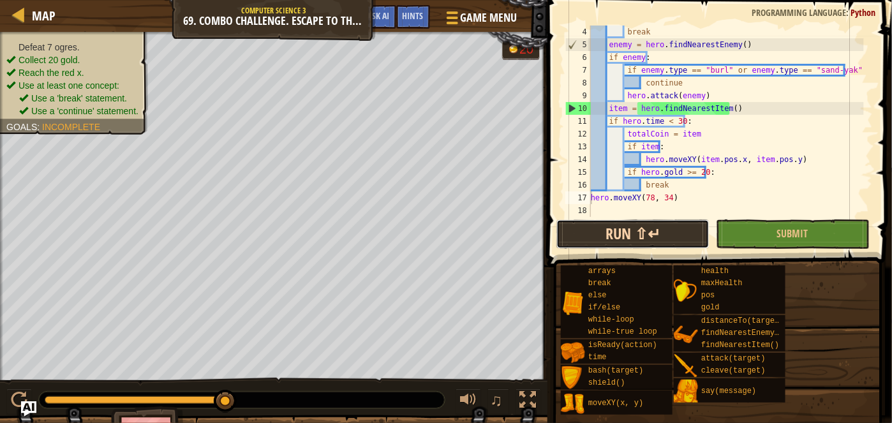
click at [637, 233] on button "Run ⇧↵" at bounding box center [632, 233] width 153 height 29
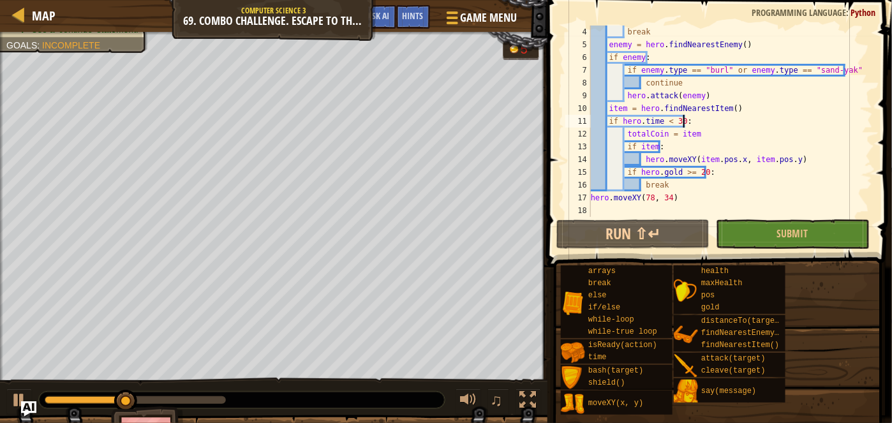
click at [682, 118] on div "break enemy = hero . findNearestEnemy ( ) if enemy : if enemy . type == "[PERSO…" at bounding box center [726, 134] width 276 height 217
click at [674, 122] on div "break enemy = hero . findNearestEnemy ( ) if enemy : if enemy . type == "[PERSO…" at bounding box center [726, 134] width 276 height 217
click at [668, 121] on div "break enemy = hero . findNearestEnemy ( ) if enemy : if enemy . type == "[PERSO…" at bounding box center [726, 134] width 276 height 217
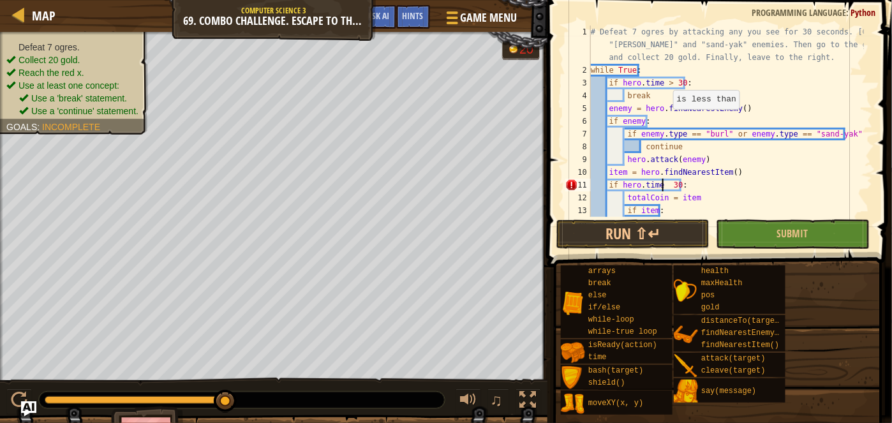
scroll to position [0, 0]
click at [665, 84] on div "# Defeat 7 ogres by attacking any you see for 30 seconds. Ignore "[PERSON_NAME]…" at bounding box center [726, 147] width 276 height 242
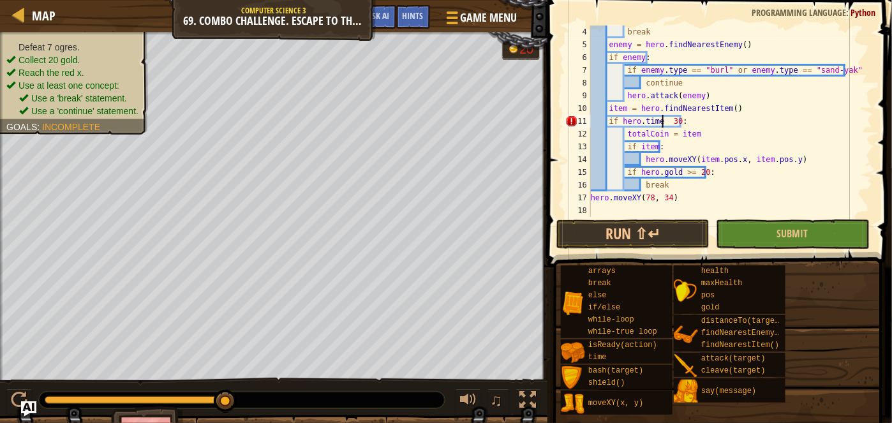
click at [662, 121] on div "break enemy = hero . findNearestEnemy ( ) if enemy : if enemy . type == "[PERSO…" at bounding box center [726, 134] width 276 height 217
click at [654, 241] on button "Run ⇧↵" at bounding box center [632, 233] width 153 height 29
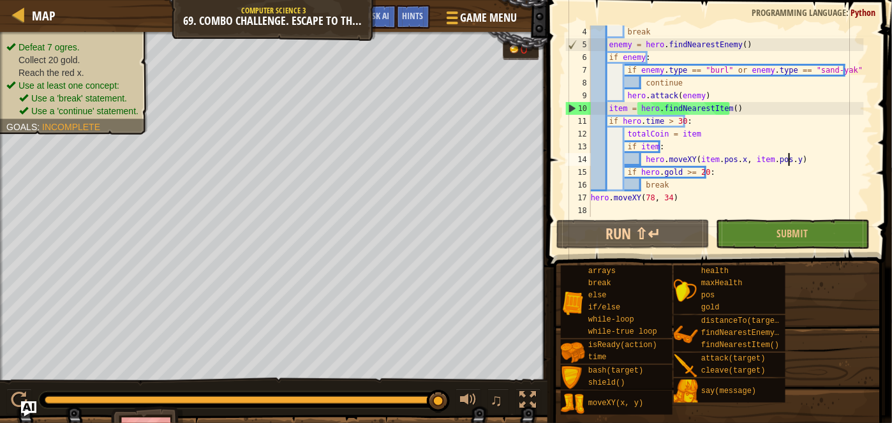
click at [840, 158] on div "break enemy = hero . findNearestEnemy ( ) if enemy : if enemy . type == "[PERSO…" at bounding box center [726, 134] width 276 height 217
click at [689, 175] on div "break enemy = hero . findNearestEnemy ( ) if enemy : if enemy . type == "[PERSO…" at bounding box center [726, 134] width 276 height 217
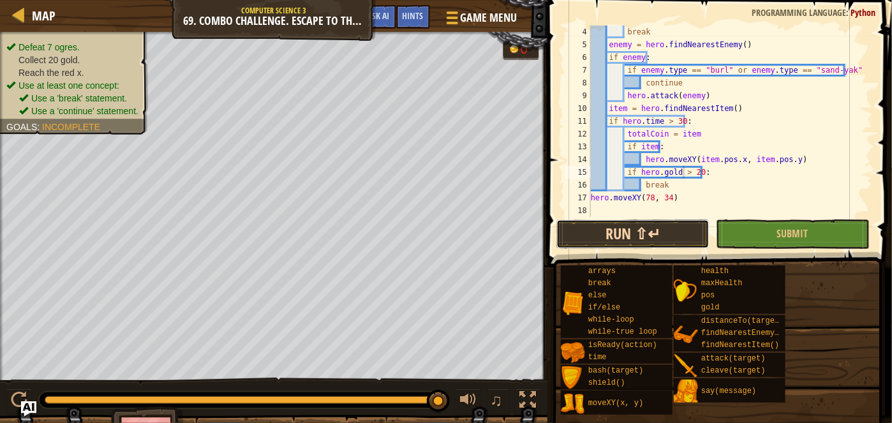
click at [662, 238] on button "Run ⇧↵" at bounding box center [632, 233] width 153 height 29
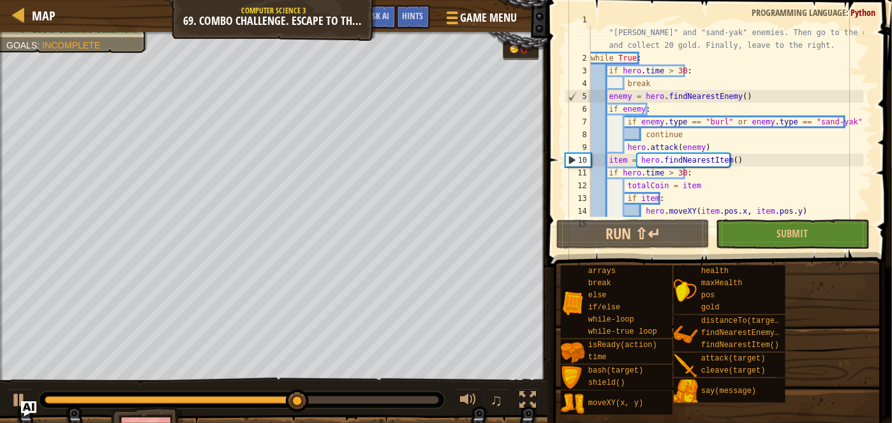
scroll to position [11, 0]
click at [719, 145] on div "# Defeat 7 ogres by attacking any you see for 30 seconds. Ignore "[PERSON_NAME]…" at bounding box center [726, 134] width 276 height 242
type textarea "hero.attack(enemy)"
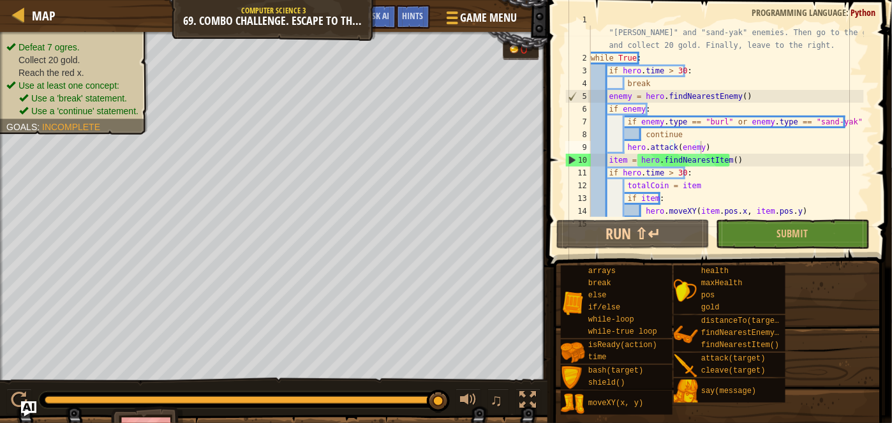
click at [832, 142] on div "# Defeat 7 ogres by attacking any you see for 30 seconds. Ignore "[PERSON_NAME]…" at bounding box center [726, 134] width 276 height 242
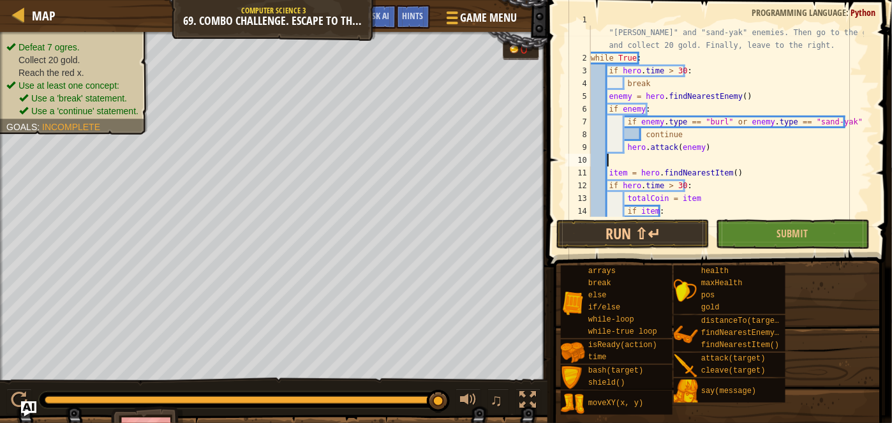
scroll to position [6, 0]
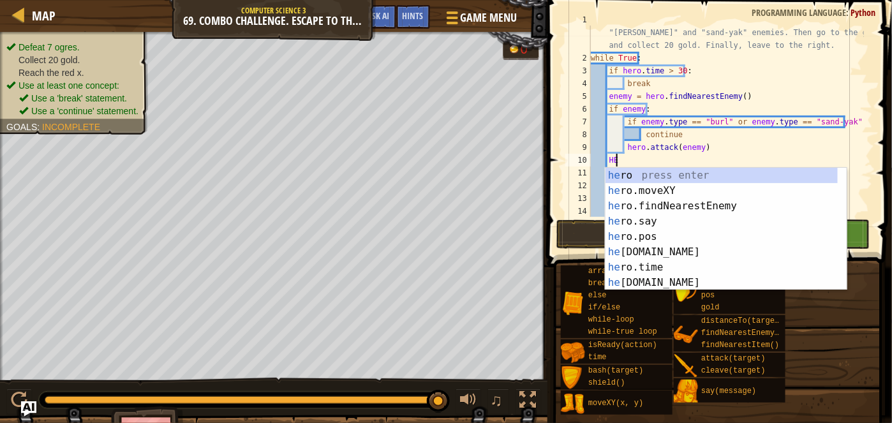
type textarea "H"
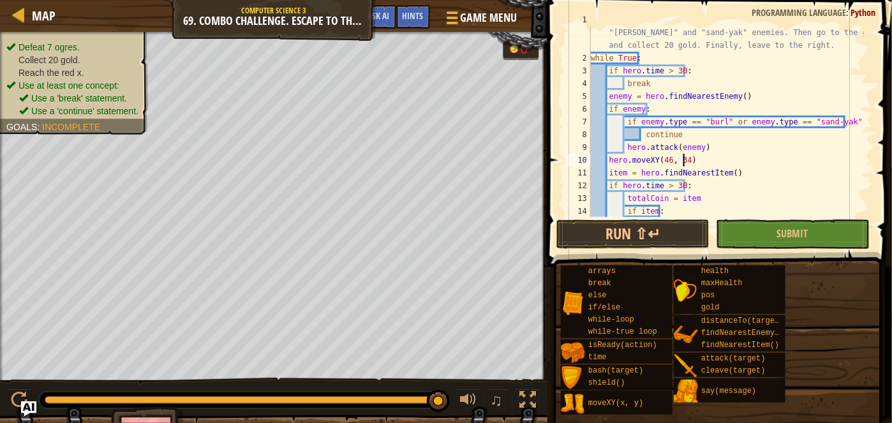
scroll to position [6, 7]
click at [675, 227] on button "Run ⇧↵" at bounding box center [632, 233] width 153 height 29
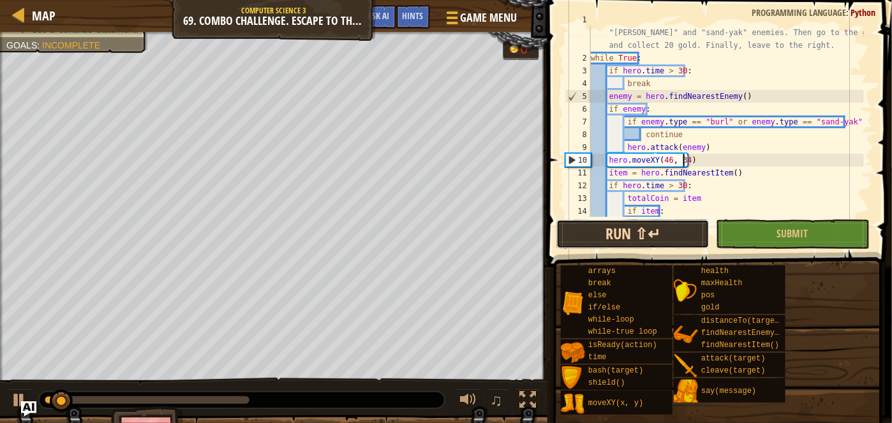
click at [645, 236] on button "Run ⇧↵" at bounding box center [632, 233] width 153 height 29
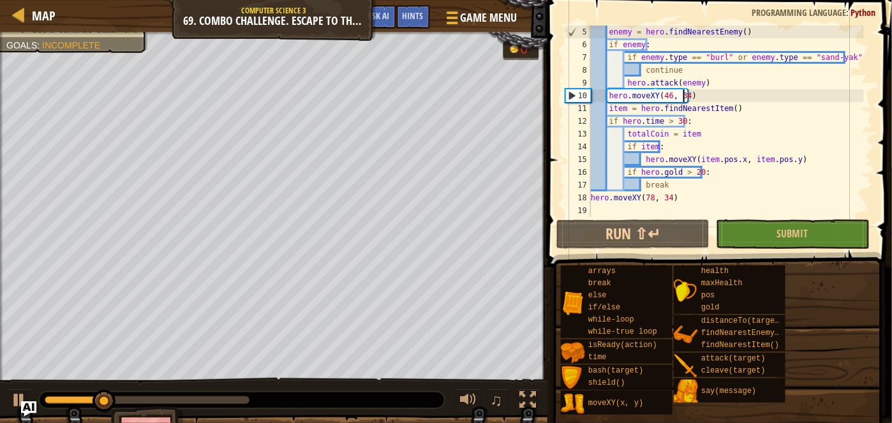
scroll to position [77, 0]
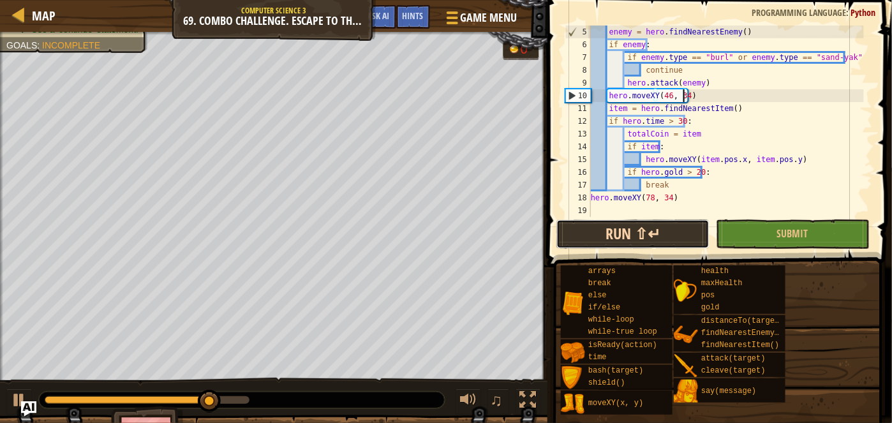
click at [657, 223] on button "Run ⇧↵" at bounding box center [632, 233] width 153 height 29
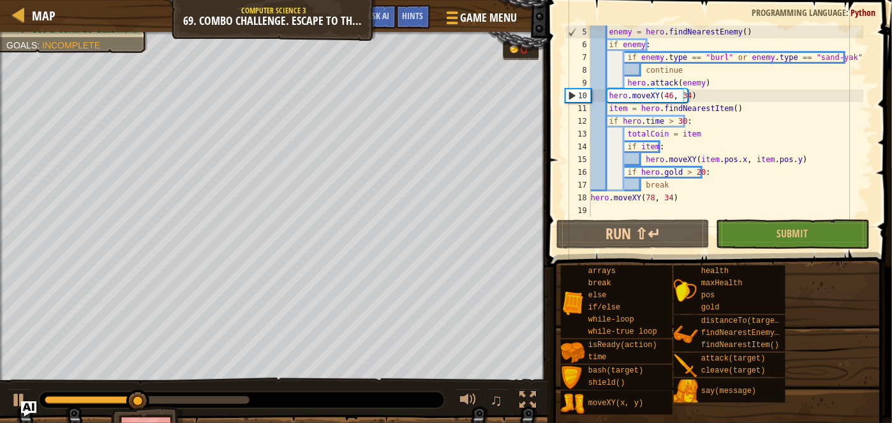
click at [814, 121] on div "enemy = hero . findNearestEnemy ( ) if enemy : if enemy . type == "[PERSON_NAME…" at bounding box center [726, 134] width 276 height 217
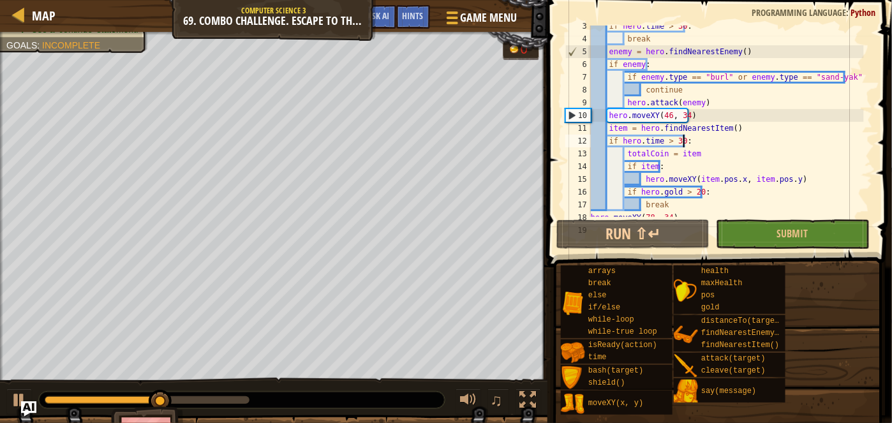
scroll to position [0, 0]
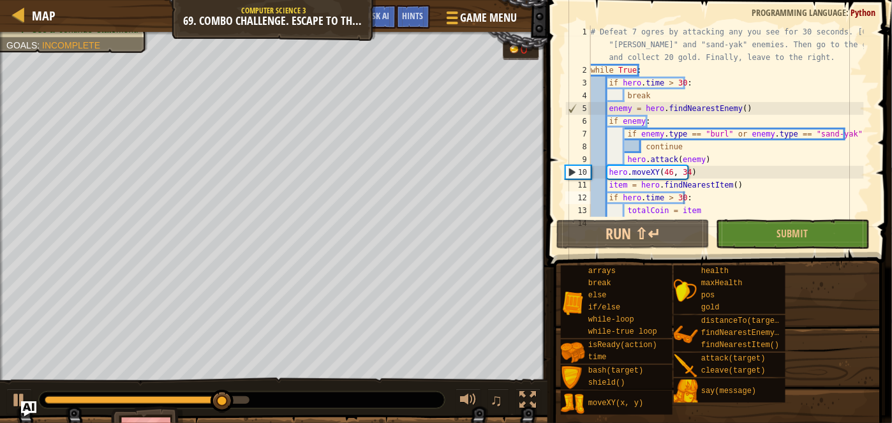
click at [721, 202] on div "# Defeat 7 ogres by attacking any you see for 30 seconds. Ignore "[PERSON_NAME]…" at bounding box center [726, 147] width 276 height 242
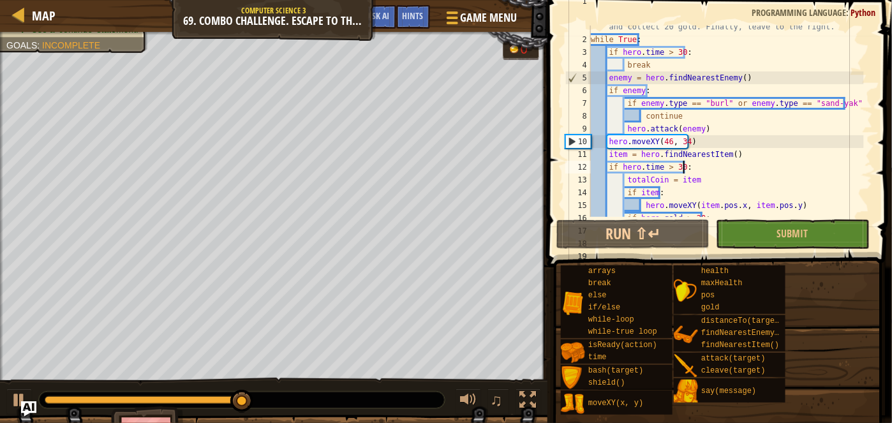
scroll to position [31, 0]
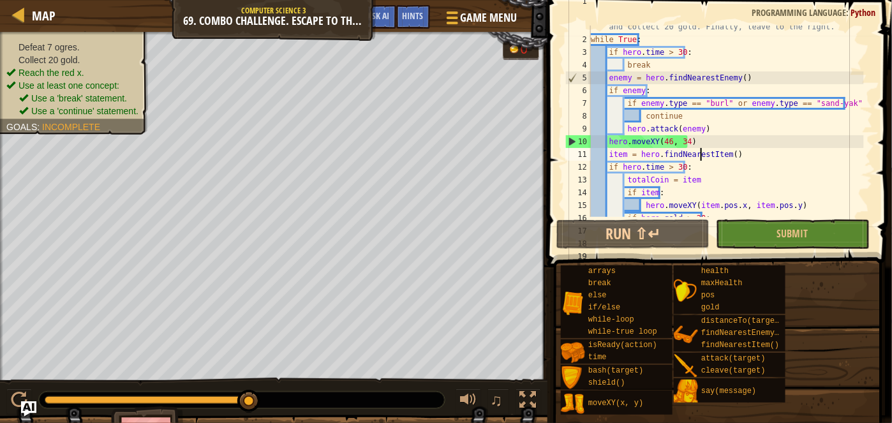
click at [700, 153] on div "# Defeat 7 ogres by attacking any you see for 30 seconds. Ignore "[PERSON_NAME]…" at bounding box center [726, 116] width 276 height 242
click at [699, 145] on div "# Defeat 7 ogres by attacking any you see for 30 seconds. Ignore "[PERSON_NAME]…" at bounding box center [726, 116] width 276 height 242
type textarea "hero.moveXY(46, 34)"
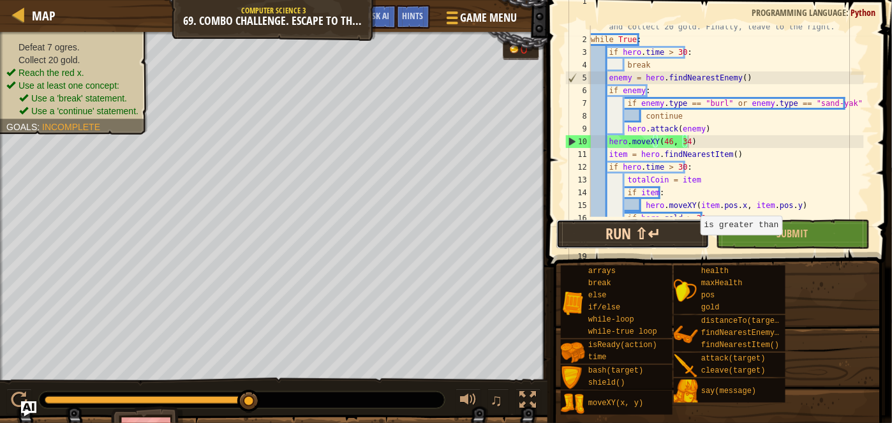
click at [672, 221] on button "Run ⇧↵" at bounding box center [632, 233] width 153 height 29
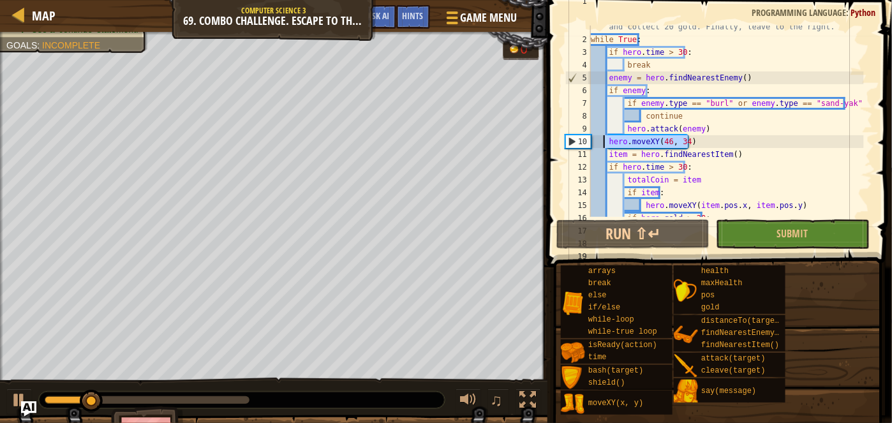
drag, startPoint x: 705, startPoint y: 143, endPoint x: 603, endPoint y: 147, distance: 102.1
click at [603, 147] on div "# Defeat 7 ogres by attacking any you see for 30 seconds. Ignore "[PERSON_NAME]…" at bounding box center [726, 116] width 276 height 242
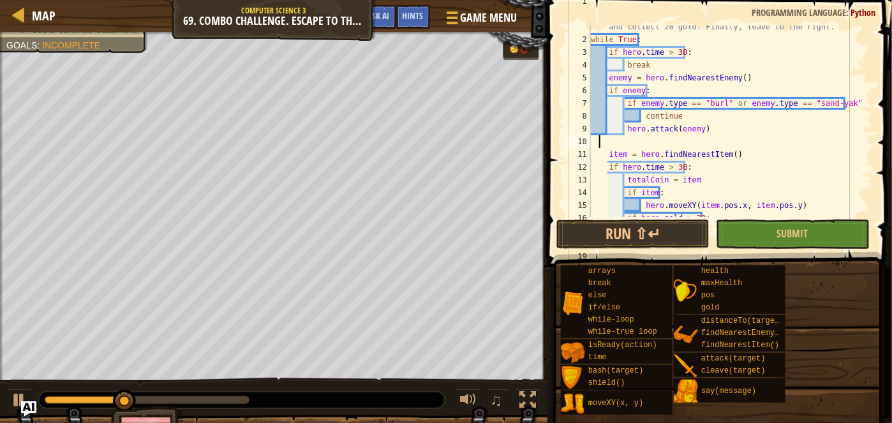
scroll to position [6, 0]
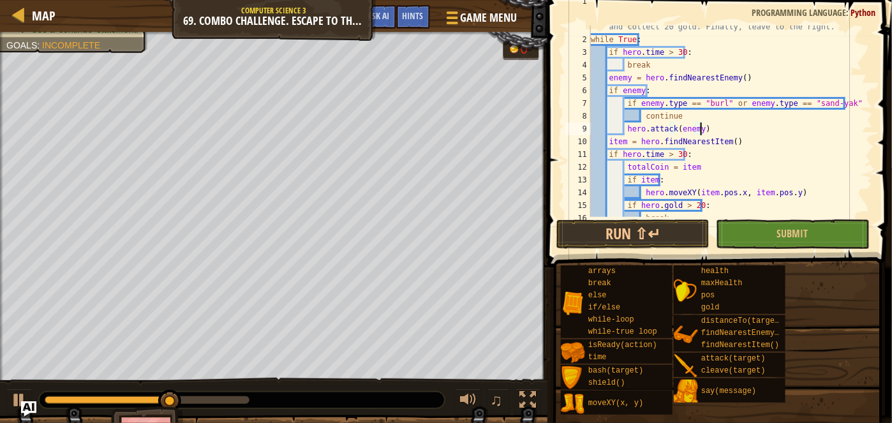
click at [667, 249] on span at bounding box center [720, 115] width 355 height 305
click at [649, 232] on button "Run ⇧↵" at bounding box center [632, 233] width 153 height 29
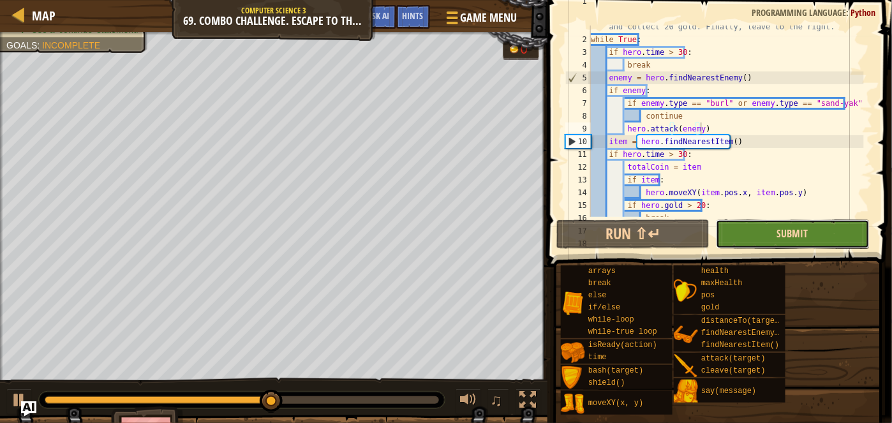
click at [792, 225] on button "Submit" at bounding box center [792, 233] width 153 height 29
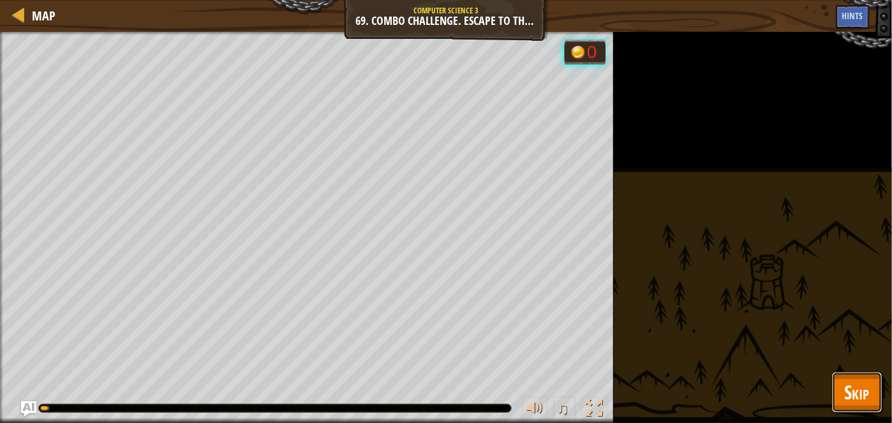
click at [839, 397] on button "Skip" at bounding box center [857, 392] width 50 height 41
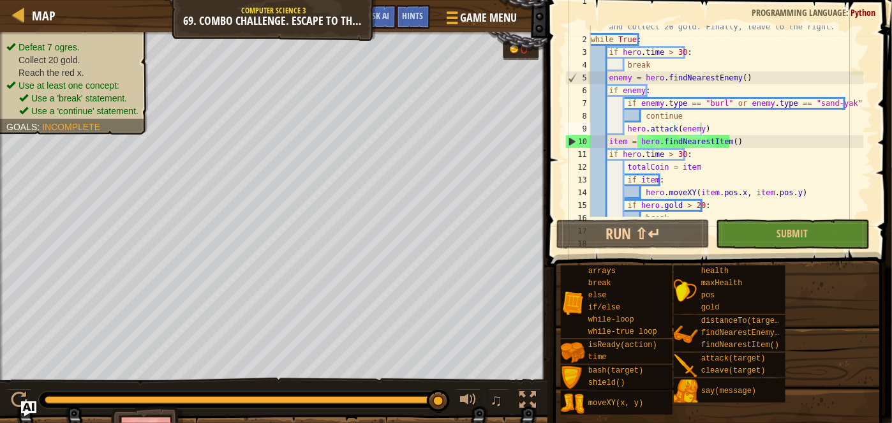
click at [829, 124] on div "# Defeat 7 ogres by attacking any you see for 30 seconds. Ignore "[PERSON_NAME]…" at bounding box center [726, 116] width 276 height 242
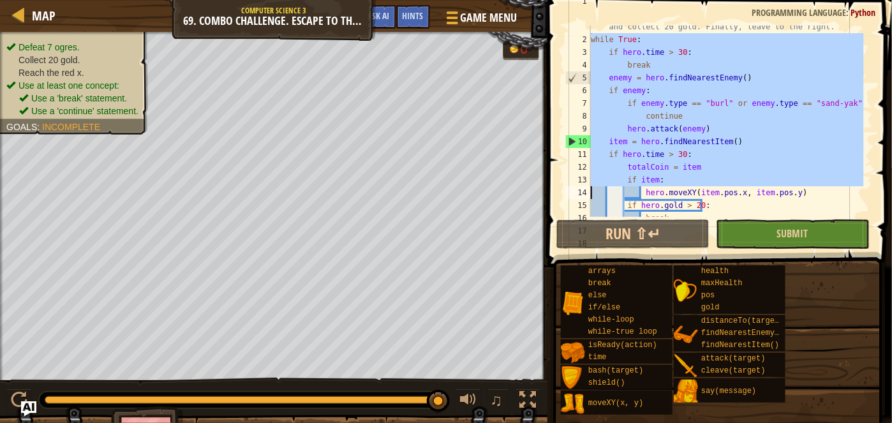
scroll to position [63, 0]
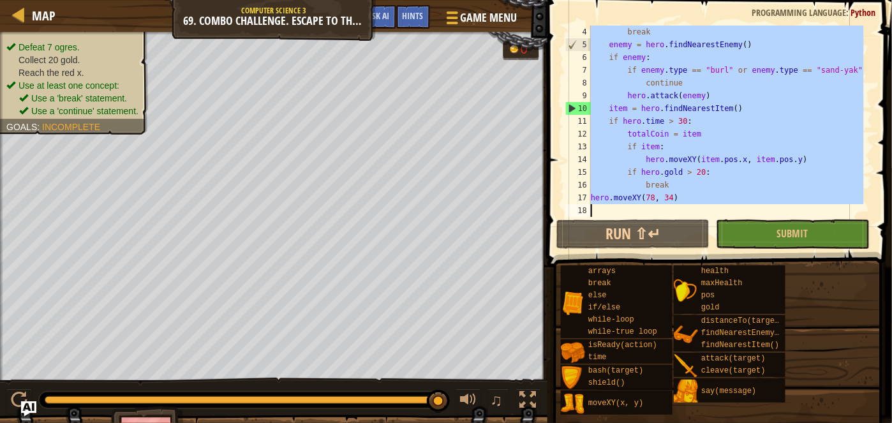
drag, startPoint x: 590, startPoint y: 38, endPoint x: 738, endPoint y: 210, distance: 227.0
click at [738, 210] on div "hero.attack(enemy) 4 5 6 7 8 9 10 11 12 13 14 15 16 17 18 break enemy = hero . …" at bounding box center [718, 121] width 310 height 191
click at [830, 150] on div "break enemy = hero . findNearestEnemy ( ) if enemy : if enemy . type == "[PERSO…" at bounding box center [726, 121] width 276 height 191
drag, startPoint x: 590, startPoint y: 73, endPoint x: 800, endPoint y: 274, distance: 290.5
type textarea "hero.moveXY(78, 34)"
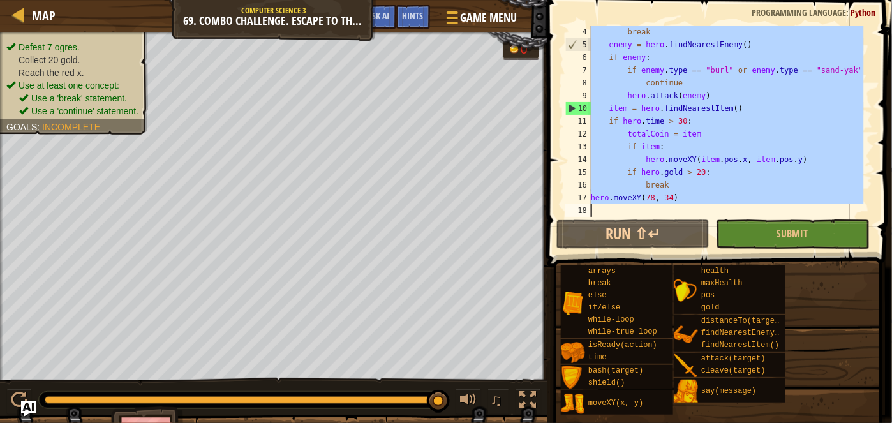
paste textarea
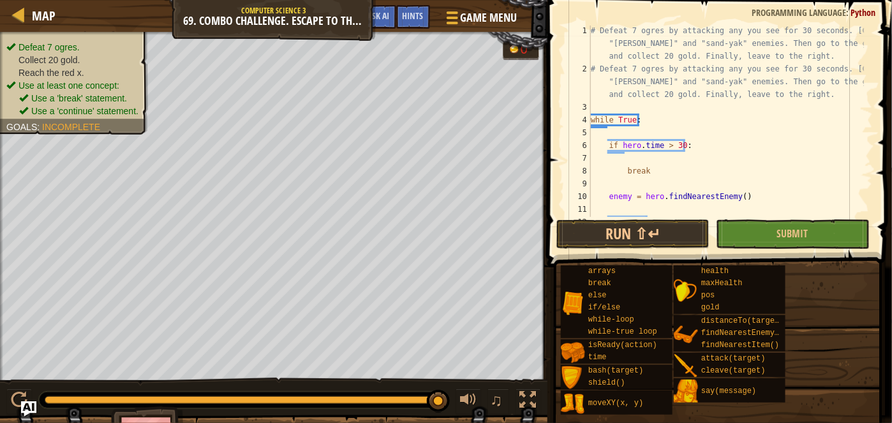
scroll to position [0, 0]
click at [594, 144] on div "# Defeat 7 ogres by attacking any you see for 30 seconds. Ignore "[PERSON_NAME]…" at bounding box center [726, 147] width 276 height 242
type textarea "if hero.time > 30:"
click at [593, 143] on div "# Defeat 7 ogres by attacking any you see for 30 seconds. Ignore "[PERSON_NAME]…" at bounding box center [726, 147] width 276 height 242
click at [616, 134] on div "# Defeat 7 ogres by attacking any you see for 30 seconds. Ignore "[PERSON_NAME]…" at bounding box center [726, 147] width 276 height 242
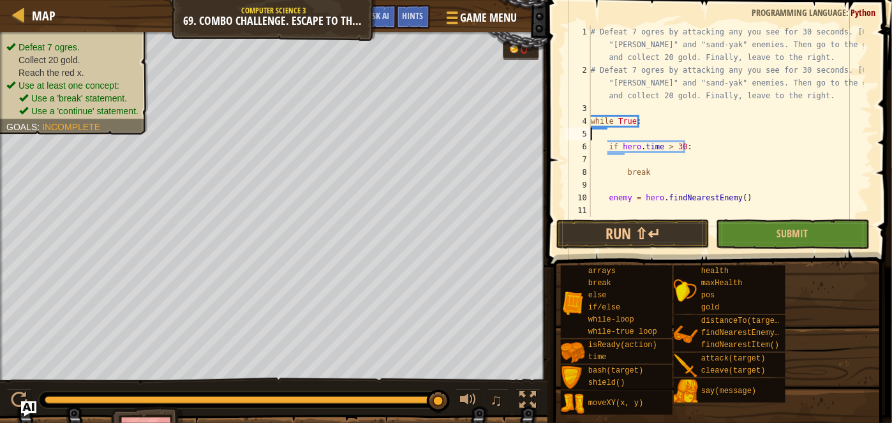
click at [617, 143] on div "# Defeat 7 ogres by attacking any you see for 30 seconds. Ignore "[PERSON_NAME]…" at bounding box center [726, 147] width 276 height 242
type textarea "if hero.time > 30:"
click at [598, 138] on div "# Defeat 7 ogres by attacking any you see for 30 seconds. Ignore "[PERSON_NAME]…" at bounding box center [726, 147] width 276 height 242
click at [596, 170] on div "# Defeat 7 ogres by attacking any you see for 30 seconds. Ignore "[PERSON_NAME]…" at bounding box center [726, 147] width 276 height 242
click at [596, 168] on div "# Defeat 7 ogres by attacking any you see for 30 seconds. Ignore "[PERSON_NAME]…" at bounding box center [726, 147] width 276 height 242
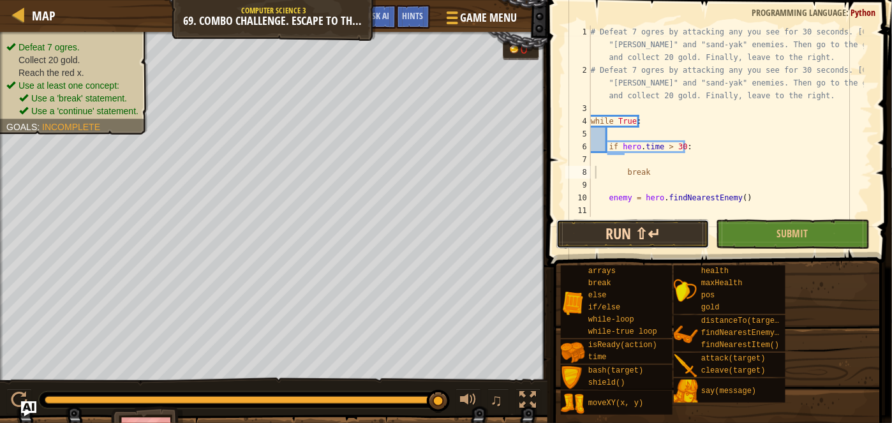
click at [628, 234] on button "Run ⇧↵" at bounding box center [632, 233] width 153 height 29
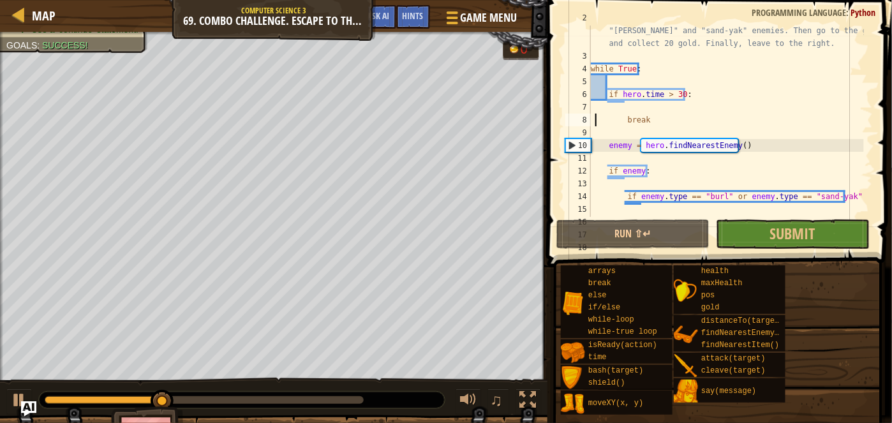
scroll to position [52, 0]
click at [590, 66] on div "4" at bounding box center [578, 69] width 26 height 13
type textarea "while True:"
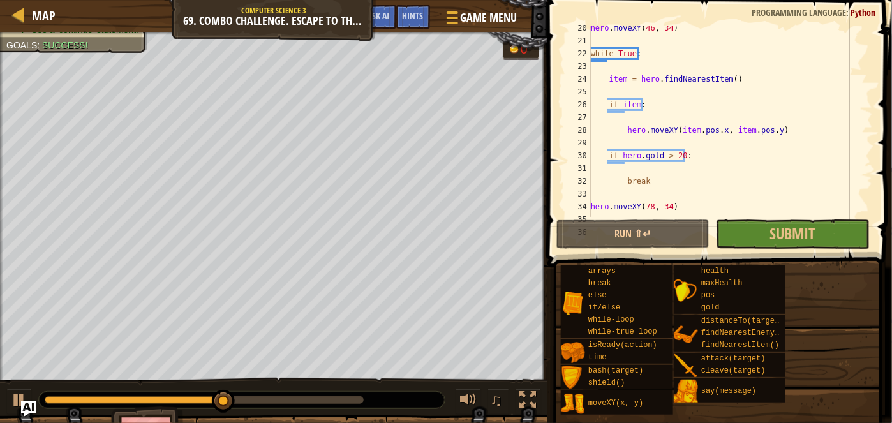
scroll to position [318, 0]
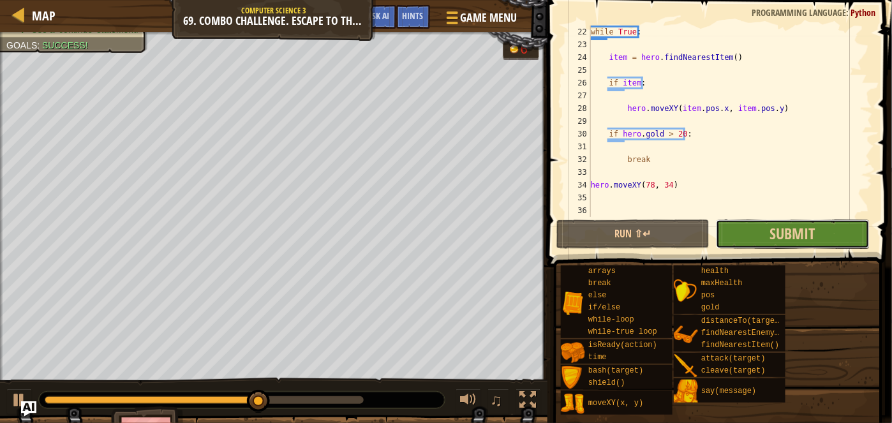
click at [753, 227] on button "Submit" at bounding box center [792, 233] width 153 height 29
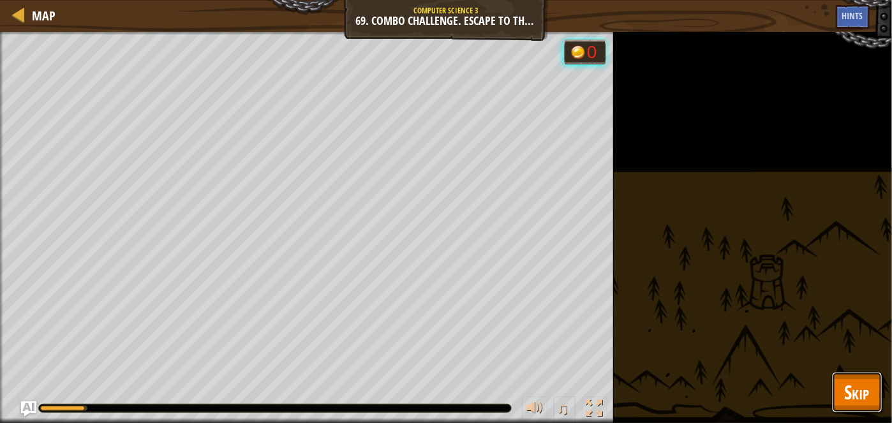
click at [854, 405] on button "Skip" at bounding box center [857, 392] width 50 height 41
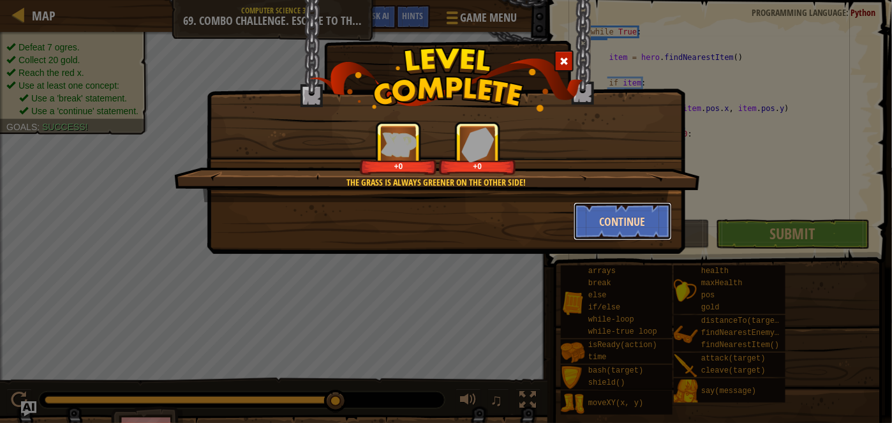
click at [599, 226] on button "Continue" at bounding box center [622, 221] width 99 height 38
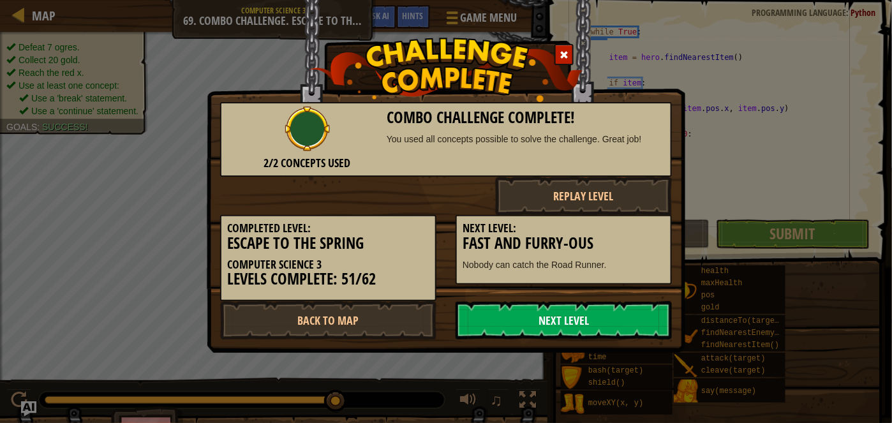
click at [591, 306] on link "Next Level" at bounding box center [563, 320] width 216 height 38
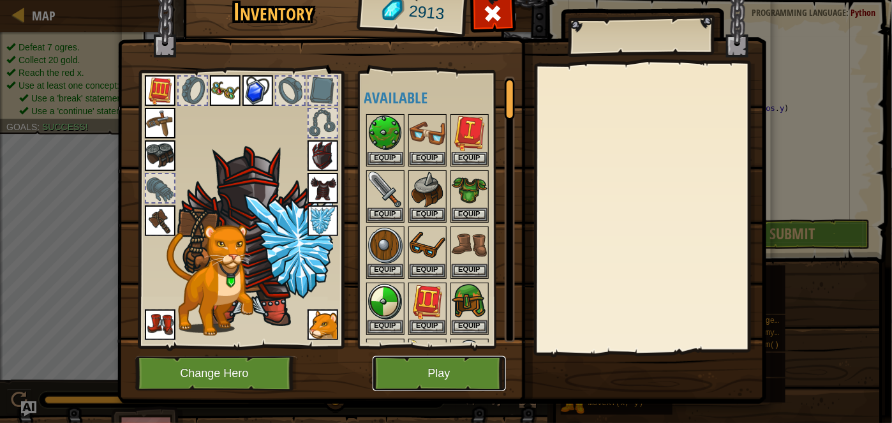
click at [464, 372] on button "Play" at bounding box center [438, 373] width 133 height 35
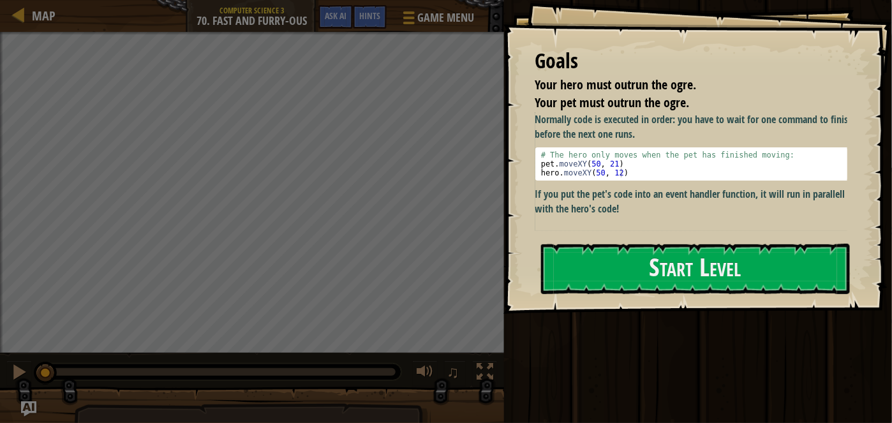
drag, startPoint x: 668, startPoint y: 147, endPoint x: 661, endPoint y: 138, distance: 11.0
click at [661, 138] on div "Normally code is executed in order: you have to wait for one command to finish …" at bounding box center [695, 164] width 321 height 104
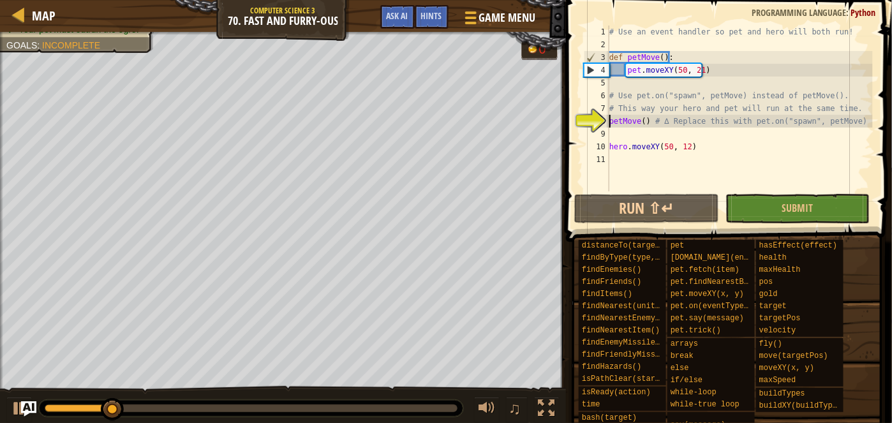
drag, startPoint x: 608, startPoint y: 259, endPoint x: 703, endPoint y: 136, distance: 155.0
click at [703, 136] on div "# Use an event handler so pet and hero will both run! def petMove ( ) : pet . m…" at bounding box center [740, 121] width 266 height 191
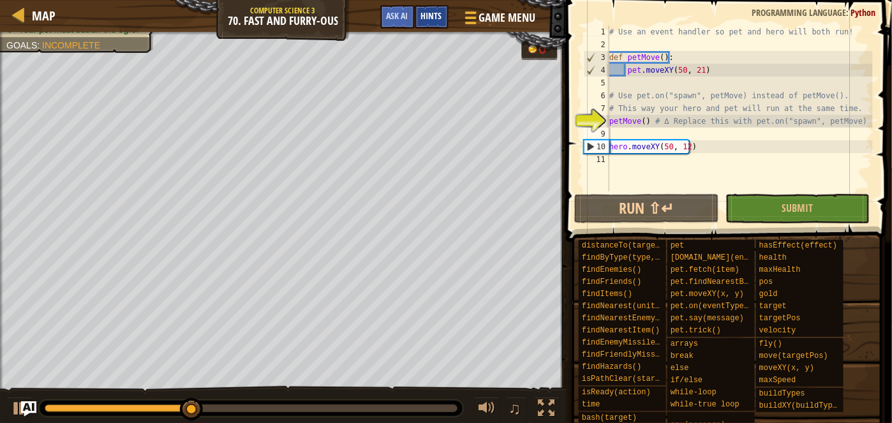
click at [425, 5] on div "Hints" at bounding box center [432, 17] width 34 height 24
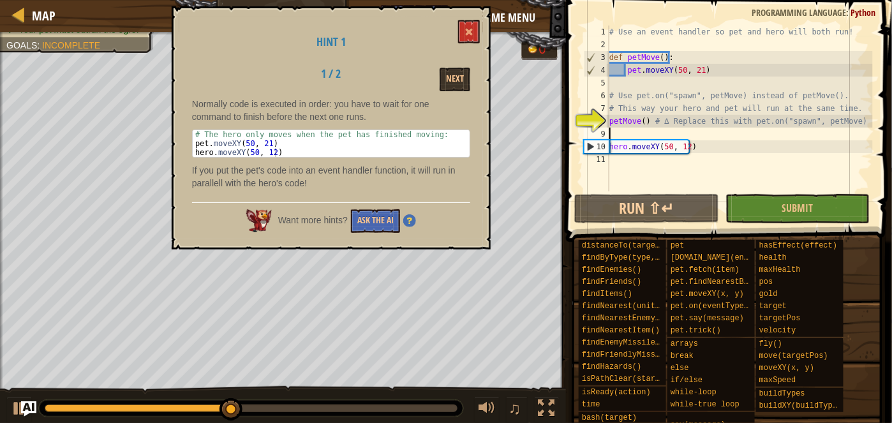
type textarea "hero.moveXY(50, 12)"
drag, startPoint x: 332, startPoint y: 148, endPoint x: 337, endPoint y: 184, distance: 36.8
click at [337, 184] on div "Normally code is executed in order: you have to wait for one command to finish …" at bounding box center [331, 147] width 278 height 98
click at [459, 74] on button "Next" at bounding box center [454, 80] width 31 height 24
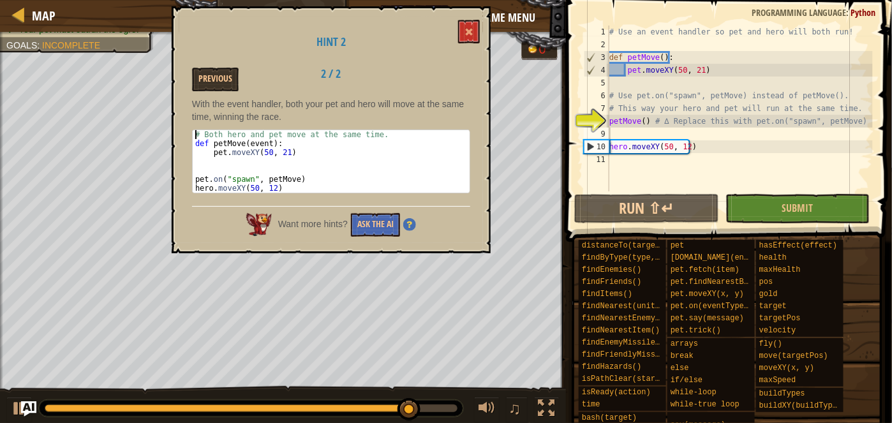
drag, startPoint x: 284, startPoint y: 163, endPoint x: 418, endPoint y: 203, distance: 139.0
click at [418, 203] on div "Hint 2 Previous 2 / 2 With the event handler, both your pet and hero will move …" at bounding box center [331, 129] width 319 height 247
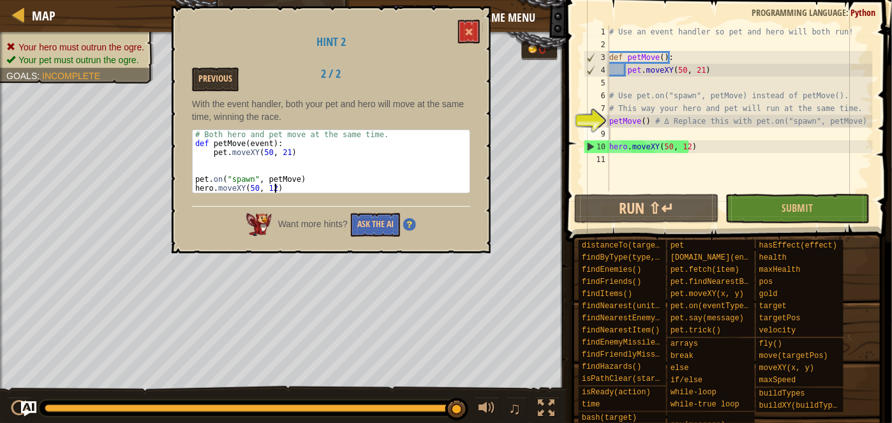
click at [353, 184] on div "# Both hero and pet move at the same time. def petMove ( event ) : pet . moveXY…" at bounding box center [331, 161] width 277 height 63
type textarea "hero.moveXY(50, 12)"
drag, startPoint x: 647, startPoint y: 122, endPoint x: 608, endPoint y: 122, distance: 38.9
click at [608, 122] on div "petMove() # ∆ Replace this with pet.on("spawn", petMove) 1 2 3 4 5 6 7 8 9 10 1…" at bounding box center [726, 109] width 291 height 166
click at [468, 33] on span at bounding box center [468, 31] width 9 height 9
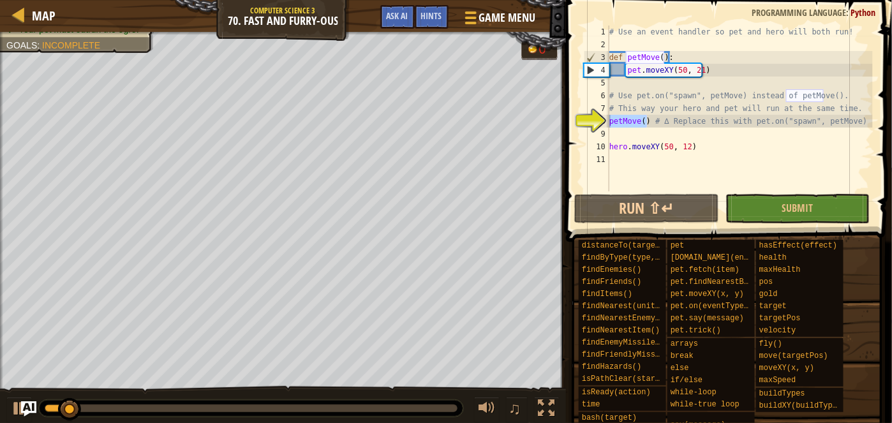
click at [682, 146] on div "# Use an event handler so pet and hero will both run! def petMove ( ) : pet . m…" at bounding box center [740, 121] width 266 height 191
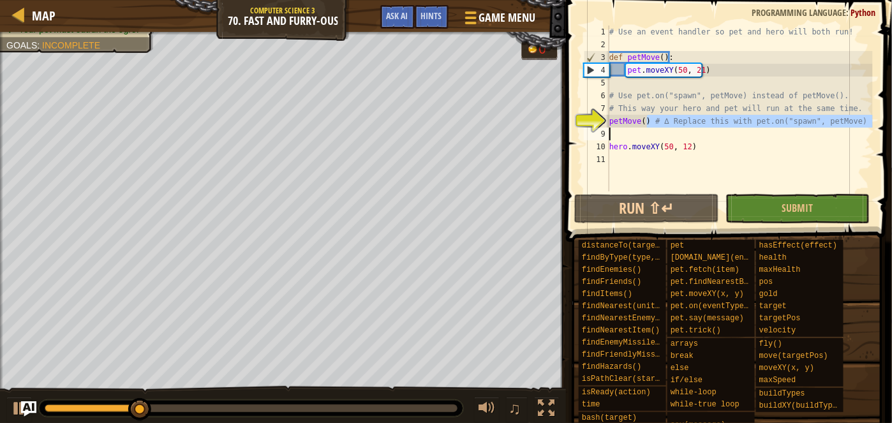
drag, startPoint x: 647, startPoint y: 122, endPoint x: 605, endPoint y: 128, distance: 43.0
click at [605, 128] on div "hero.moveXY(50, 12) 1 2 3 4 5 6 7 8 9 10 11 # Use an event handler so pet and h…" at bounding box center [726, 109] width 291 height 166
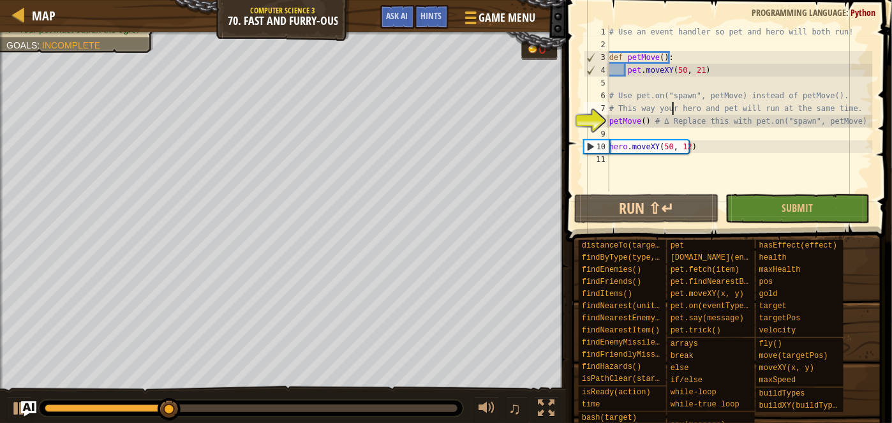
click at [670, 114] on div "# Use an event handler so pet and hero will both run! def petMove ( ) : pet . m…" at bounding box center [740, 121] width 266 height 191
click at [651, 119] on div "# Use an event handler so pet and hero will both run! def petMove ( ) : pet . m…" at bounding box center [740, 121] width 266 height 191
click at [648, 121] on div "# Use an event handler so pet and hero will both run! def petMove ( ) : pet . m…" at bounding box center [740, 121] width 266 height 191
drag, startPoint x: 648, startPoint y: 121, endPoint x: 603, endPoint y: 126, distance: 45.5
click at [603, 126] on div "petMove() # ∆ Replace this with pet.on("spawn", petMove) 1 2 3 4 5 6 7 8 9 10 1…" at bounding box center [726, 109] width 291 height 166
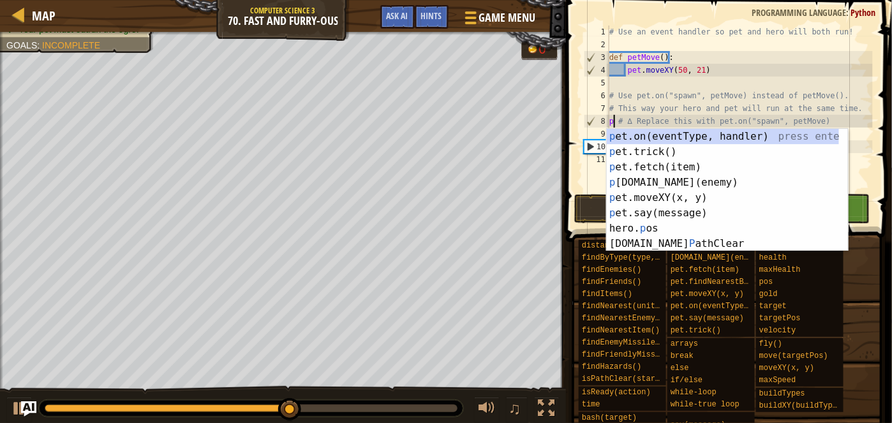
scroll to position [6, 1]
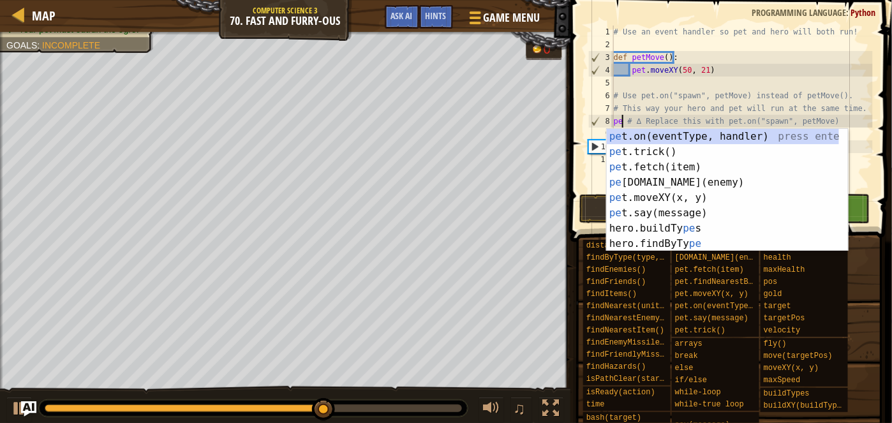
type textarea "pet.on("spawn", onSpawn) # ∆ Replace this with pet.on("spawn", petMove)"
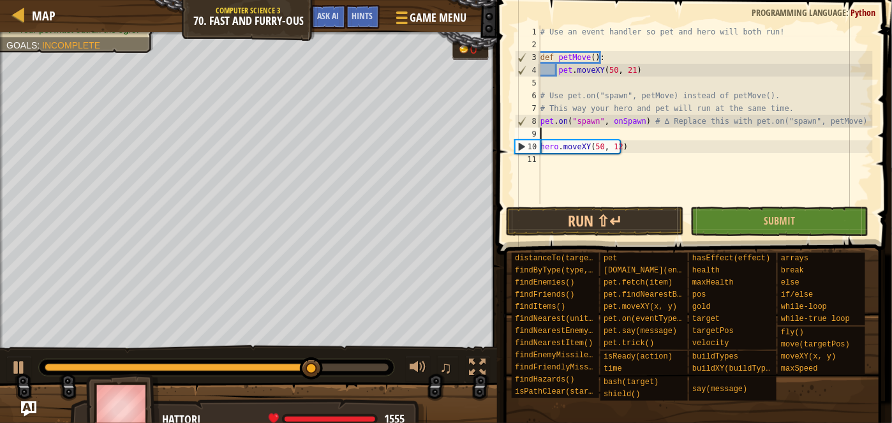
click at [680, 133] on div "# Use an event handler so pet and hero will both run! def petMove ( ) : pet . m…" at bounding box center [705, 128] width 335 height 204
drag, startPoint x: 638, startPoint y: 122, endPoint x: 607, endPoint y: 123, distance: 31.3
click at [607, 123] on div "# Use an event handler so pet and hero will both run! def petMove ( ) : pet . m…" at bounding box center [705, 128] width 335 height 204
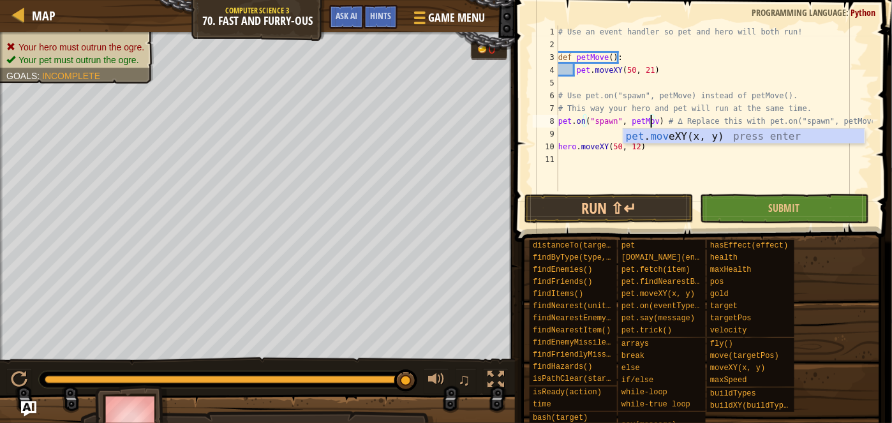
scroll to position [6, 8]
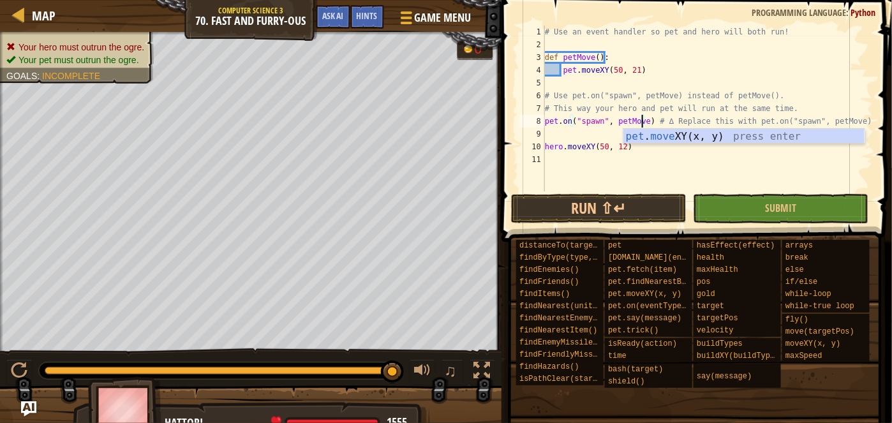
click at [608, 119] on div "# Use an event handler so pet and hero will both run! def petMove ( ) : pet . m…" at bounding box center [707, 121] width 330 height 191
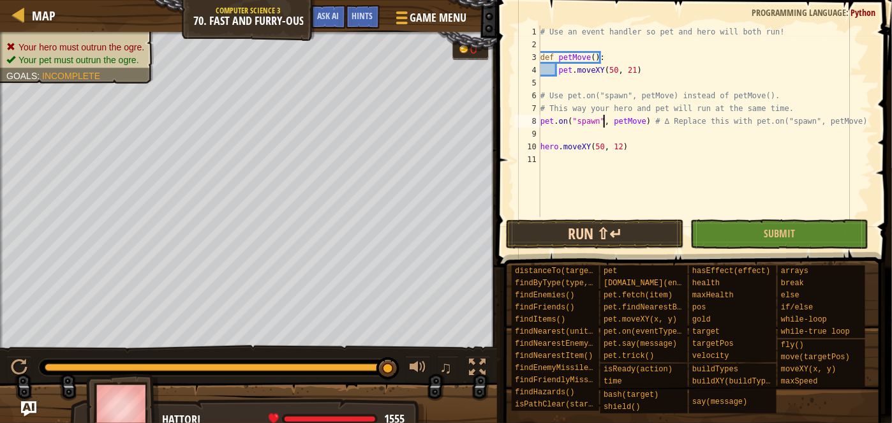
type textarea "pet.on("spawn", petMove) # ∆ Replace this with pet.on("spawn", petMove)"
click at [608, 247] on div "Hints pet.on("spawn", petMove) # ∆ Replace this with pet.on("spawn", petMove) 1…" at bounding box center [692, 208] width 399 height 416
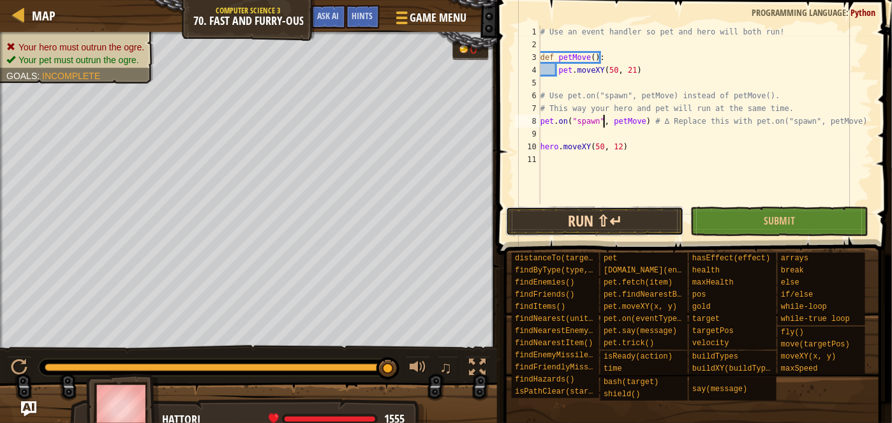
click at [594, 219] on button "Run ⇧↵" at bounding box center [595, 221] width 178 height 29
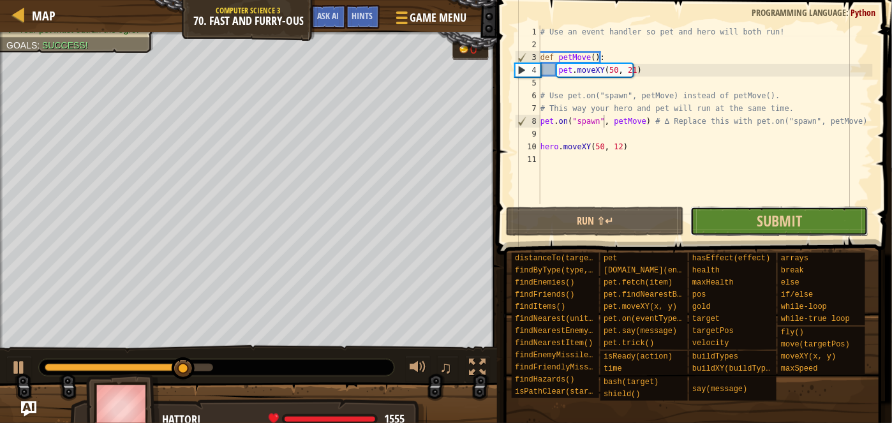
click at [818, 222] on button "Submit" at bounding box center [779, 221] width 178 height 29
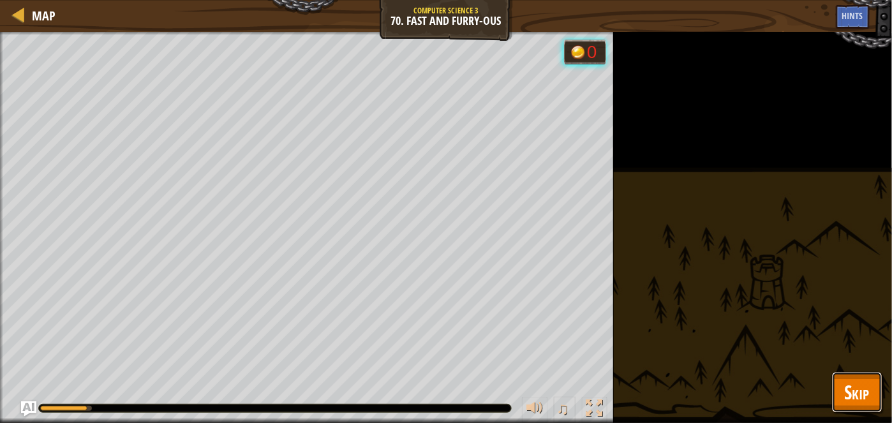
click at [865, 395] on span "Skip" at bounding box center [856, 392] width 25 height 26
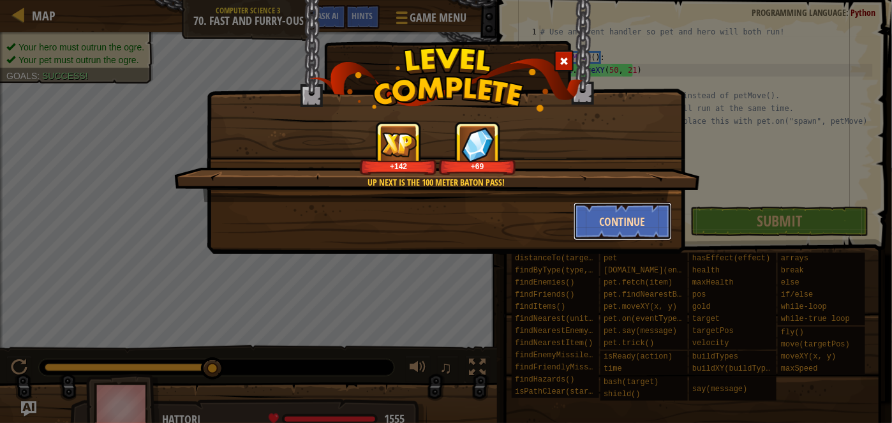
click at [591, 214] on button "Continue" at bounding box center [622, 221] width 99 height 38
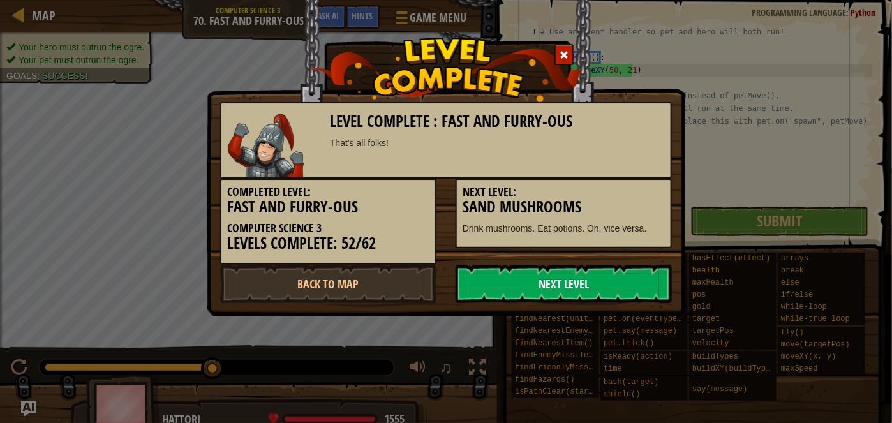
click at [629, 284] on link "Next Level" at bounding box center [563, 284] width 216 height 38
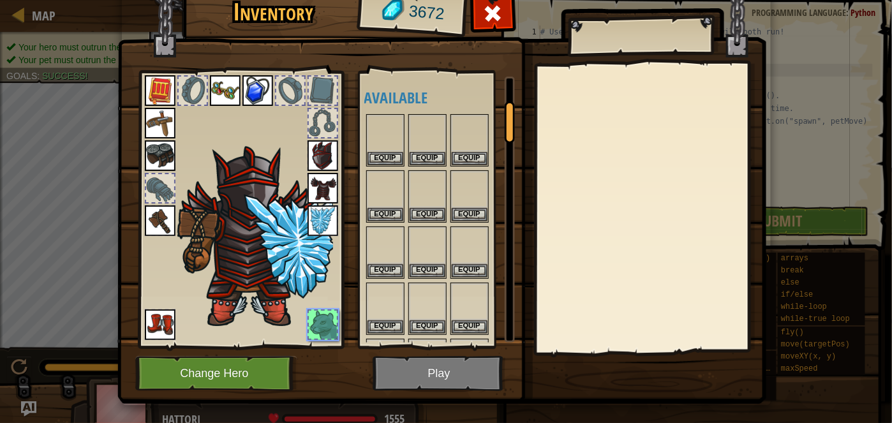
scroll to position [159, 0]
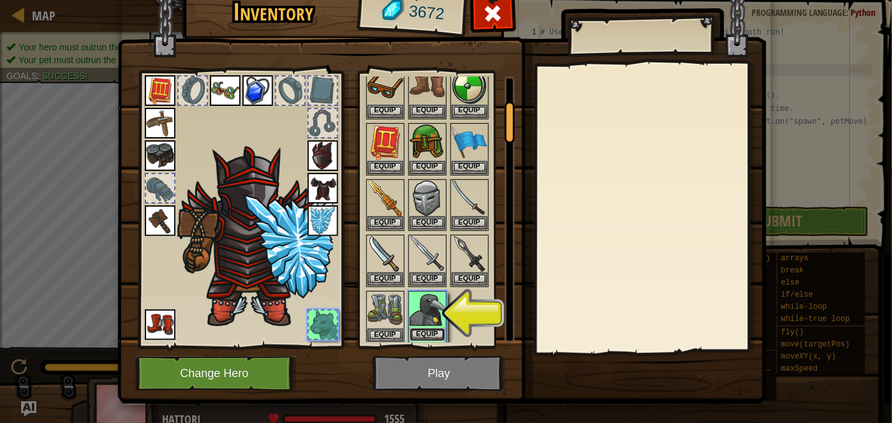
click at [428, 328] on button "Equip" at bounding box center [427, 334] width 36 height 13
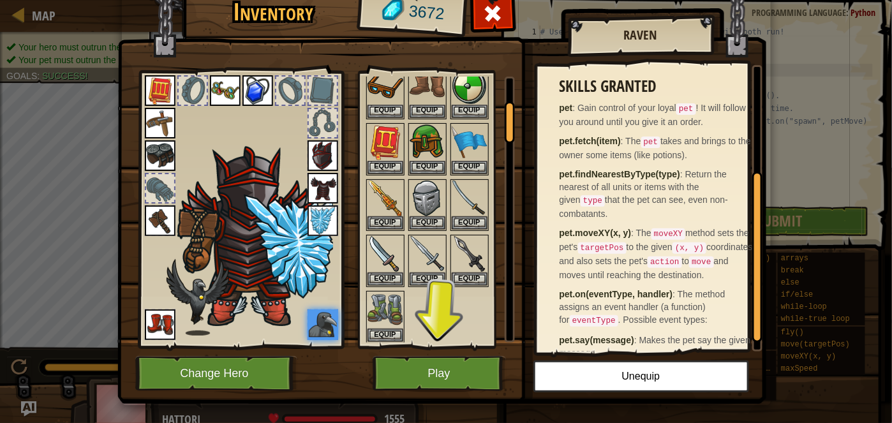
scroll to position [195, 0]
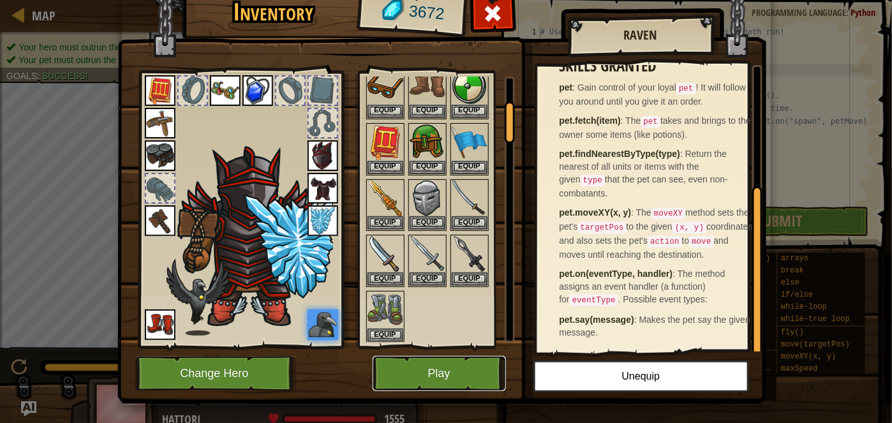
click at [460, 385] on button "Play" at bounding box center [438, 373] width 133 height 35
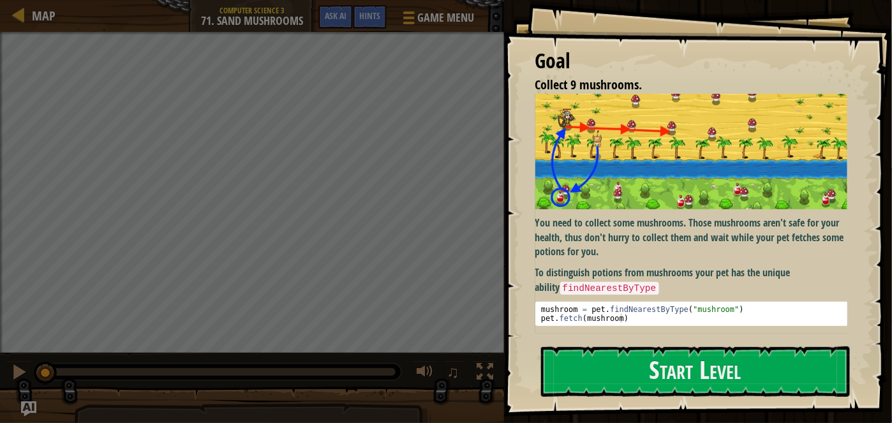
drag, startPoint x: 654, startPoint y: 328, endPoint x: 591, endPoint y: 310, distance: 66.2
click at [591, 310] on div "You need to collect some mushrooms. Those mushrooms aren't safe for your health…" at bounding box center [695, 214] width 321 height 240
type textarea "pet.fetch(mushroom)"
drag, startPoint x: 590, startPoint y: 310, endPoint x: 706, endPoint y: 349, distance: 122.4
click at [706, 349] on div "Goal Collect 9 mushrooms. You need to collect some mushrooms. Those mushrooms a…" at bounding box center [697, 208] width 388 height 416
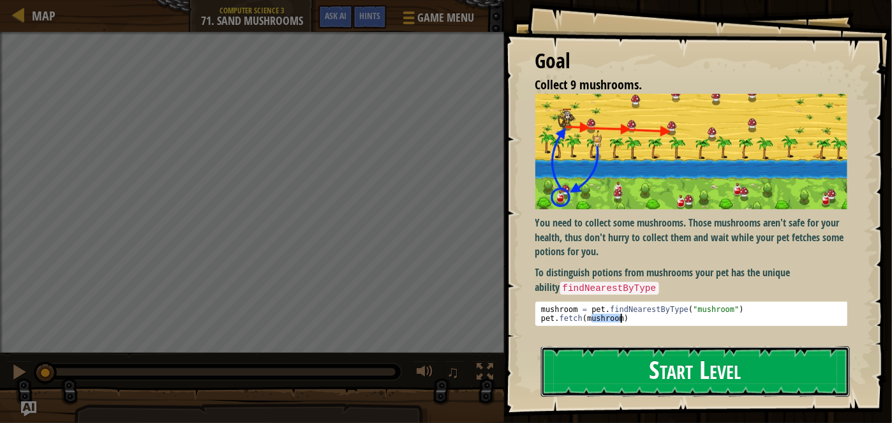
click at [706, 349] on button "Start Level" at bounding box center [695, 371] width 309 height 50
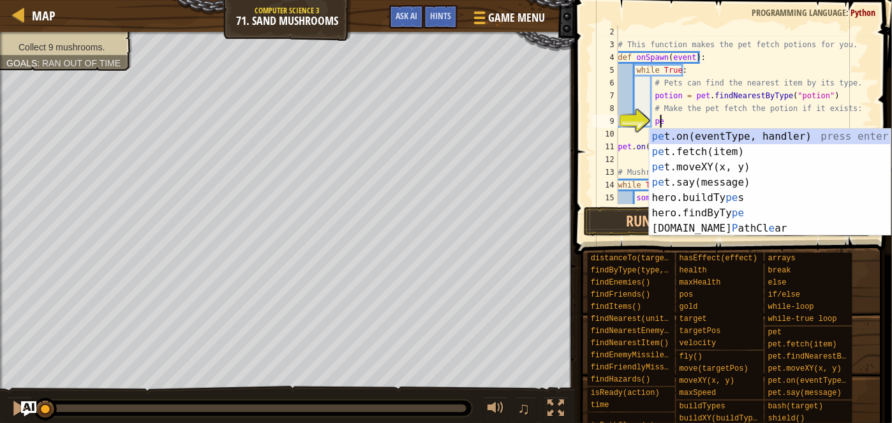
scroll to position [6, 3]
type textarea "pe"
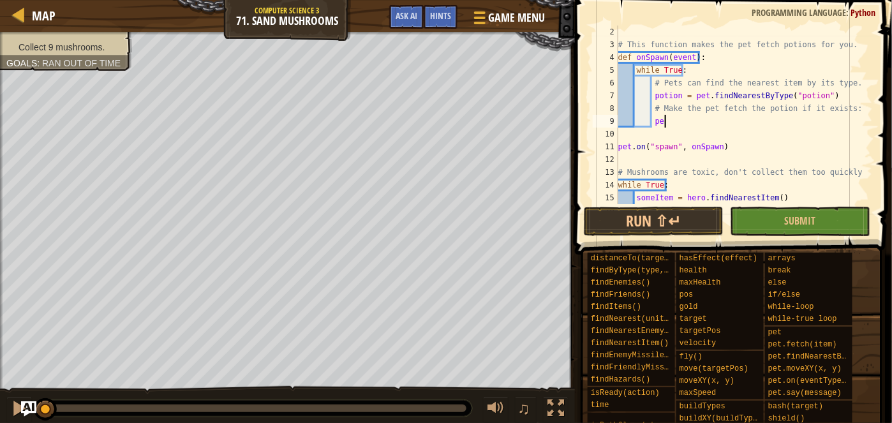
scroll to position [6, 0]
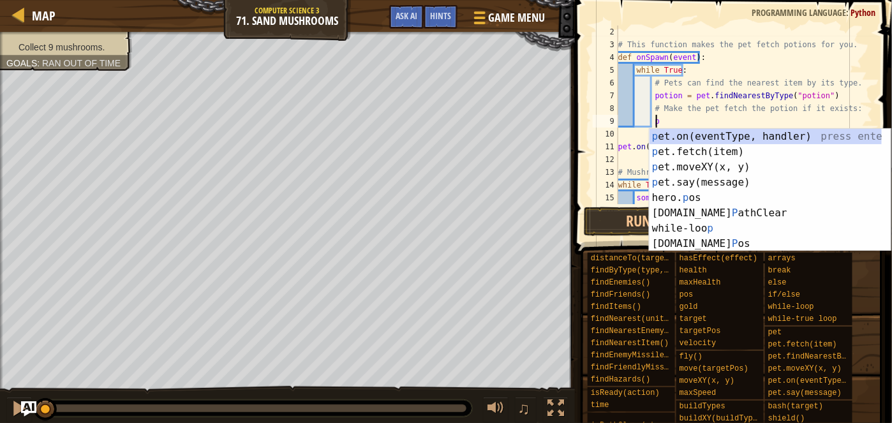
type textarea "p"
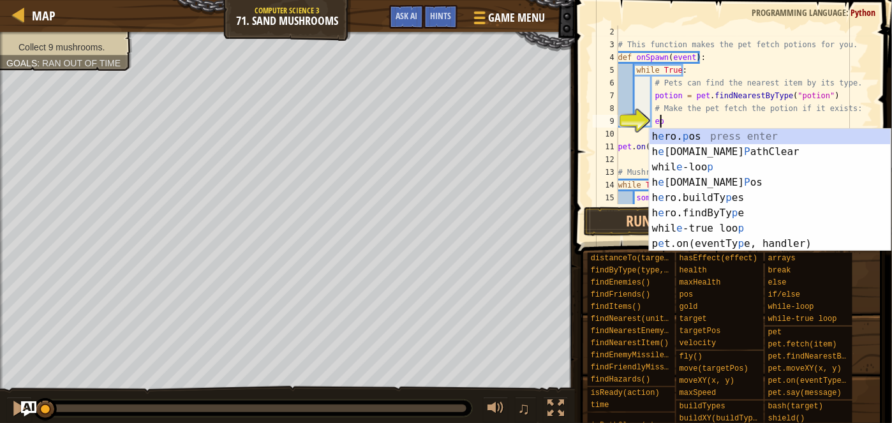
type textarea "e"
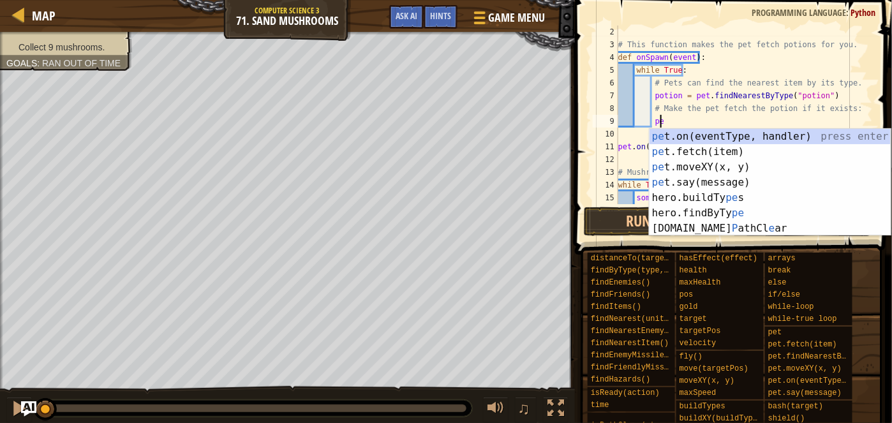
scroll to position [6, 3]
type textarea "p"
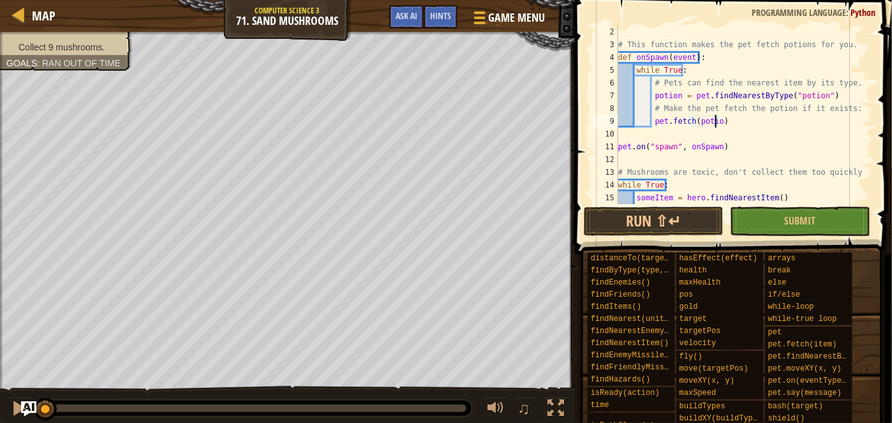
type textarea "pet.fetch(potion)"
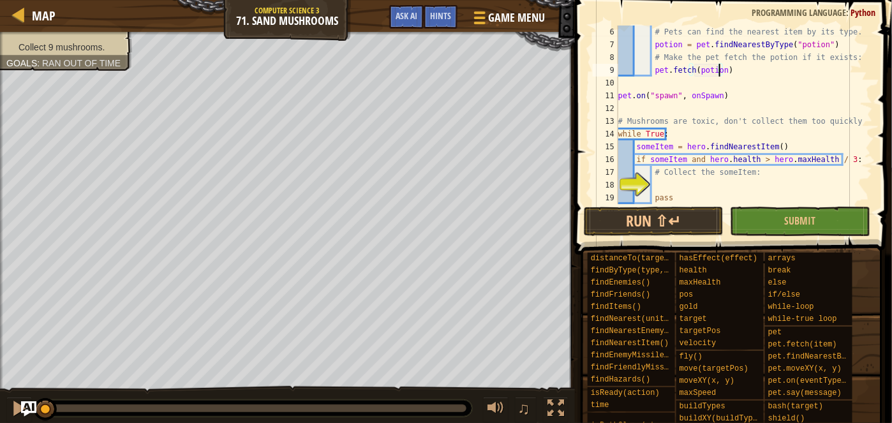
scroll to position [77, 0]
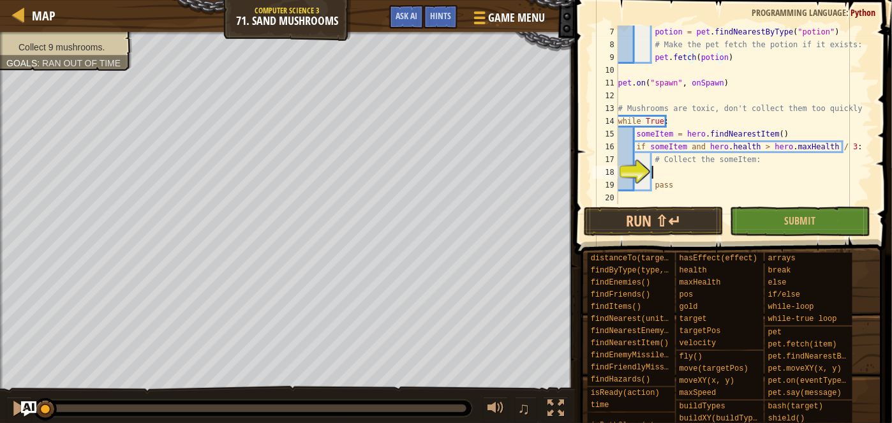
click at [712, 176] on div "potion = pet . findNearestByType ( "potion" ) # Make the pet fetch the potion i…" at bounding box center [739, 128] width 248 height 204
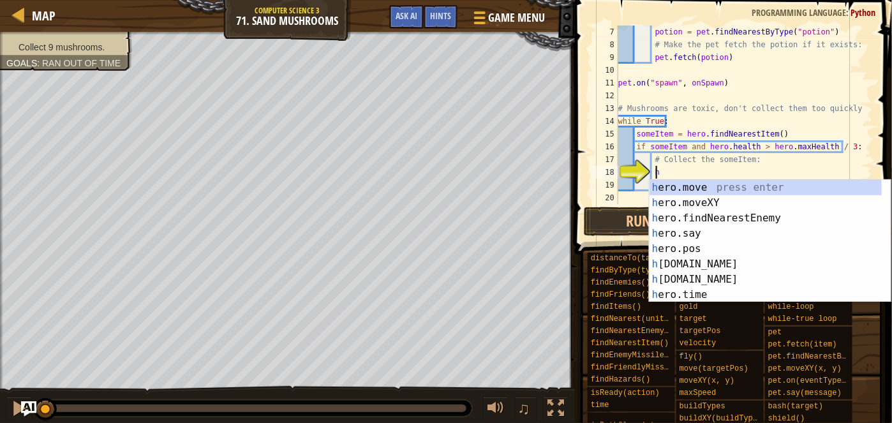
scroll to position [6, 2]
click at [737, 201] on div "h ero.move press enter h ero.moveXY press enter h ero.findNearestEnemy press en…" at bounding box center [770, 256] width 242 height 153
type textarea "hero.moveXY(x, y)"
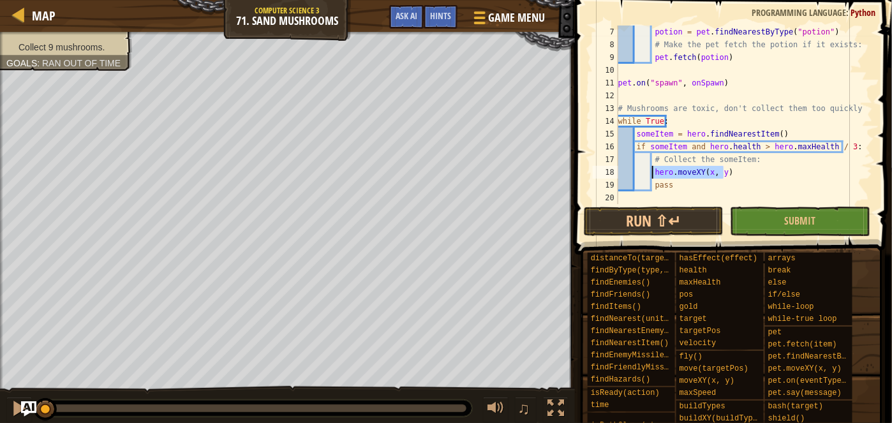
drag, startPoint x: 728, startPoint y: 176, endPoint x: 654, endPoint y: 174, distance: 74.0
click at [654, 174] on div "potion = pet . findNearestByType ( "potion" ) # Make the pet fetch the potion i…" at bounding box center [739, 128] width 248 height 204
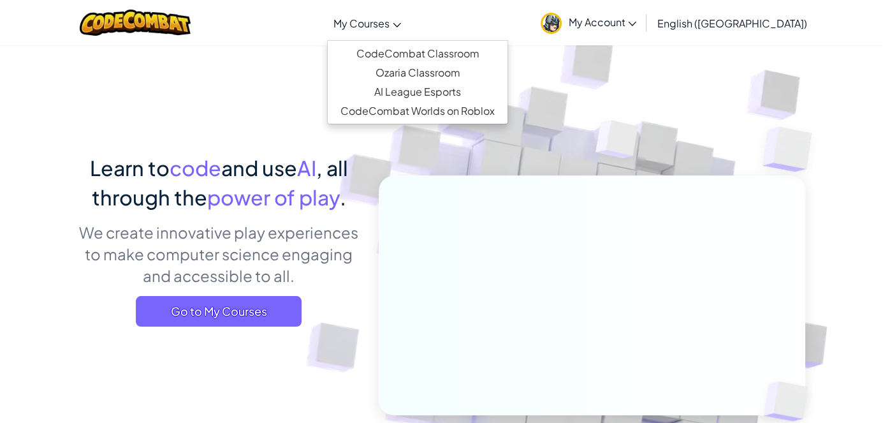
click at [390, 22] on span "My Courses" at bounding box center [362, 23] width 56 height 13
click at [459, 60] on link "CodeCombat Classroom" at bounding box center [418, 53] width 180 height 19
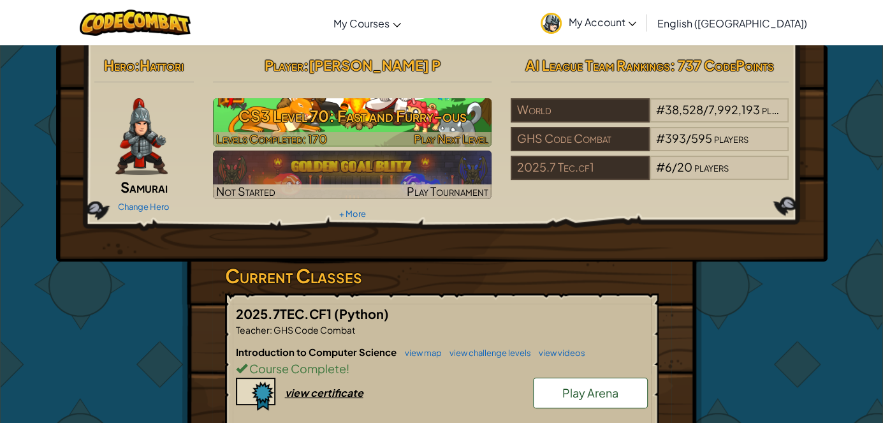
click at [427, 116] on h3 "CS3 Level 70: Fast and Furry-ous" at bounding box center [352, 115] width 279 height 29
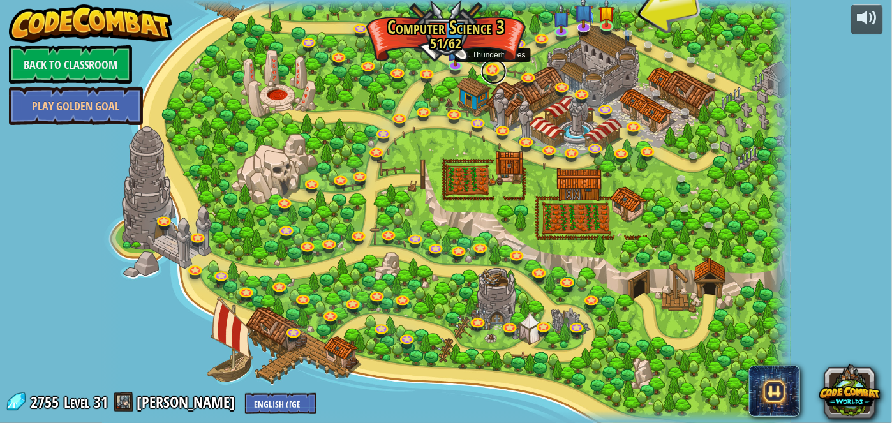
click at [489, 68] on link at bounding box center [494, 72] width 26 height 26
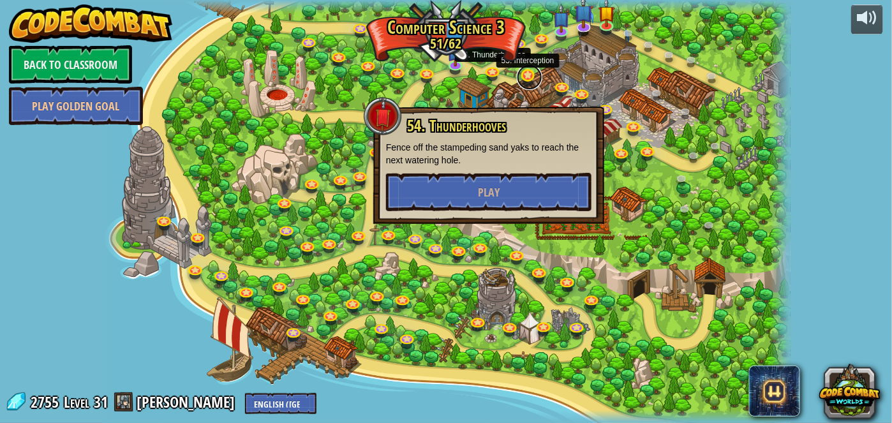
click at [527, 77] on link at bounding box center [530, 77] width 26 height 26
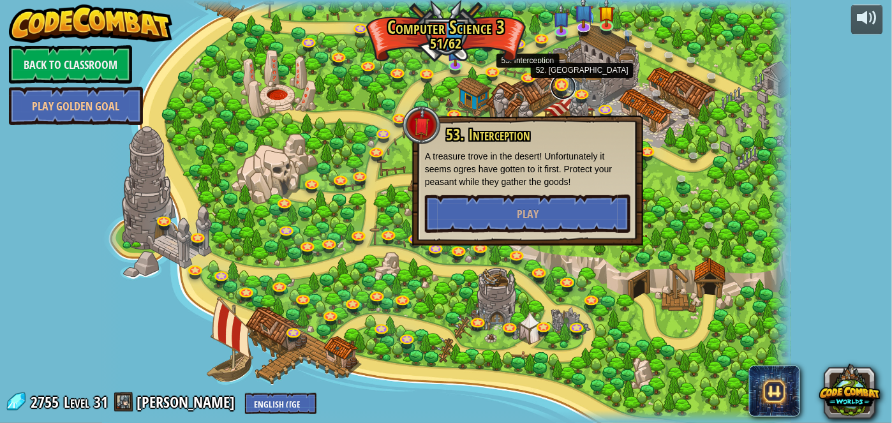
click at [556, 85] on link at bounding box center [563, 87] width 26 height 26
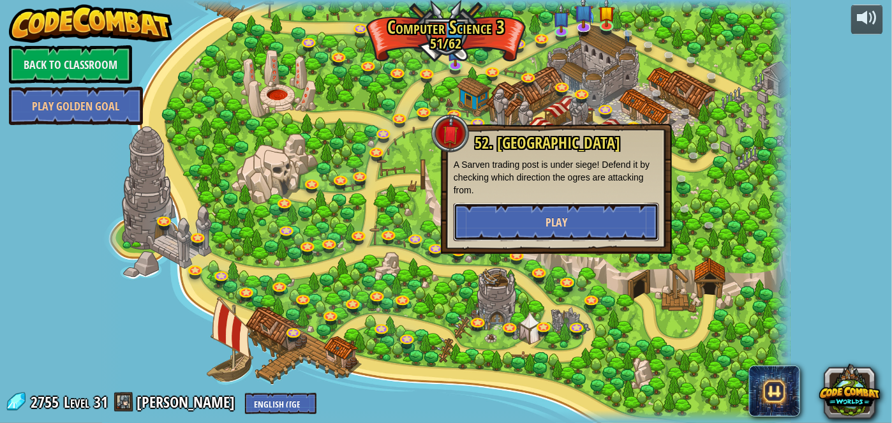
click at [591, 219] on button "Play" at bounding box center [555, 222] width 205 height 38
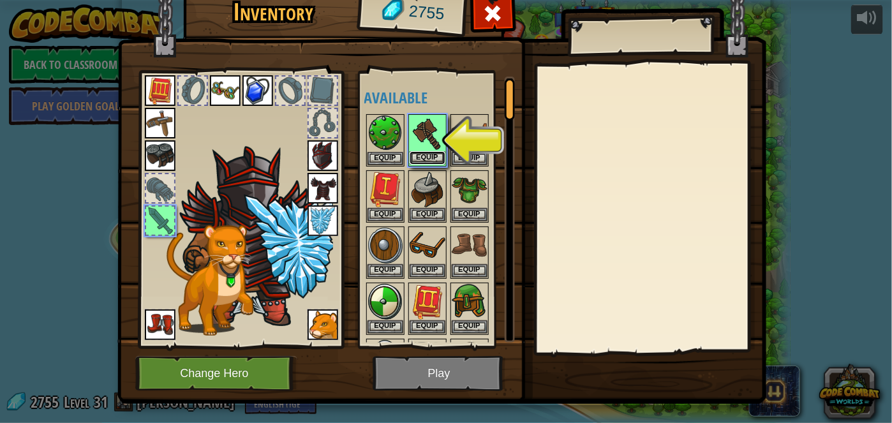
click at [437, 156] on button "Equip" at bounding box center [427, 157] width 36 height 13
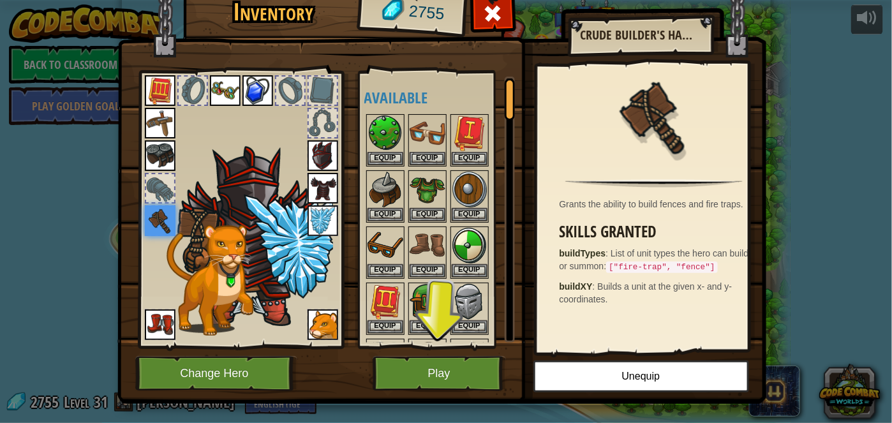
click at [468, 354] on img at bounding box center [441, 172] width 649 height 463
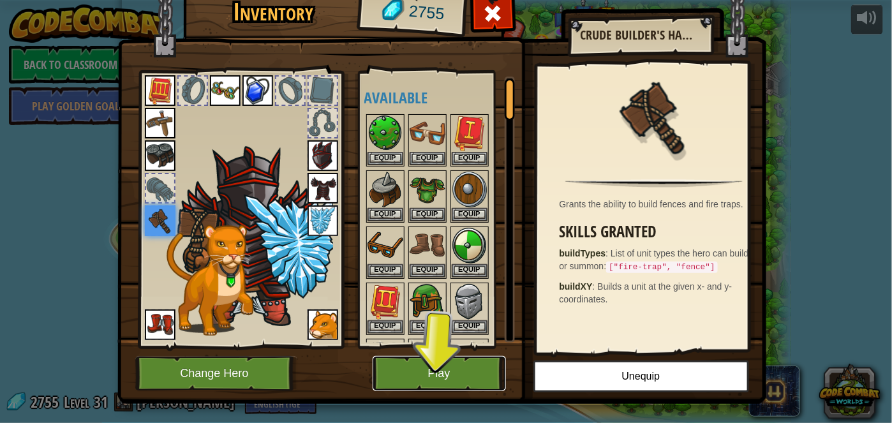
click at [460, 366] on button "Play" at bounding box center [438, 373] width 133 height 35
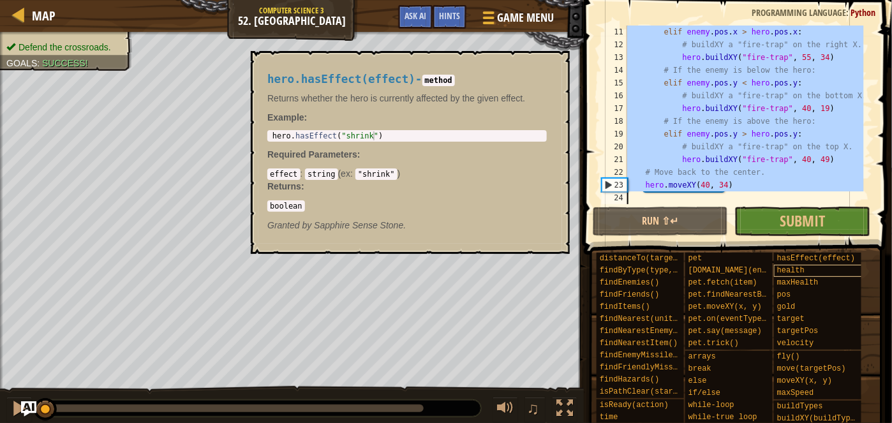
scroll to position [128, 0]
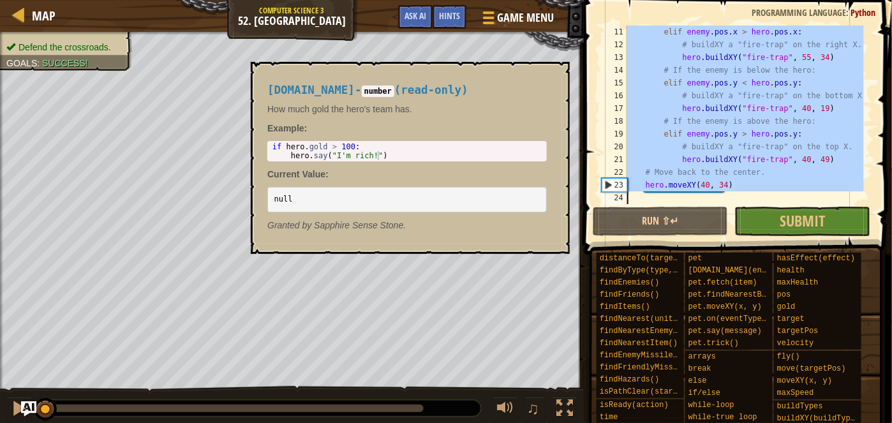
drag, startPoint x: 629, startPoint y: 57, endPoint x: 782, endPoint y: 157, distance: 182.6
click at [781, 272] on div "Hints 11 12 13 14 15 16 17 18 19 20 21 22 23 24 elif enemy . pos . x > hero . p…" at bounding box center [736, 208] width 312 height 416
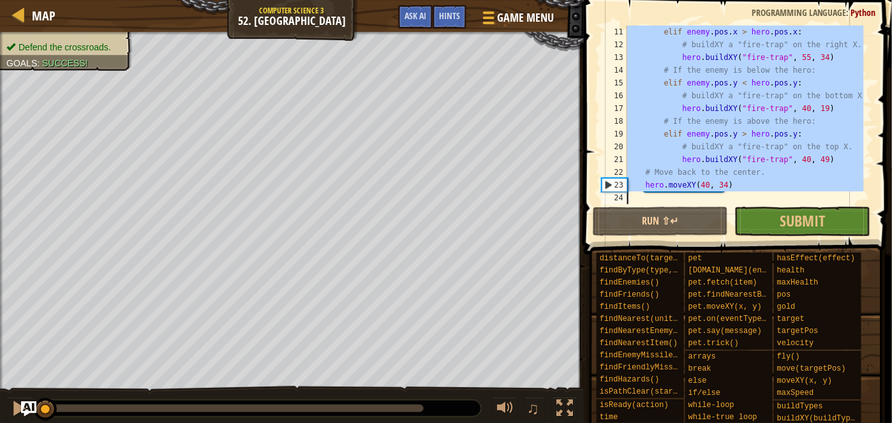
click at [743, 104] on div "elif enemy . pos . x > hero . pos . x : # buildXY a "fire-trap" on the right X.…" at bounding box center [743, 115] width 239 height 179
type textarea "hero.buildXY("fire-trap", 40, 19)"
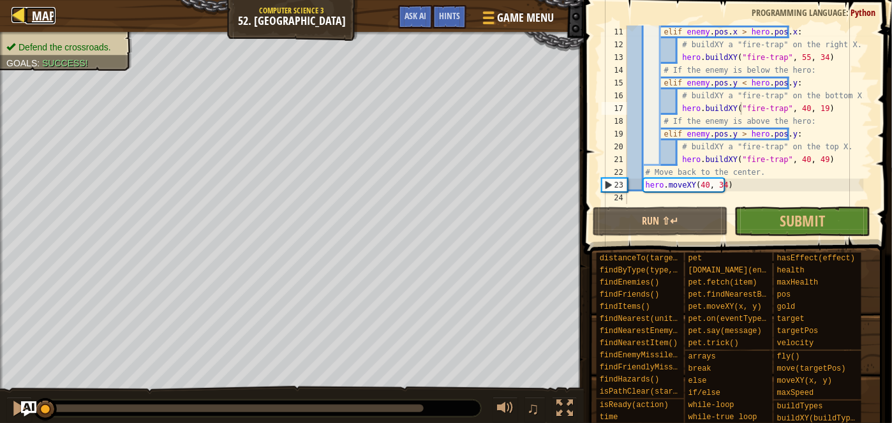
click at [46, 15] on span "Map" at bounding box center [44, 15] width 24 height 17
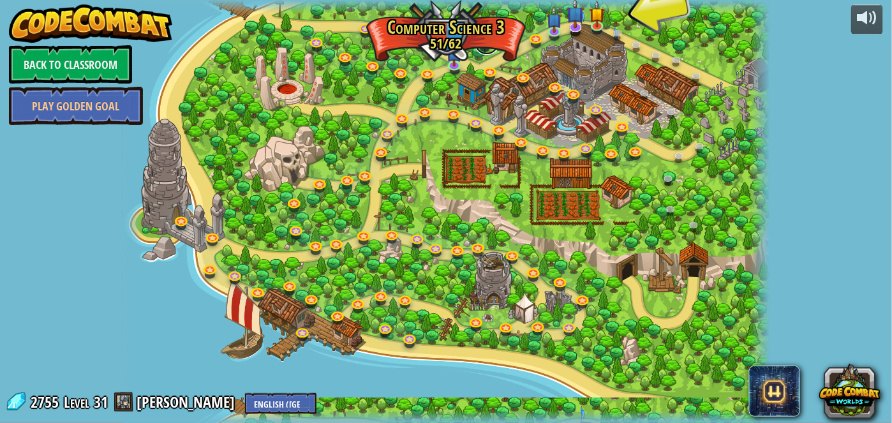
click at [479, 38] on link at bounding box center [487, 42] width 26 height 26
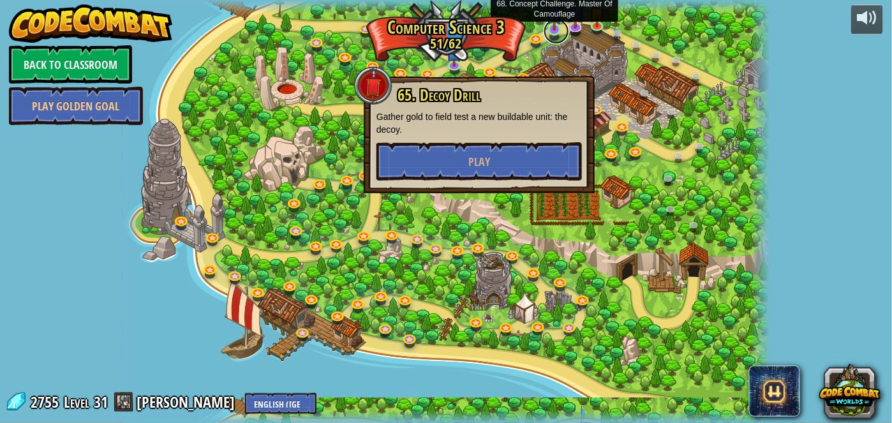
click at [555, 31] on link at bounding box center [556, 31] width 26 height 26
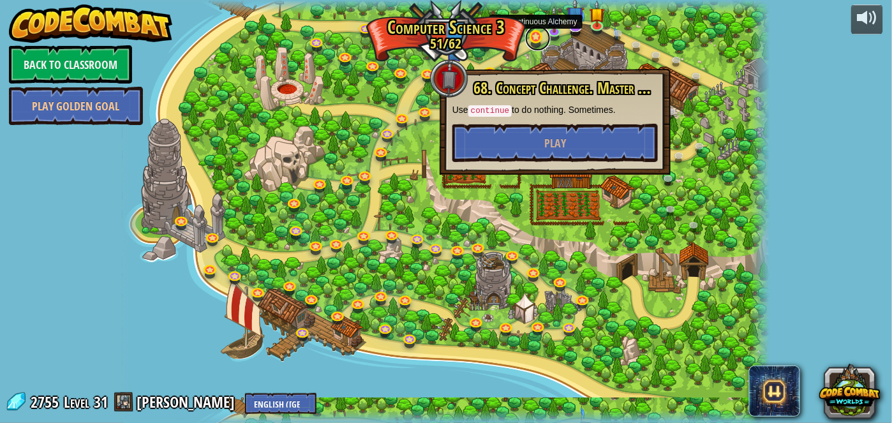
click at [533, 41] on link at bounding box center [538, 39] width 26 height 26
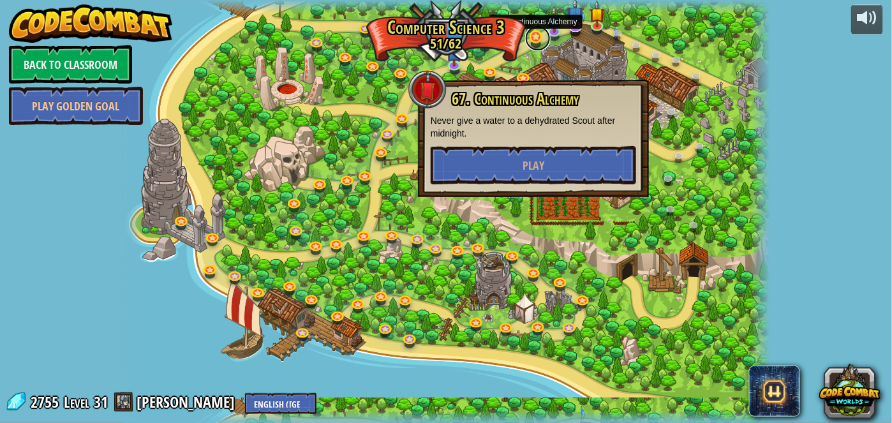
click at [533, 36] on link at bounding box center [538, 39] width 26 height 26
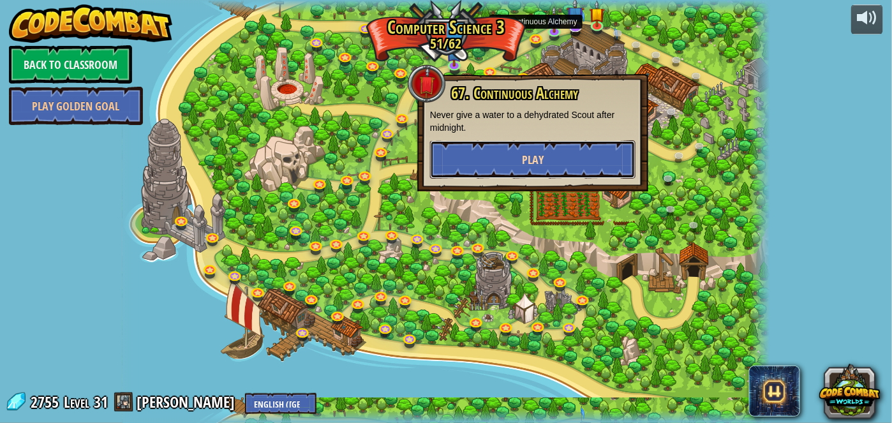
click at [552, 152] on button "Play" at bounding box center [532, 159] width 205 height 38
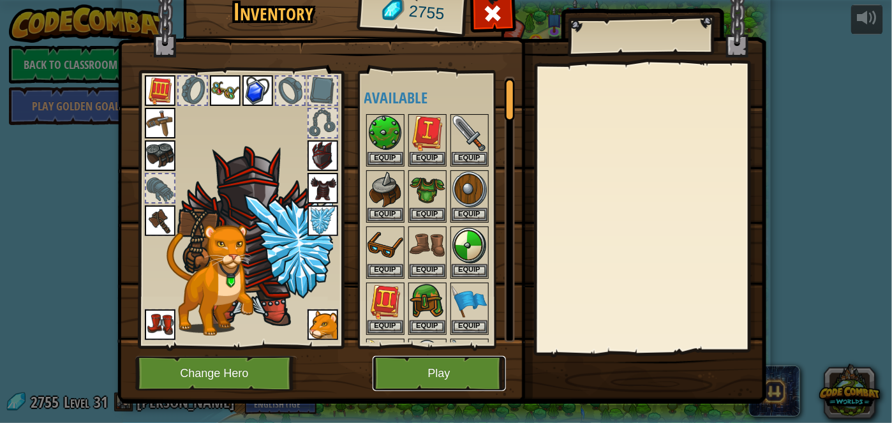
click at [441, 387] on button "Play" at bounding box center [438, 373] width 133 height 35
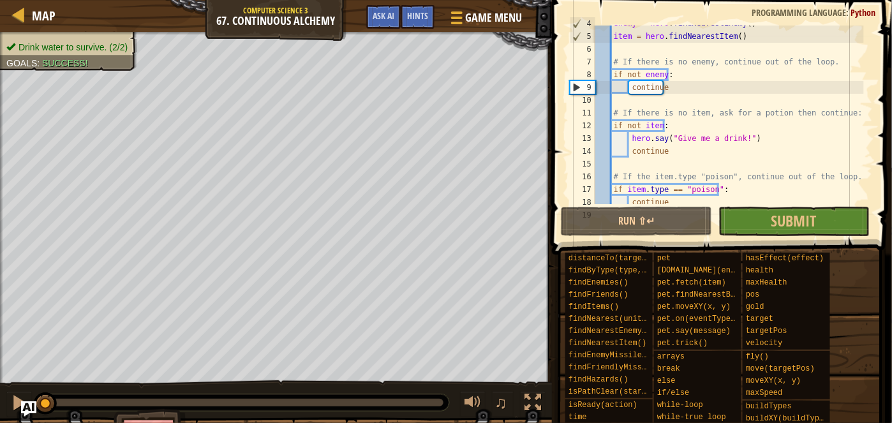
scroll to position [48, 0]
